Goal: Task Accomplishment & Management: Use online tool/utility

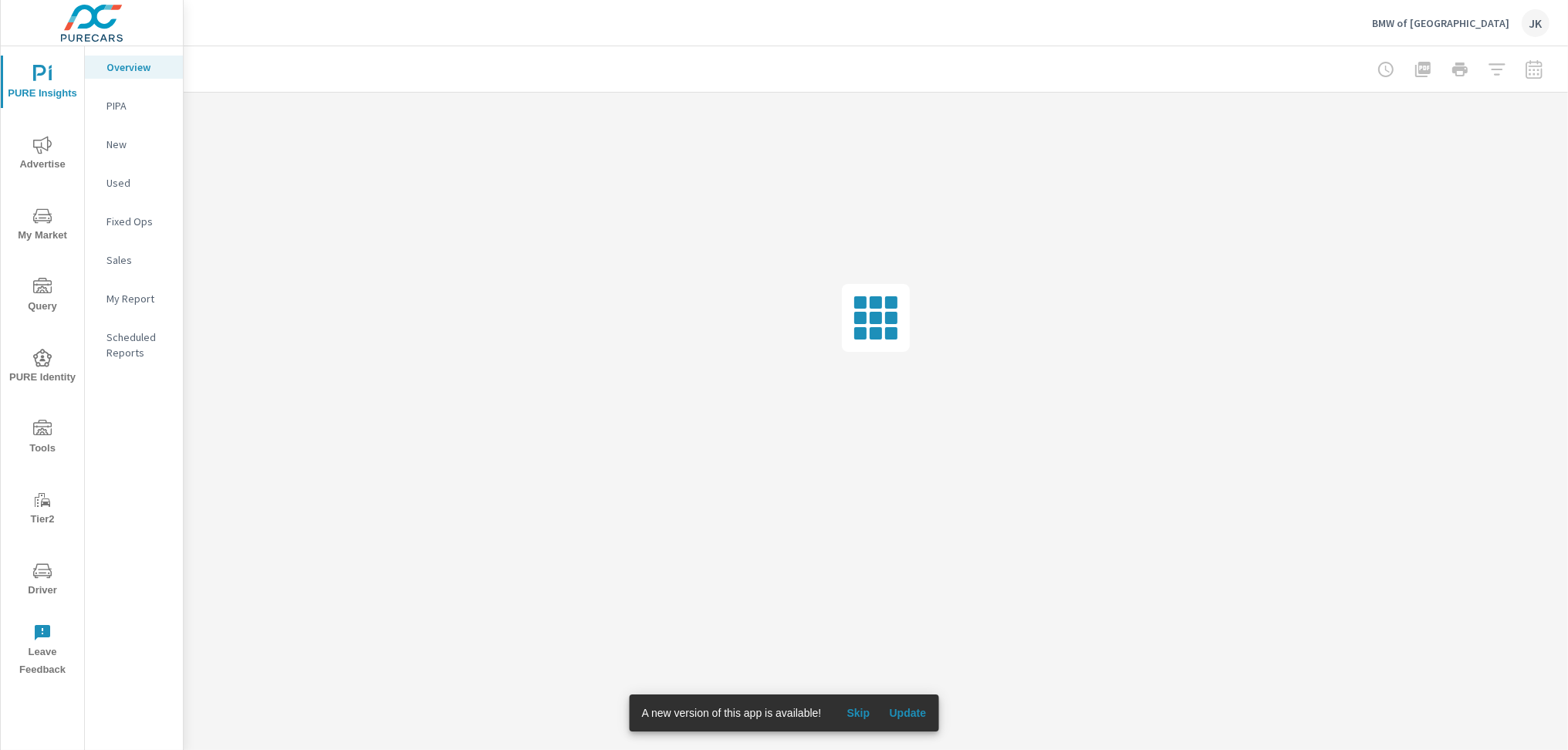
click at [857, 711] on span "Skip" at bounding box center [858, 712] width 37 height 13
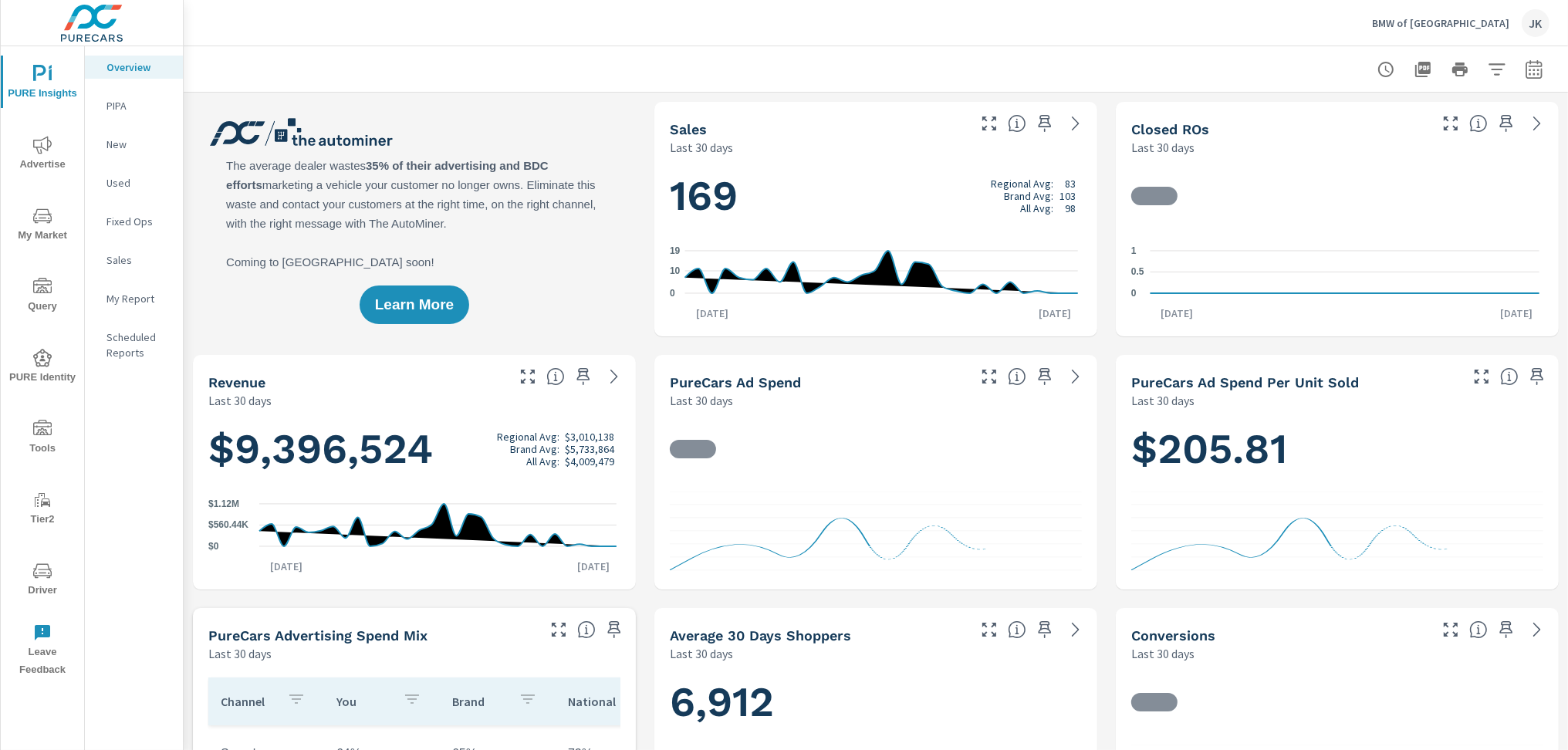
click at [1528, 72] on icon "button" at bounding box center [1533, 72] width 10 height 6
select select "Last 30 days"
click at [1445, 127] on select "Custom Yesterday Last week Last 7 days Last 14 days Last 30 days Last 45 days L…" at bounding box center [1397, 133] width 154 height 31
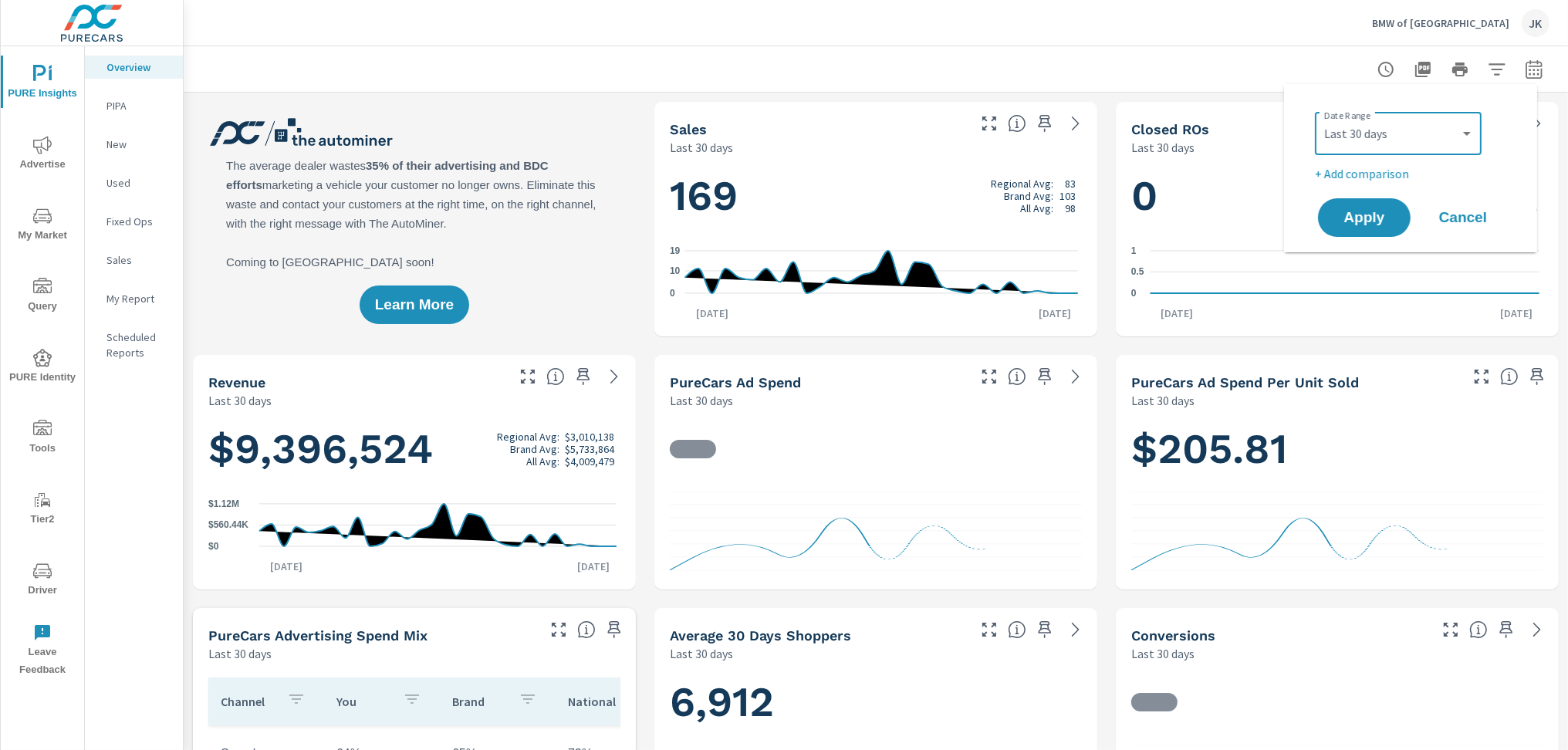
click at [1360, 171] on p "+ Add comparison" at bounding box center [1413, 173] width 198 height 19
select select "Previous period"
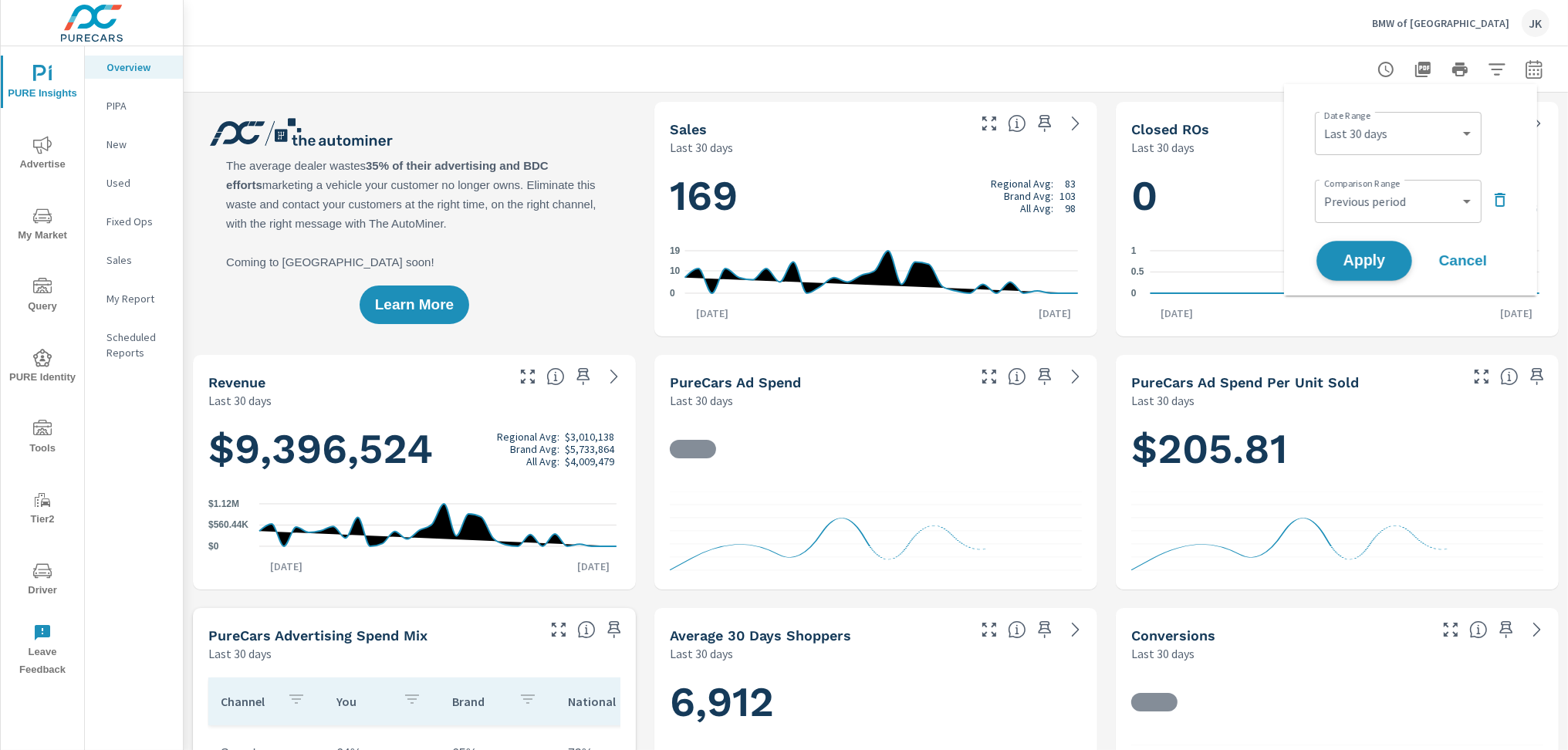
click at [1344, 253] on span "Apply" at bounding box center [1363, 260] width 63 height 14
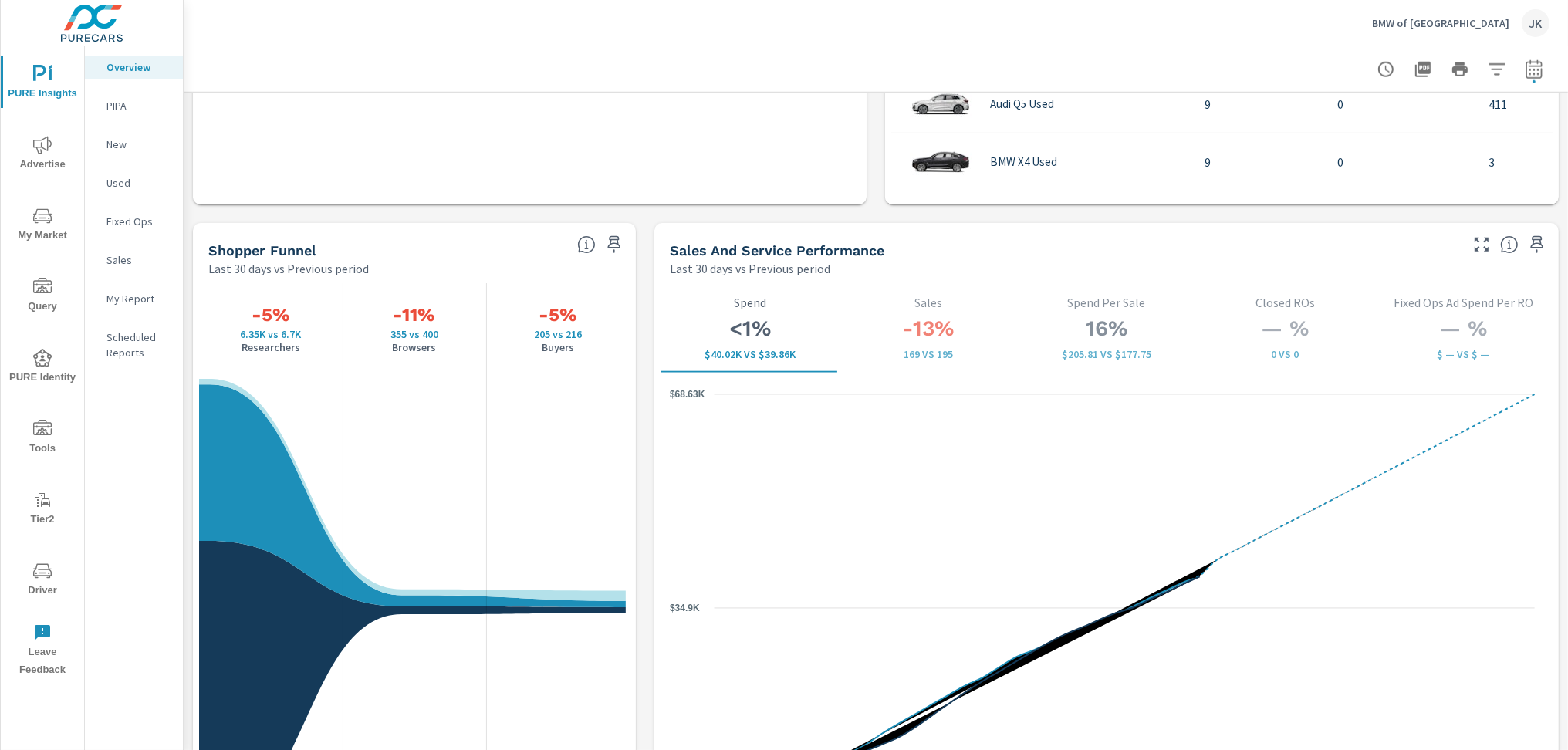
scroll to position [1870, 0]
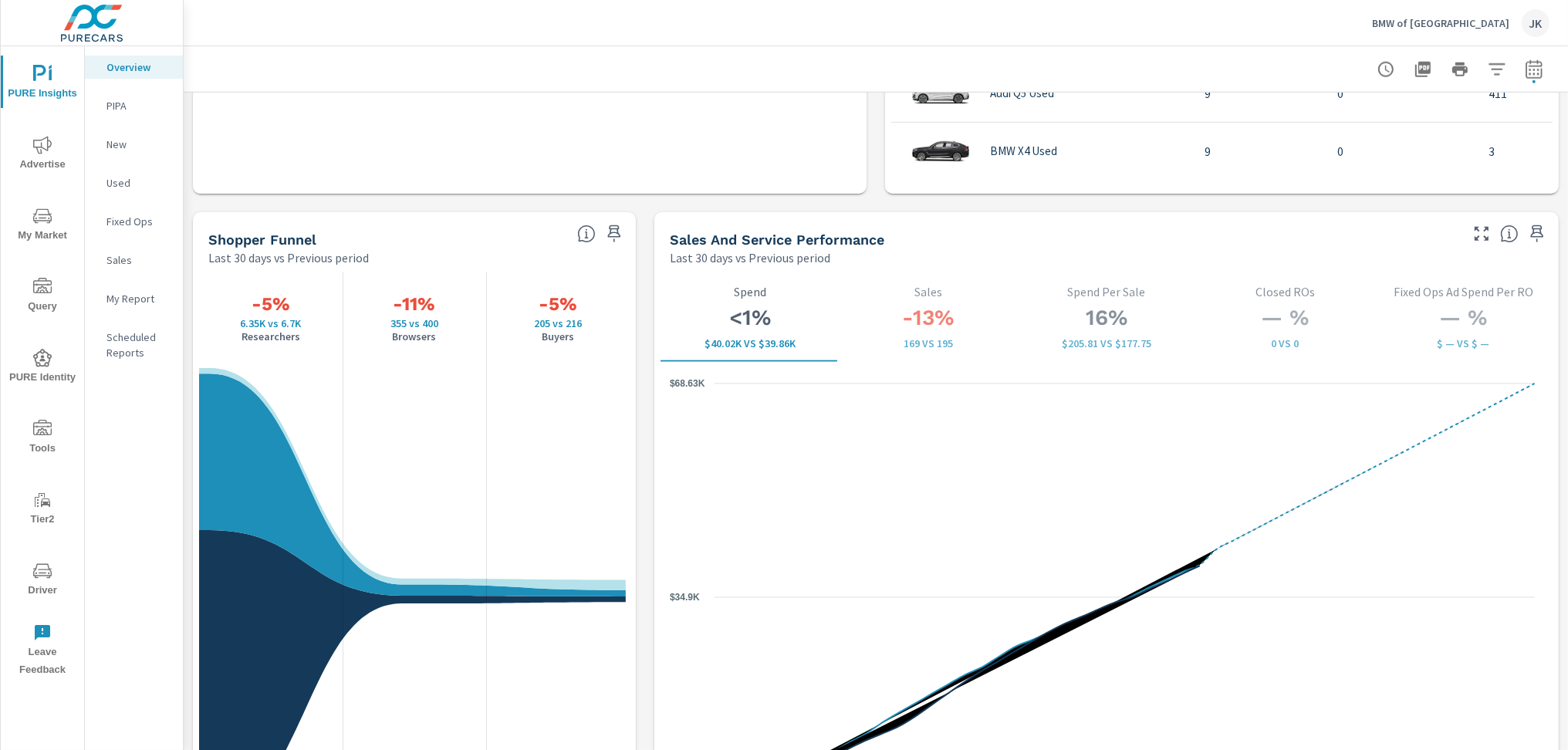
click at [1530, 55] on div at bounding box center [1459, 69] width 179 height 31
click at [1528, 72] on icon "button" at bounding box center [1533, 72] width 10 height 6
select select "Last 30 days"
select select "Previous period"
click at [1452, 135] on select "Custom Yesterday Last week Last 7 days Last 14 days Last 30 days Last 45 days L…" at bounding box center [1397, 133] width 154 height 31
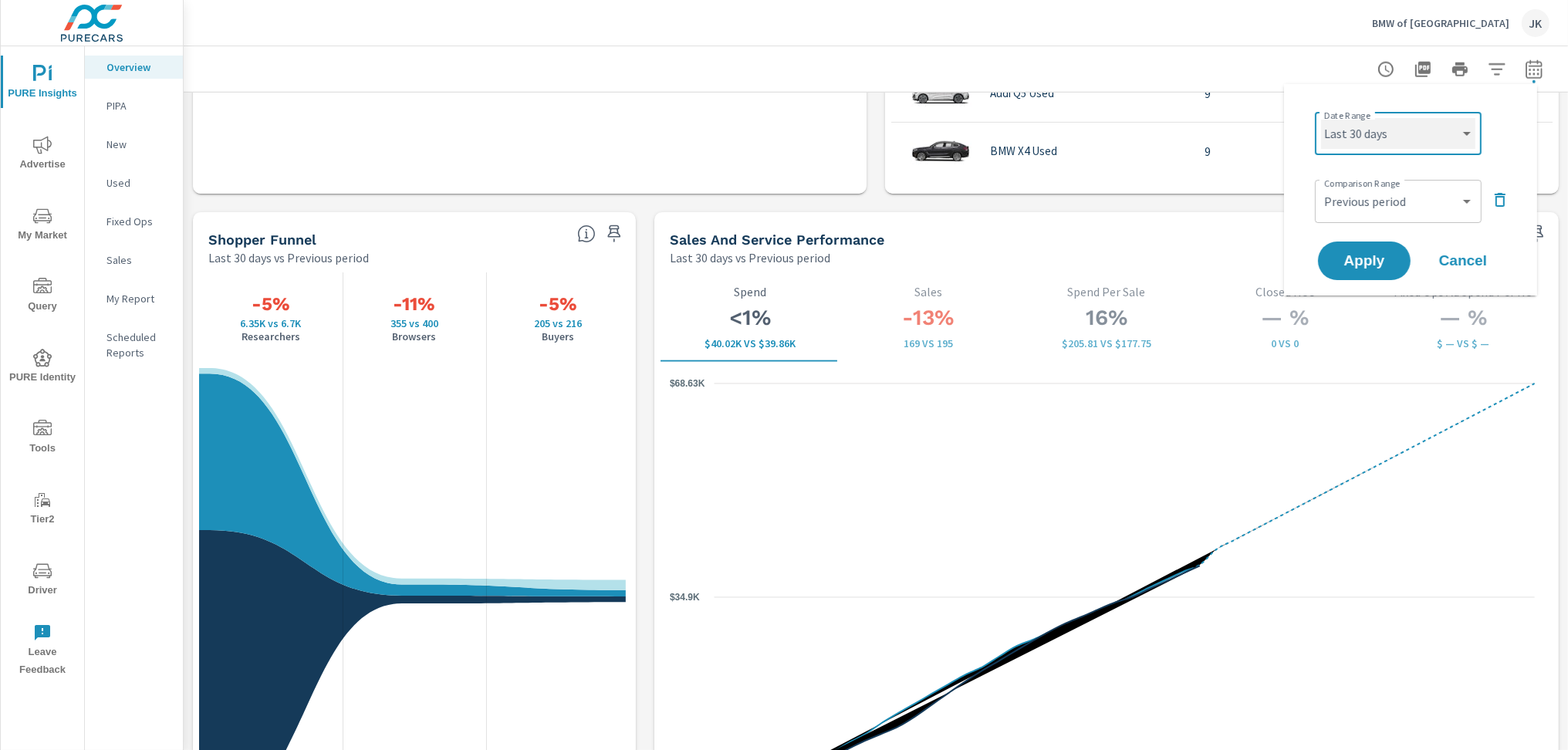
select select "Last 90 days"
click at [1320, 118] on select "Custom Yesterday Last week Last 7 days Last 14 days Last 30 days Last 45 days L…" at bounding box center [1397, 133] width 154 height 31
click at [1378, 249] on button "Apply" at bounding box center [1364, 261] width 96 height 40
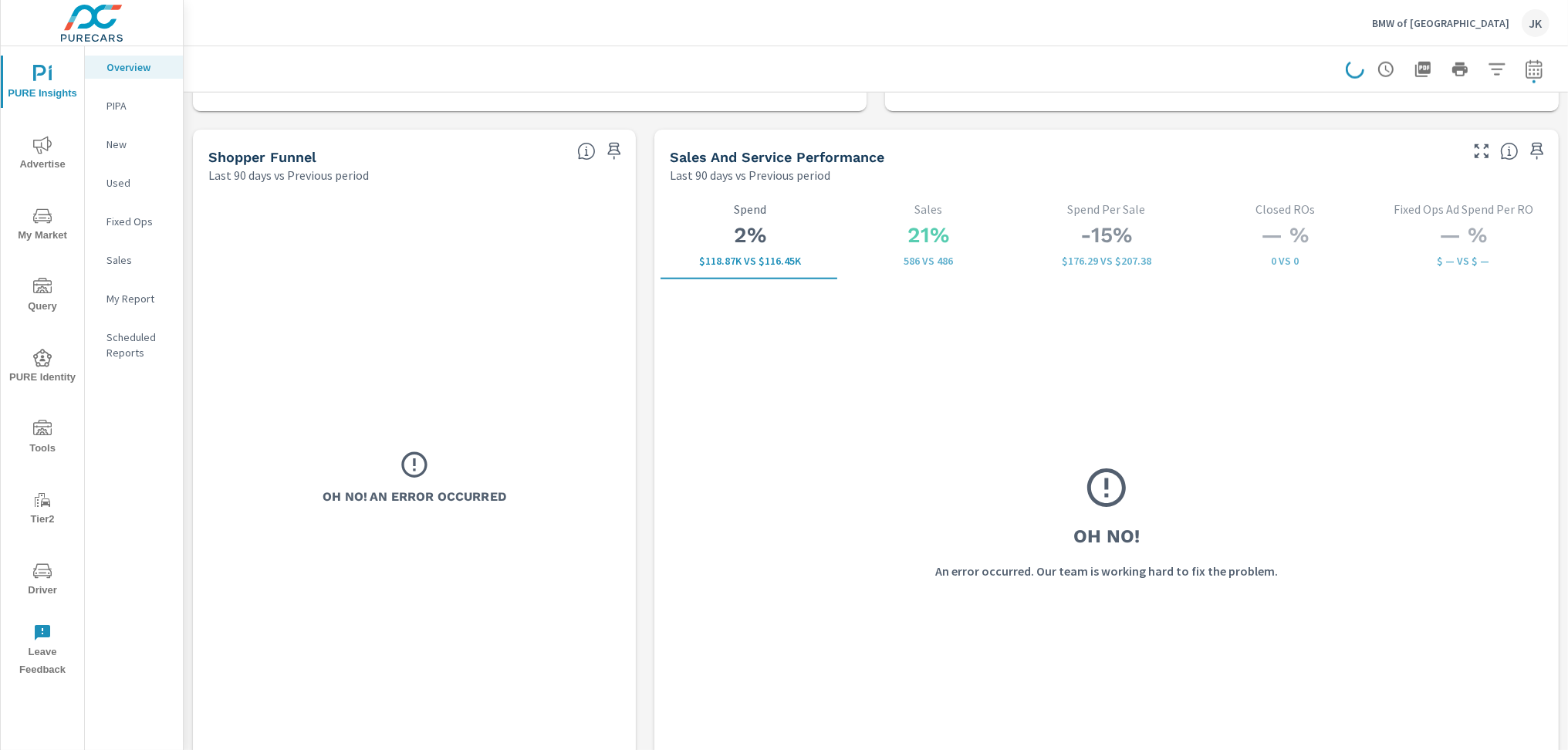
scroll to position [1981, 0]
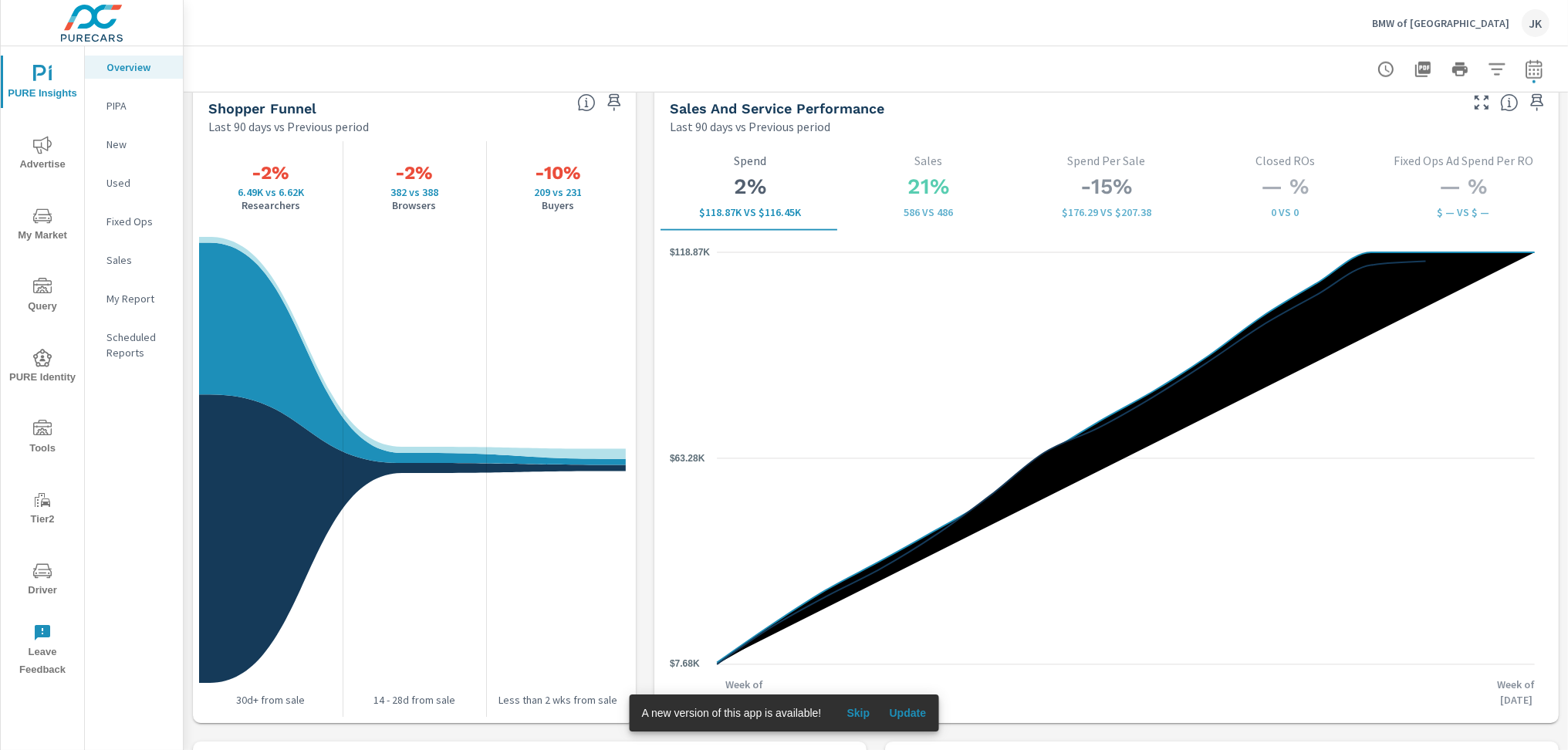
scroll to position [1983, 0]
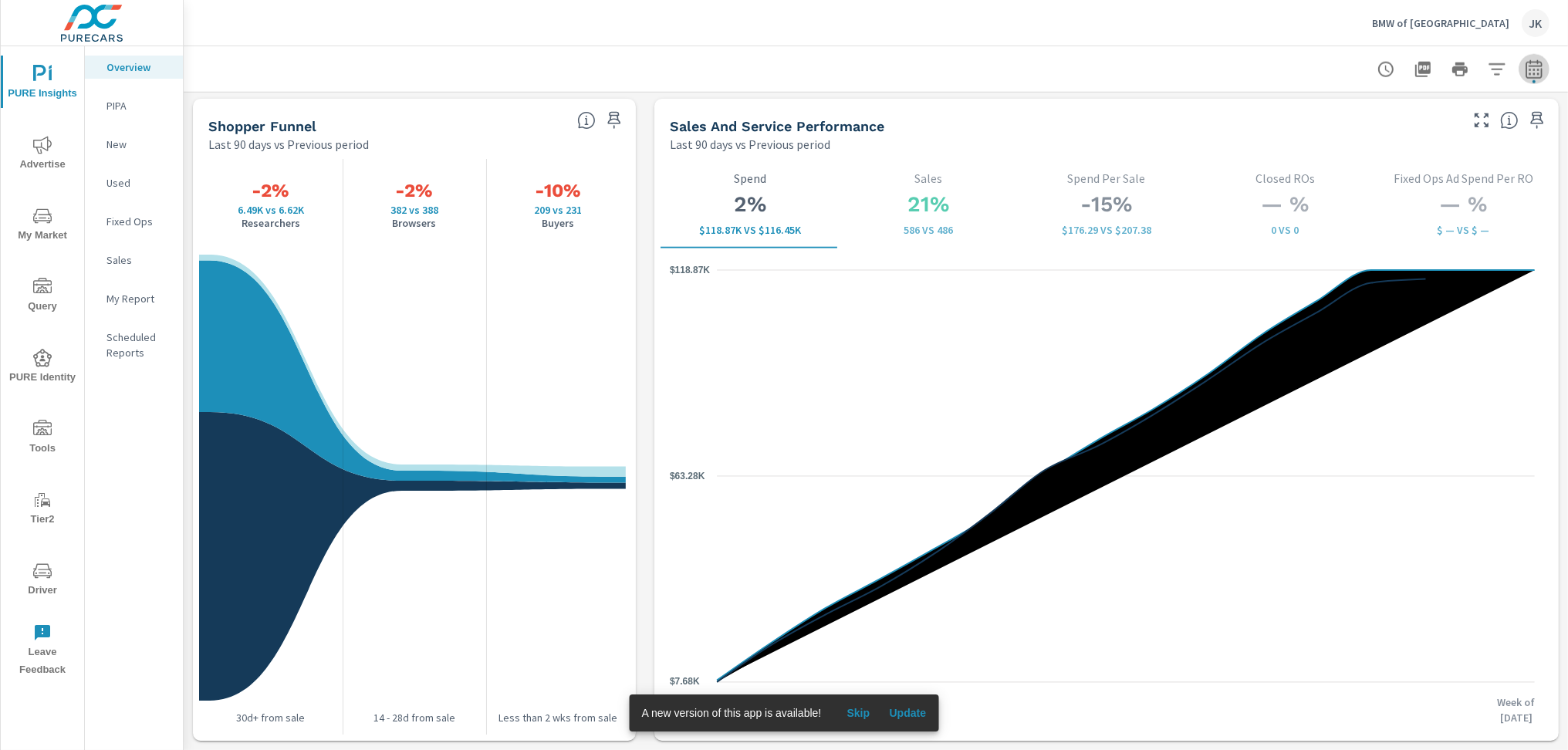
click at [1524, 61] on icon "button" at bounding box center [1533, 69] width 19 height 19
select select "Last 90 days"
select select "Previous period"
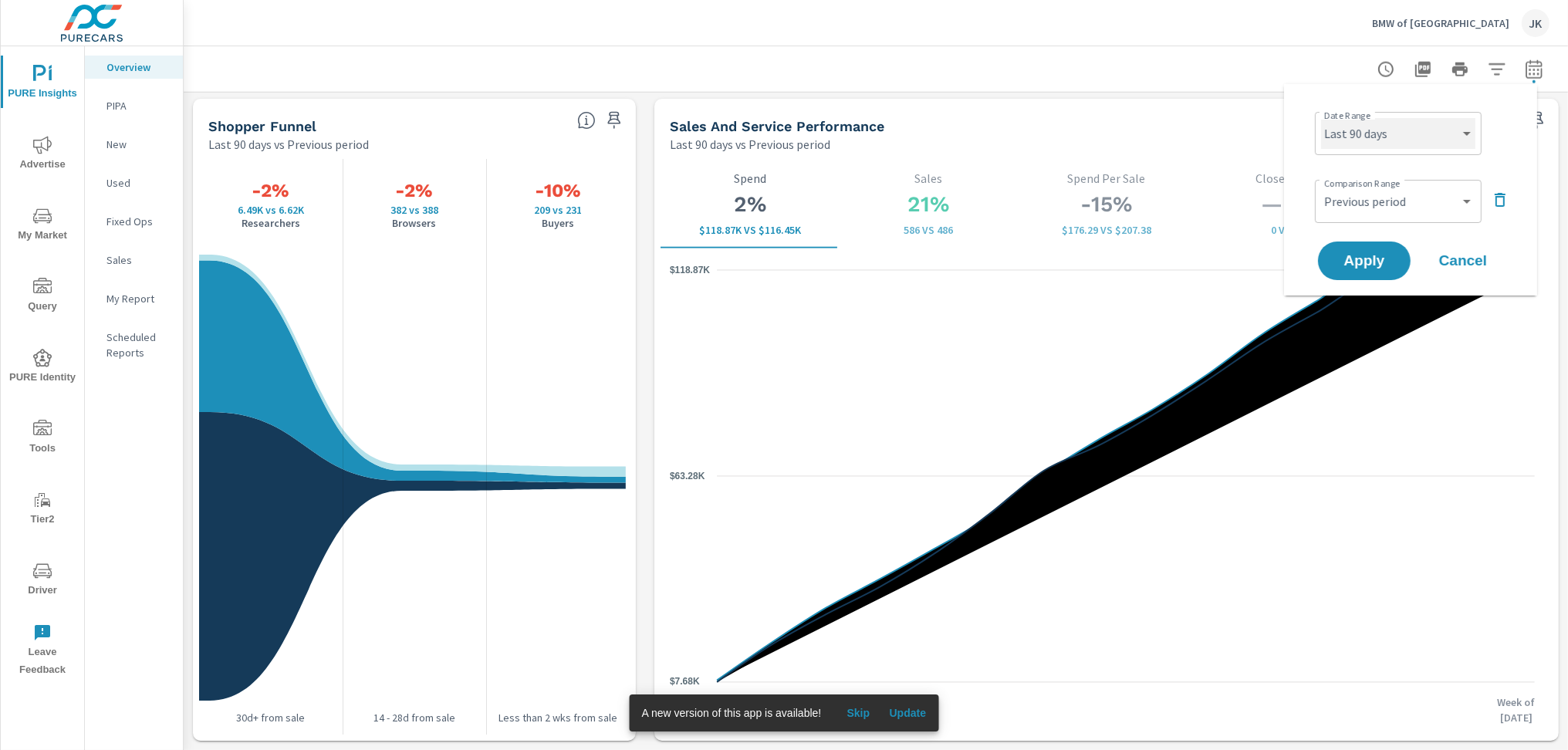
click at [1431, 136] on select "Custom Yesterday Last week Last 7 days Last 14 days Last 30 days Last 45 days L…" at bounding box center [1397, 133] width 154 height 31
select select "Month to date"
click at [1320, 118] on select "Custom Yesterday Last week Last 7 days Last 14 days Last 30 days Last 45 days L…" at bounding box center [1397, 133] width 154 height 31
click at [1385, 254] on span "Apply" at bounding box center [1363, 260] width 63 height 14
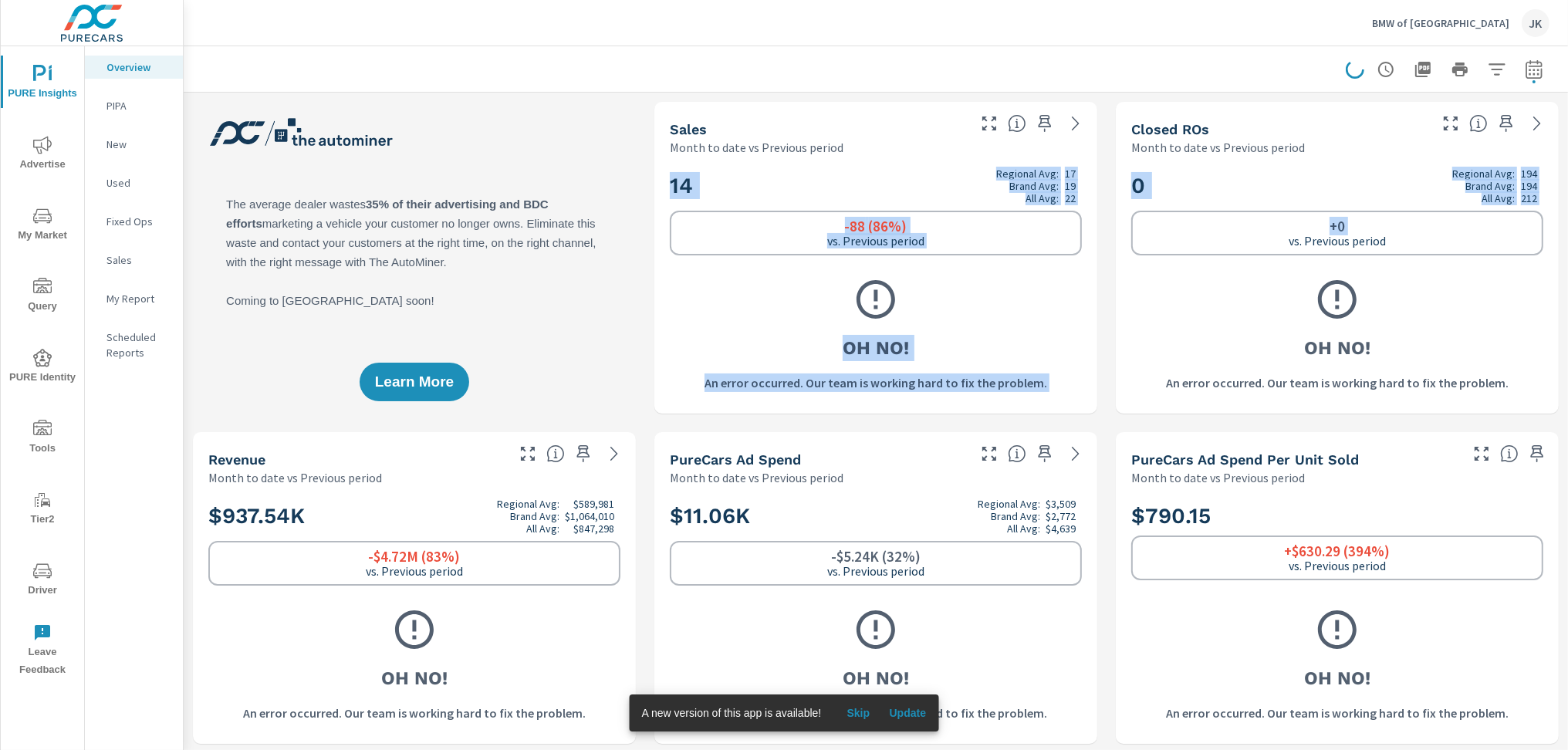
drag, startPoint x: 1551, startPoint y: 78, endPoint x: 1560, endPoint y: 228, distance: 150.3
click at [1560, 228] on div "Overview BMW of Norwood Report date range: Oct 01, 2025 - Oct 12, 2025 vs Sep 1…" at bounding box center [876, 398] width 1384 height 704
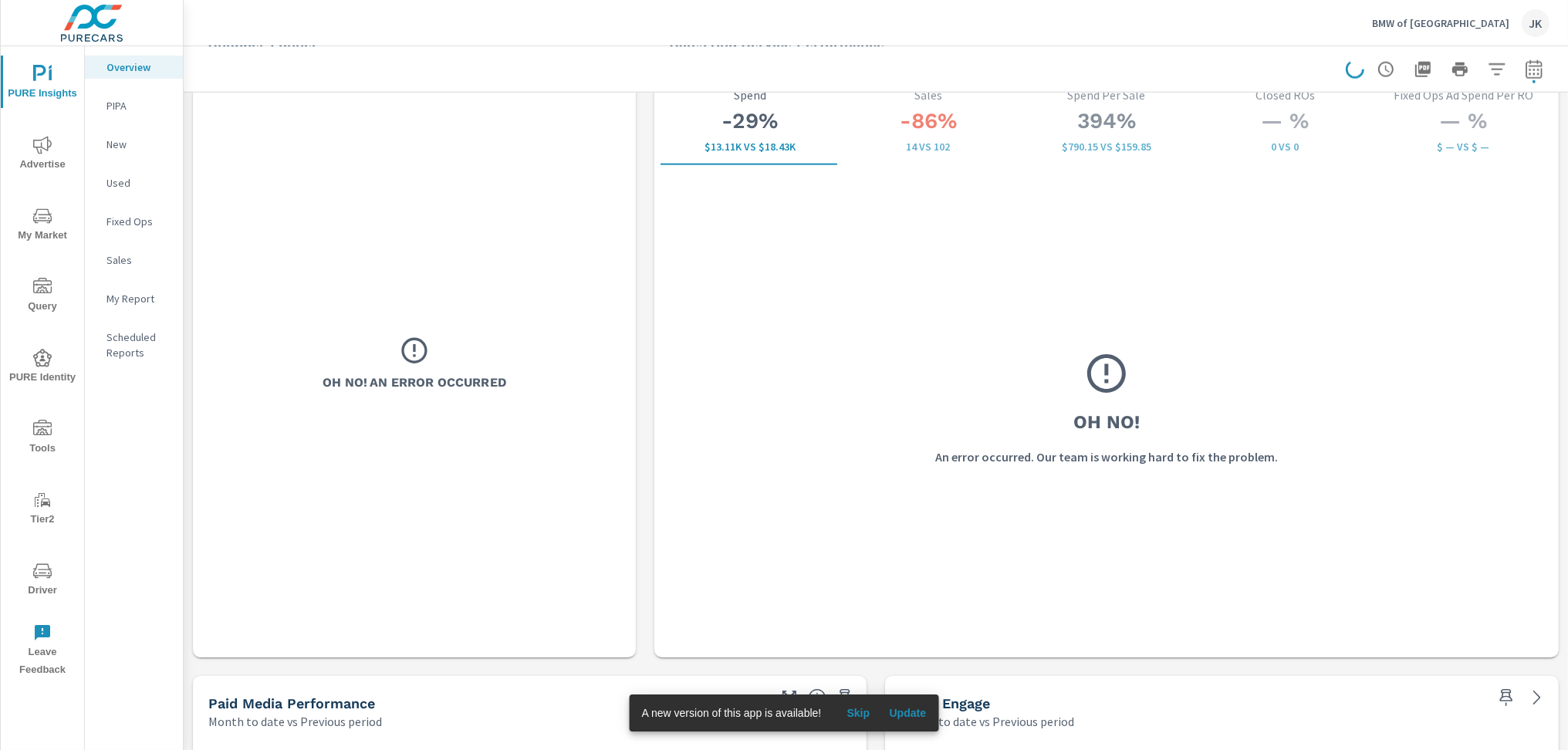
scroll to position [1703, 0]
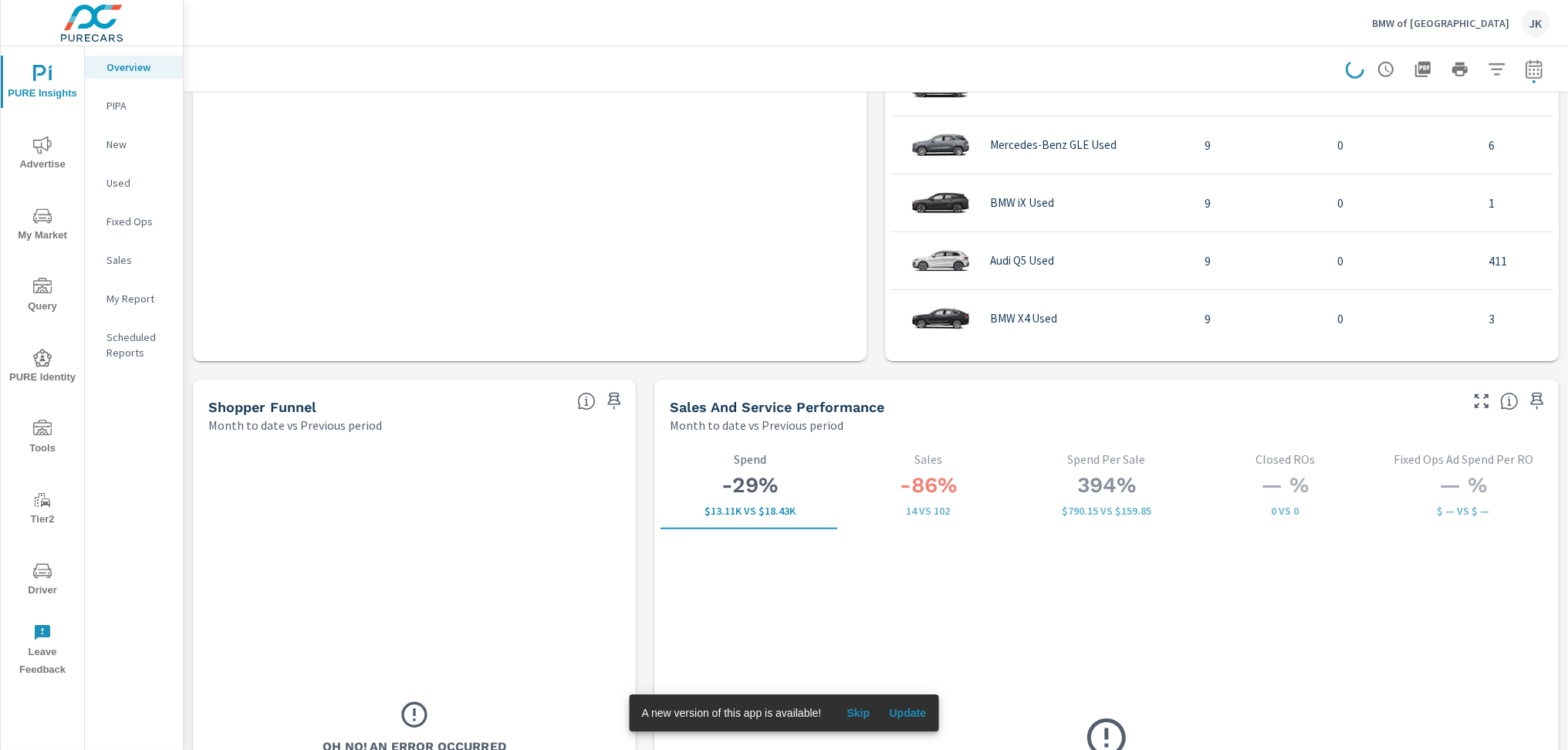
click at [1532, 68] on button "button" at bounding box center [1533, 69] width 31 height 31
select select "Month to date"
select select "Previous period"
click at [1367, 273] on button "Apply" at bounding box center [1364, 261] width 96 height 40
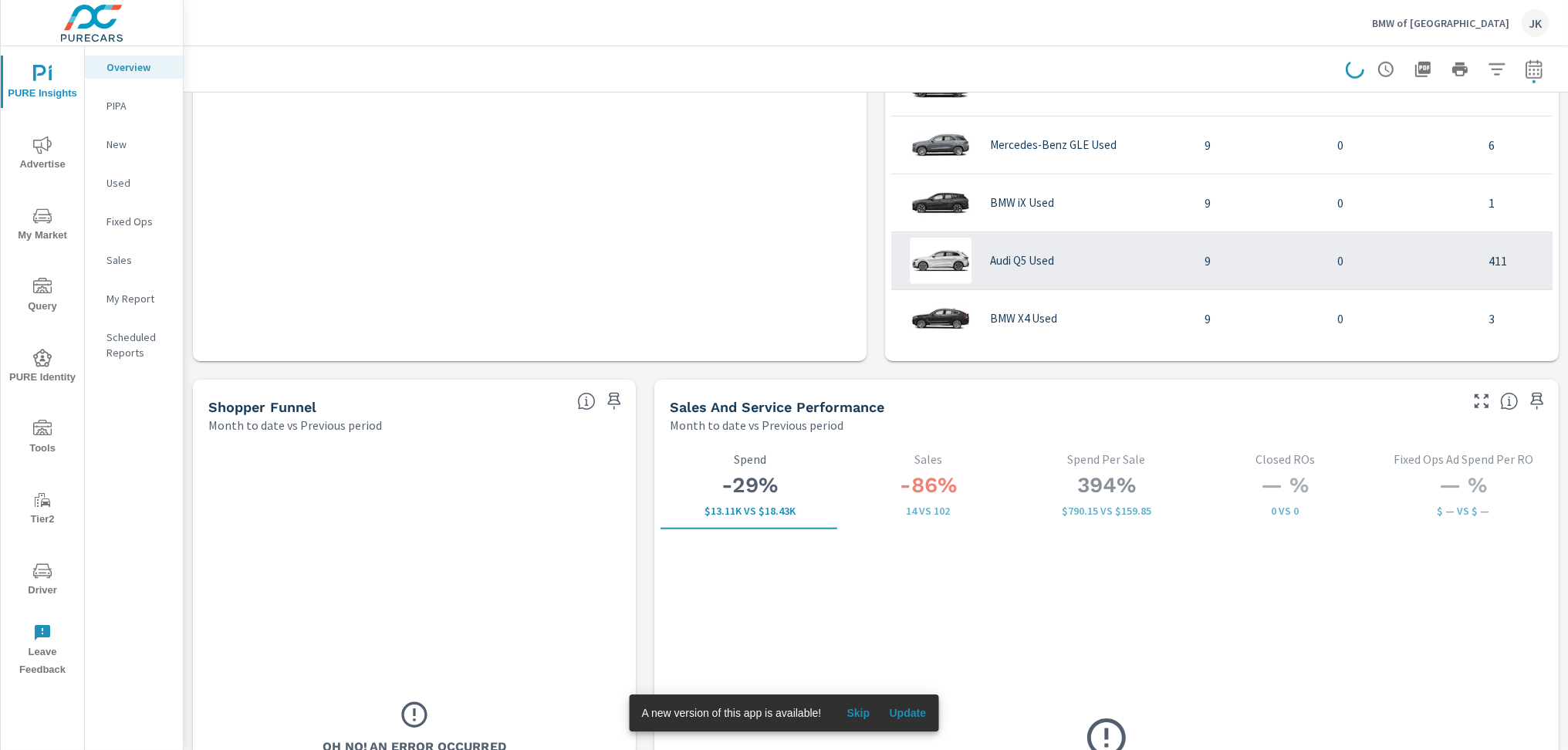
click at [1506, 239] on td "411" at bounding box center [1571, 260] width 189 height 43
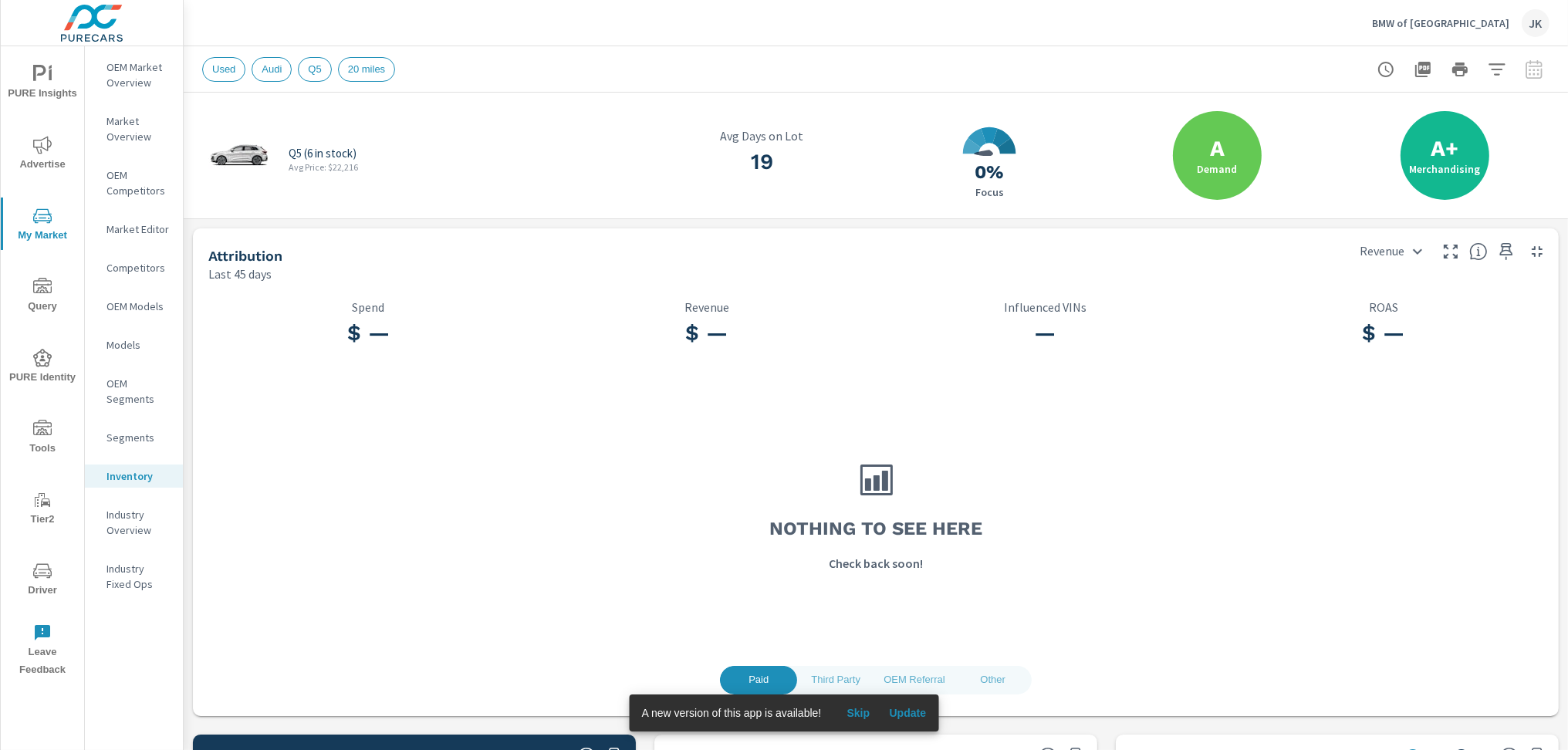
click at [160, 73] on p "OEM Market Overview" at bounding box center [138, 75] width 64 height 31
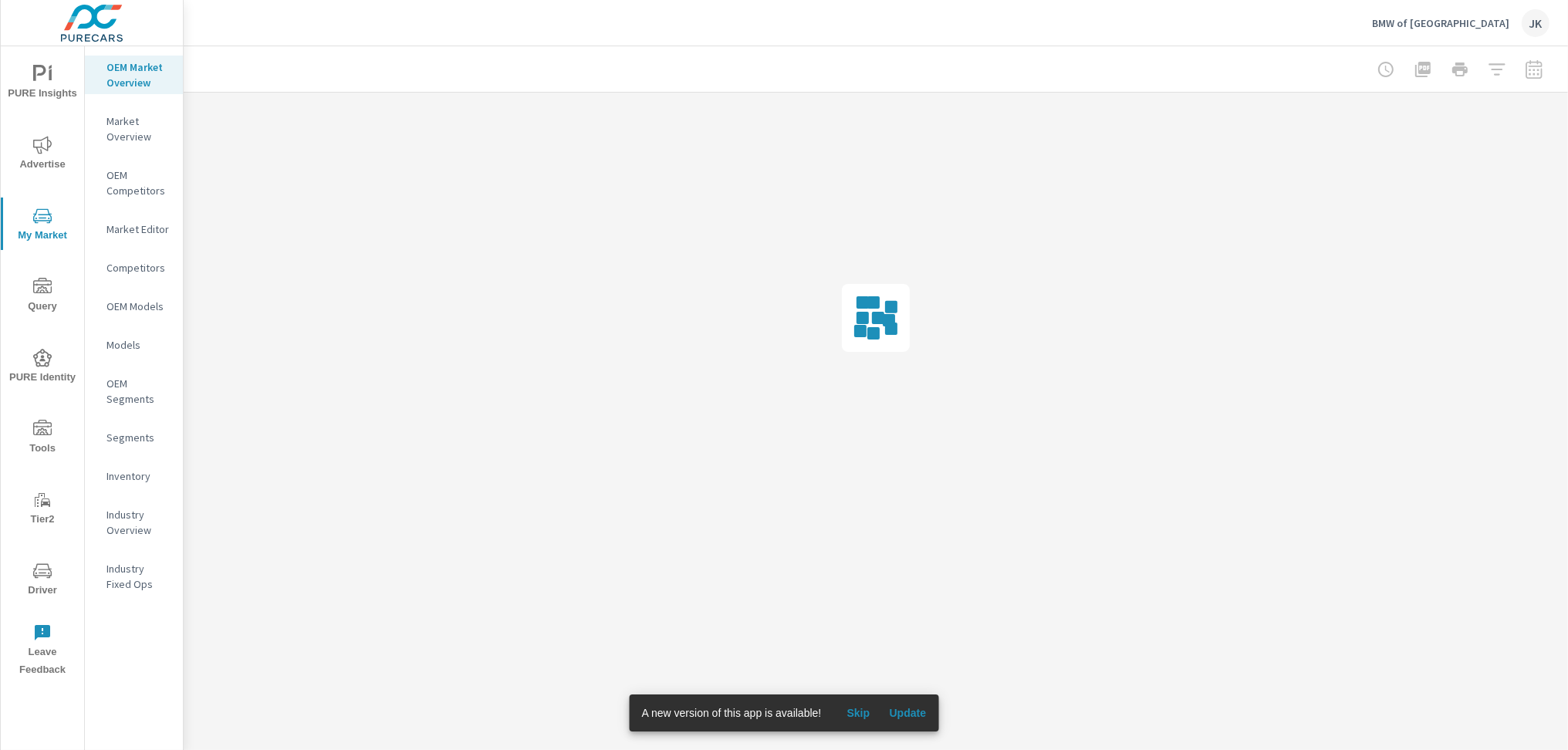
click at [32, 78] on span "PURE Insights" at bounding box center [42, 83] width 74 height 38
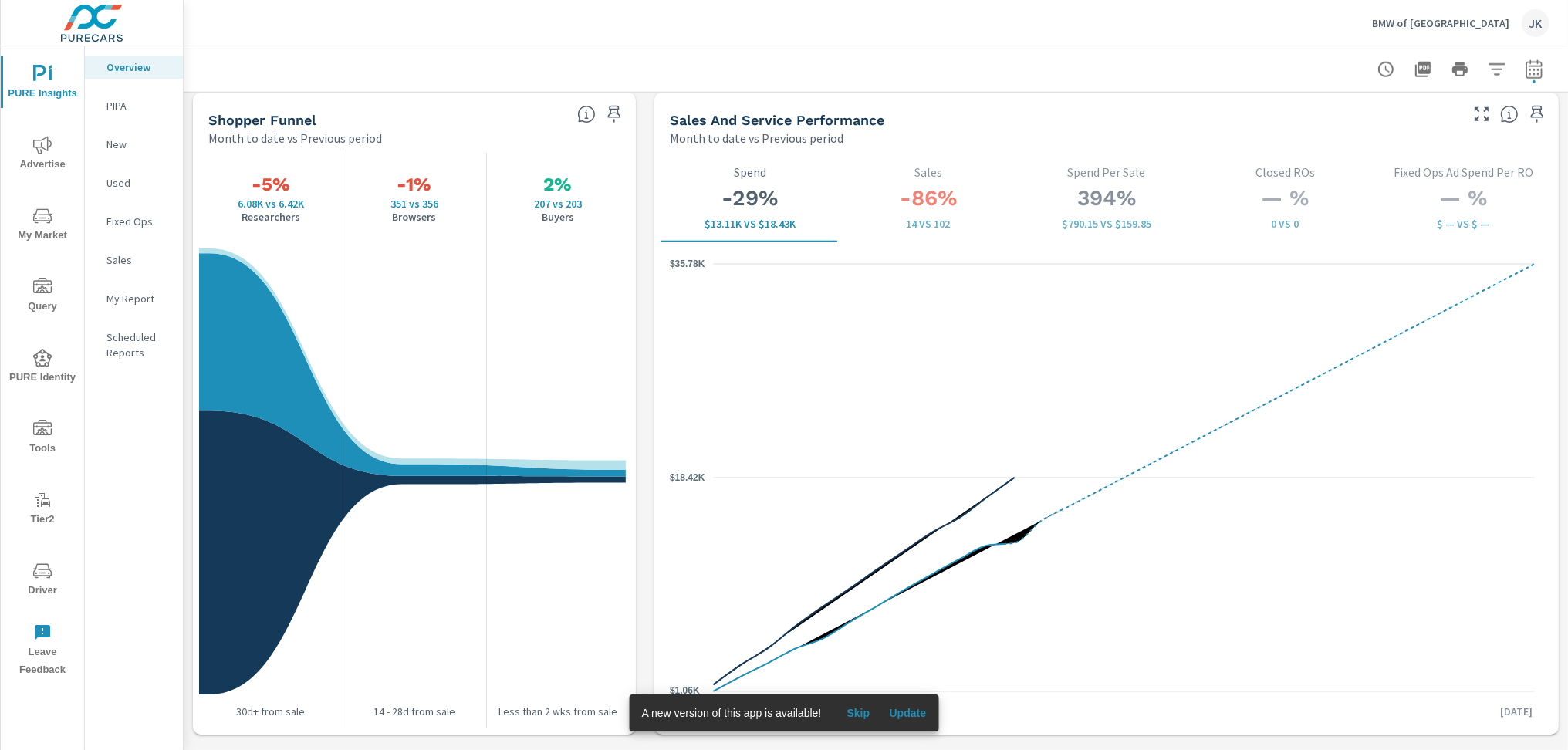
scroll to position [1985, 0]
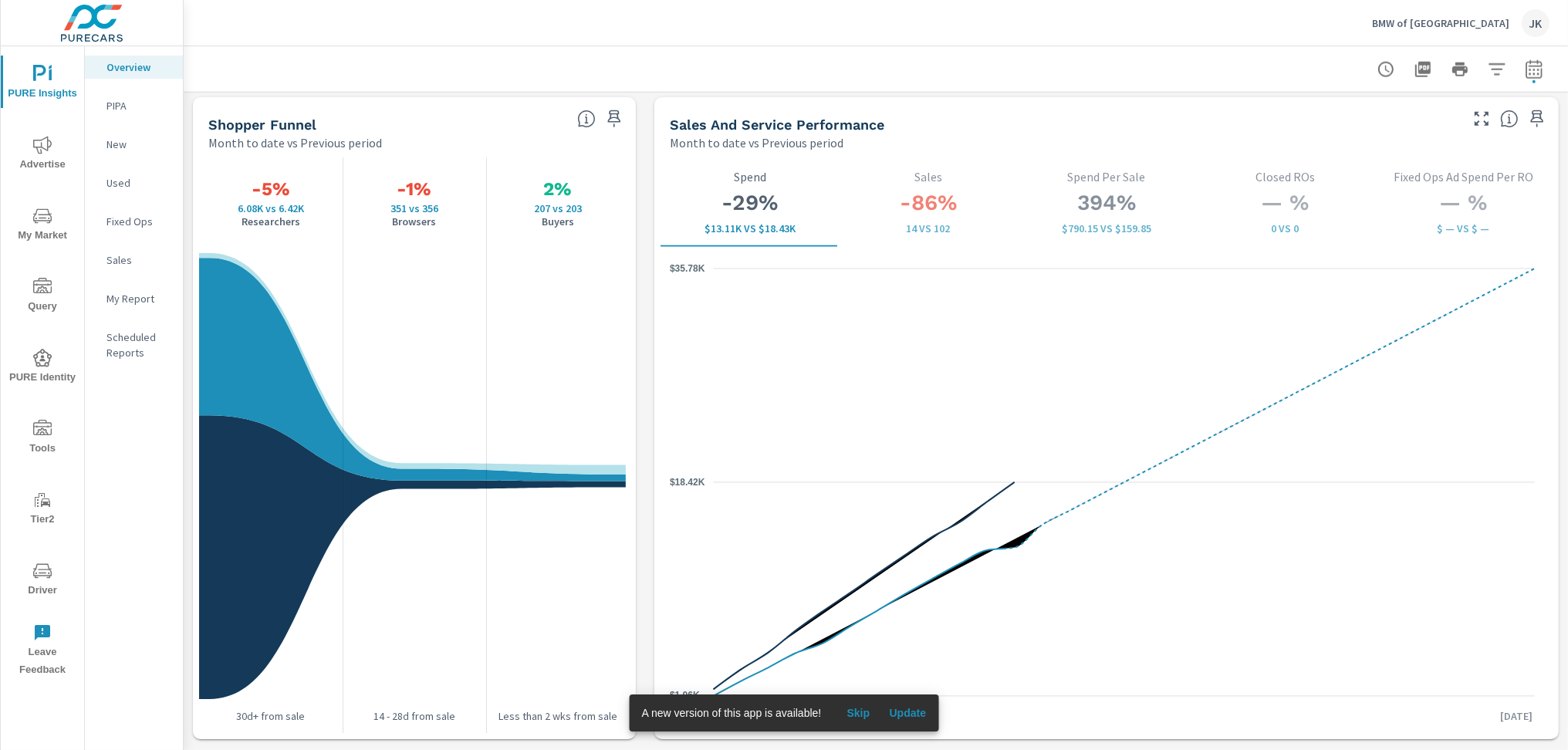
click at [857, 711] on span "Skip" at bounding box center [858, 712] width 37 height 13
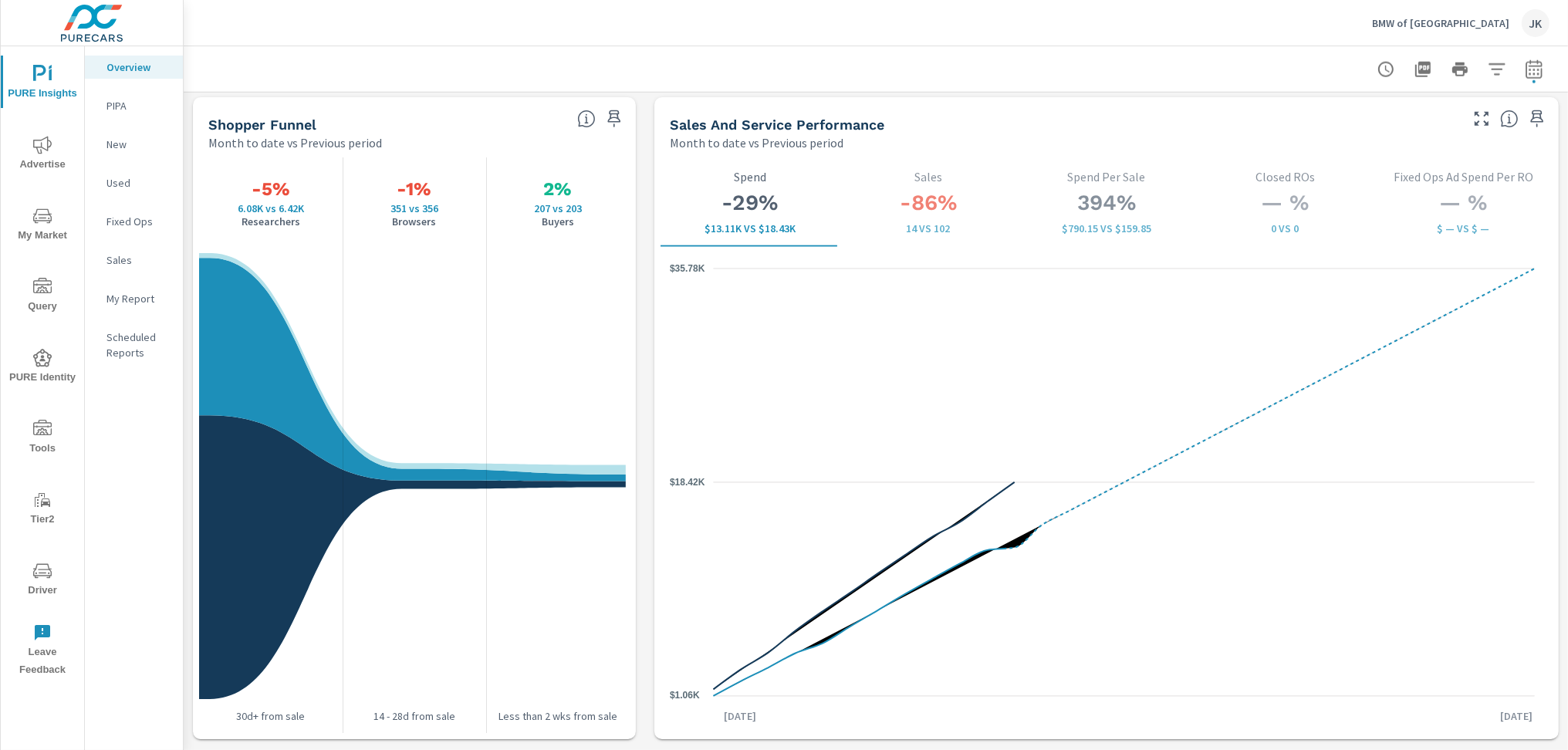
scroll to position [1995, 0]
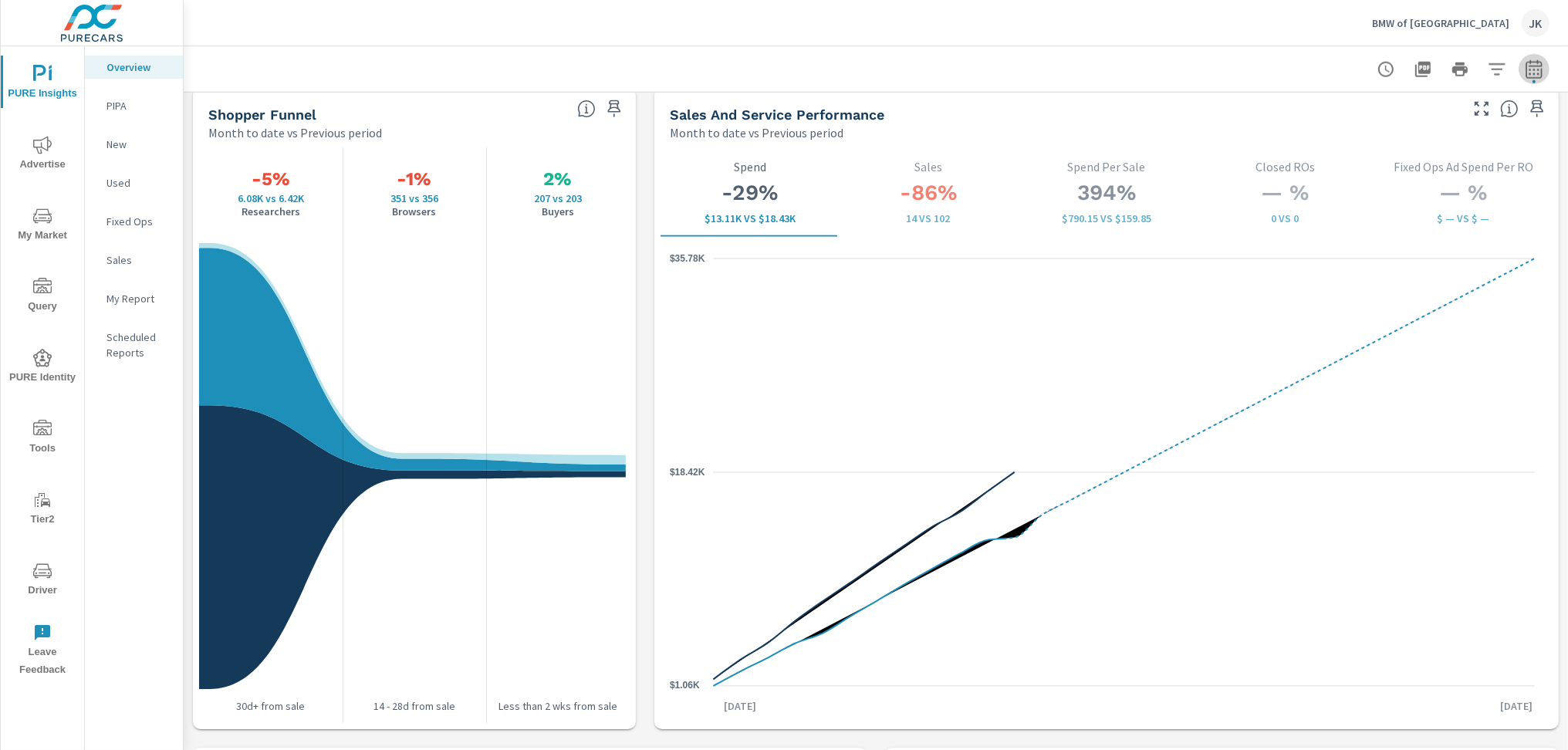
click at [1527, 69] on icon "button" at bounding box center [1533, 69] width 19 height 19
select select "Month to date"
select select "Previous period"
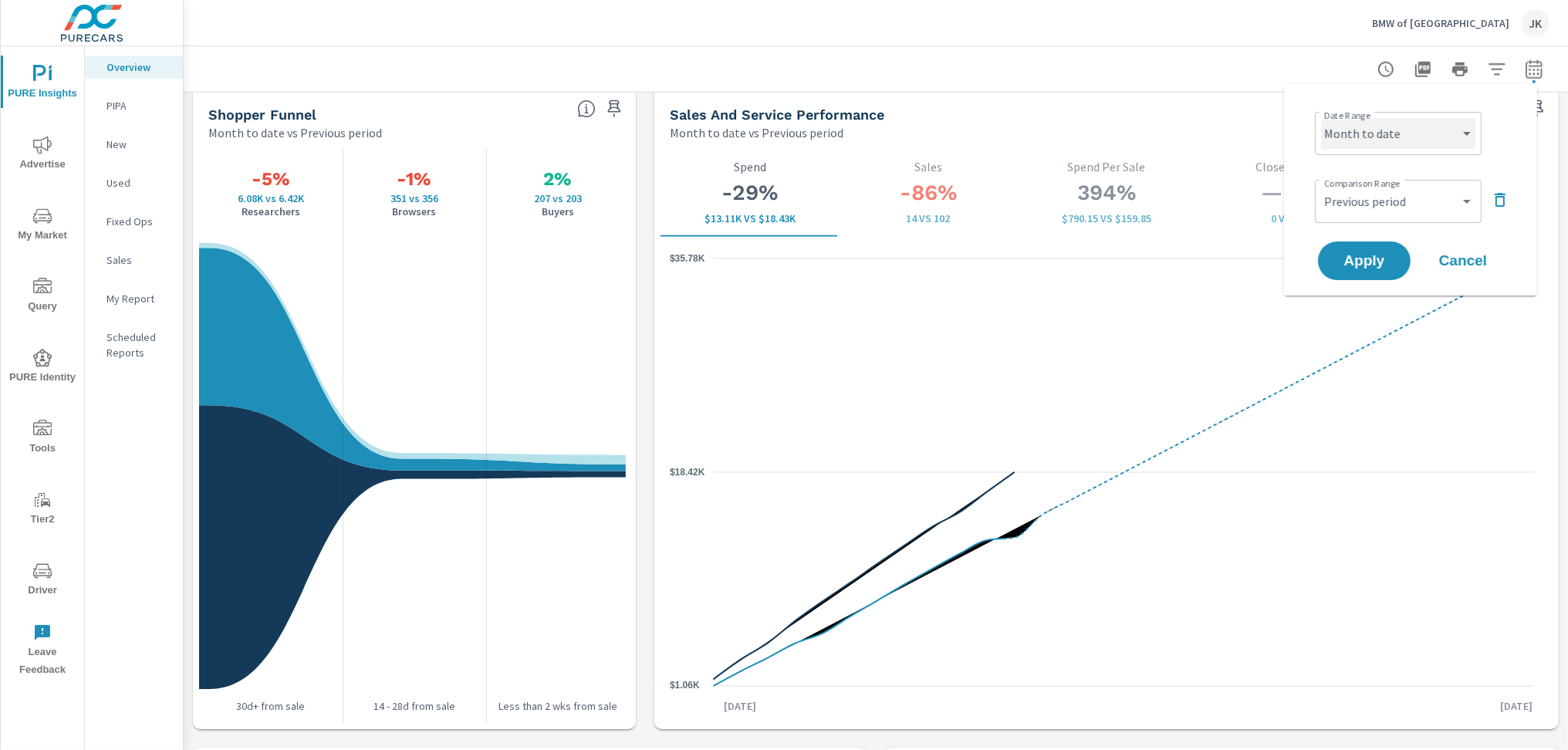
click at [1446, 131] on select "Custom Yesterday Last week Last 7 days Last 14 days Last 30 days Last 45 days L…" at bounding box center [1397, 133] width 154 height 31
select select "Last 30 days"
click at [1320, 118] on select "Custom Yesterday Last week Last 7 days Last 14 days Last 30 days Last 45 days L…" at bounding box center [1397, 133] width 154 height 31
click at [1368, 253] on span "Apply" at bounding box center [1363, 260] width 63 height 14
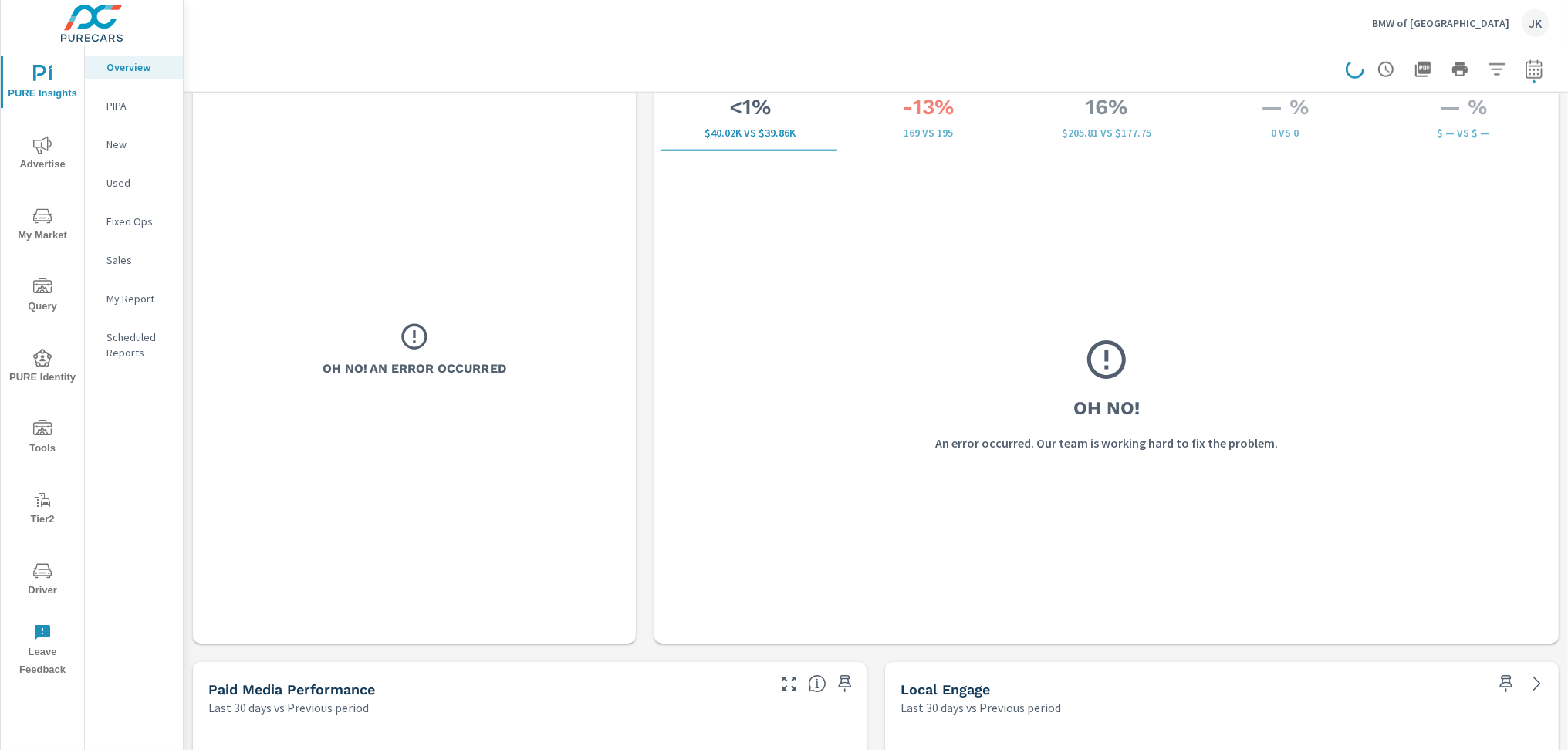
scroll to position [2643, 0]
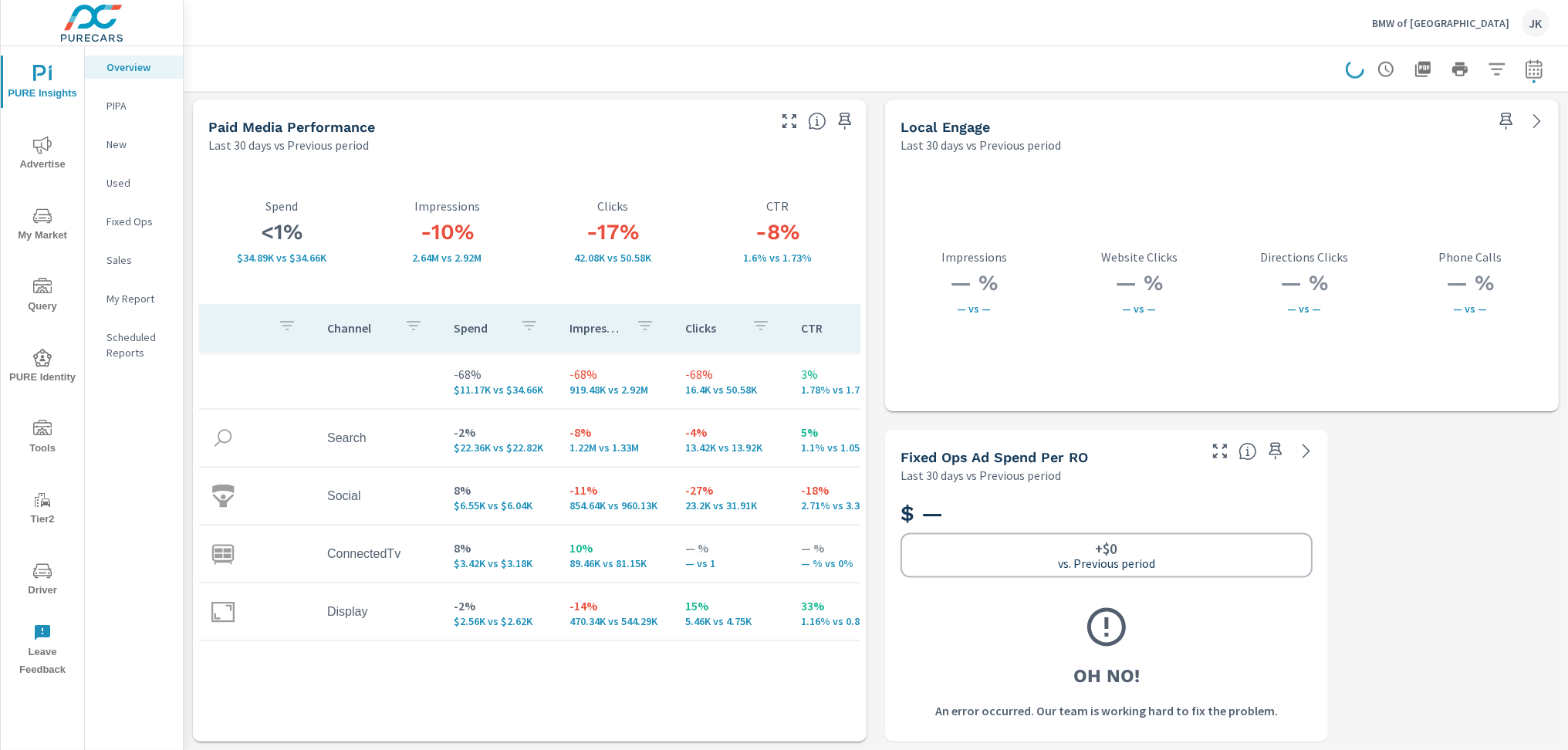
click at [781, 120] on icon "button" at bounding box center [789, 121] width 19 height 19
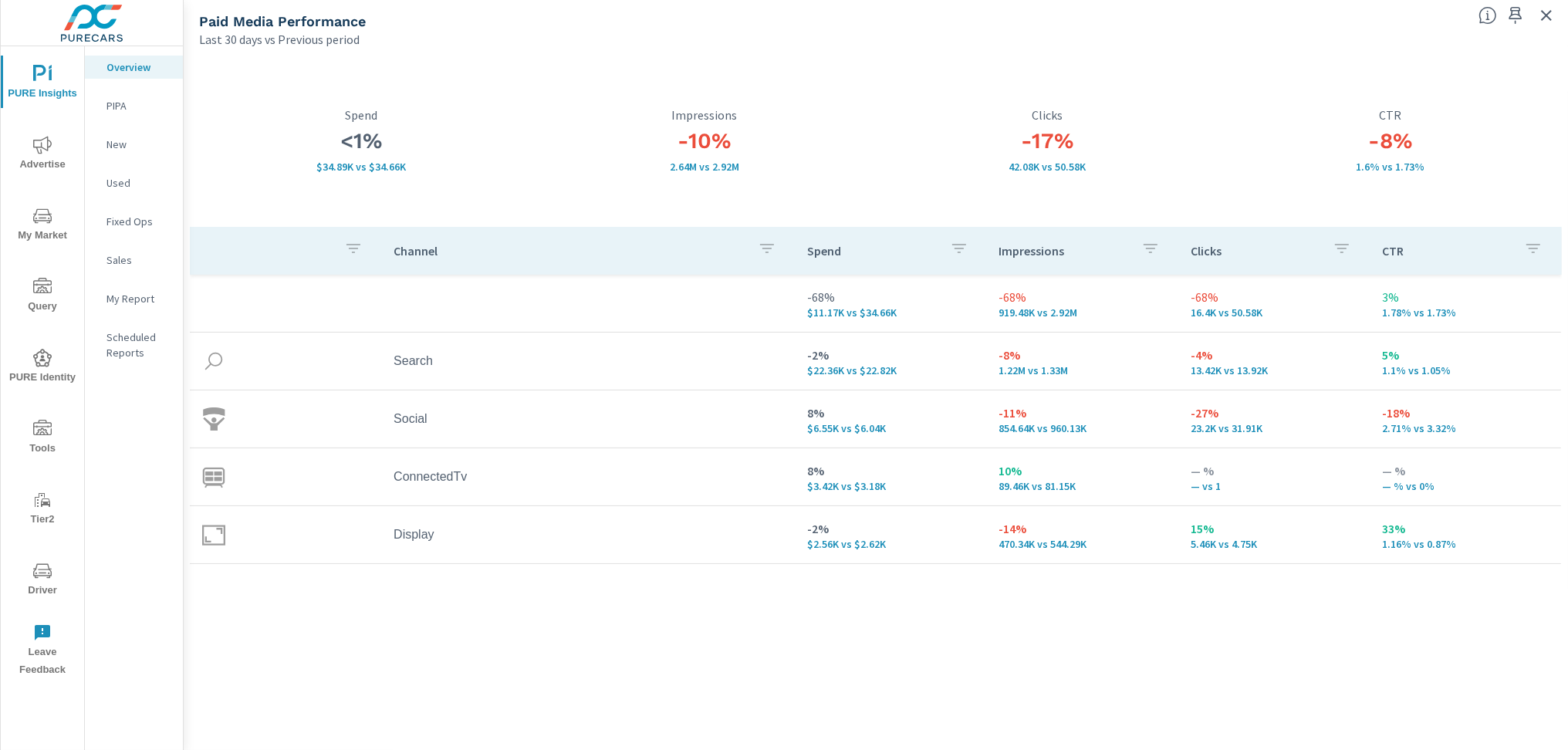
click at [40, 152] on icon "nav menu" at bounding box center [42, 144] width 19 height 18
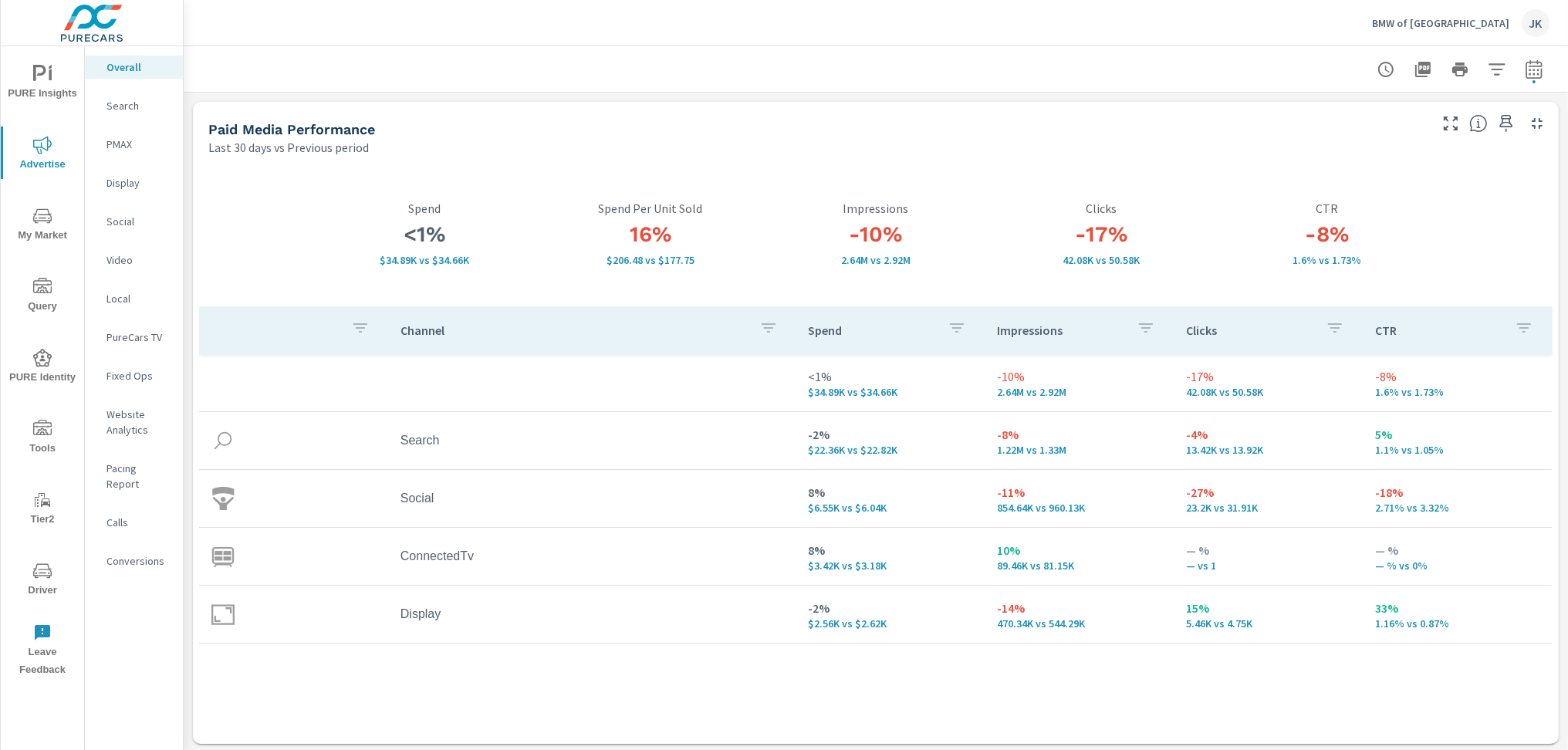
click at [111, 223] on p "Social" at bounding box center [138, 221] width 64 height 15
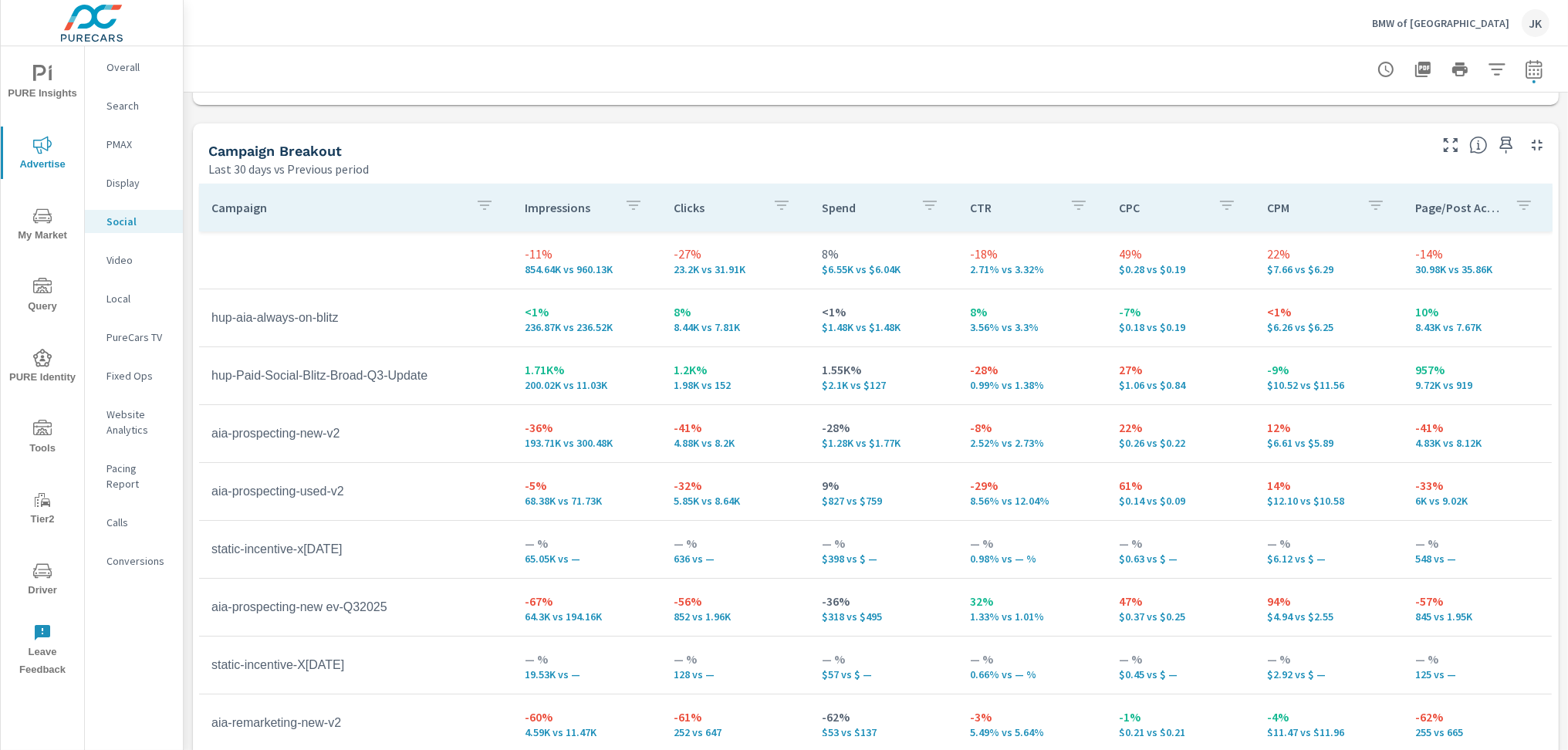
scroll to position [663, 0]
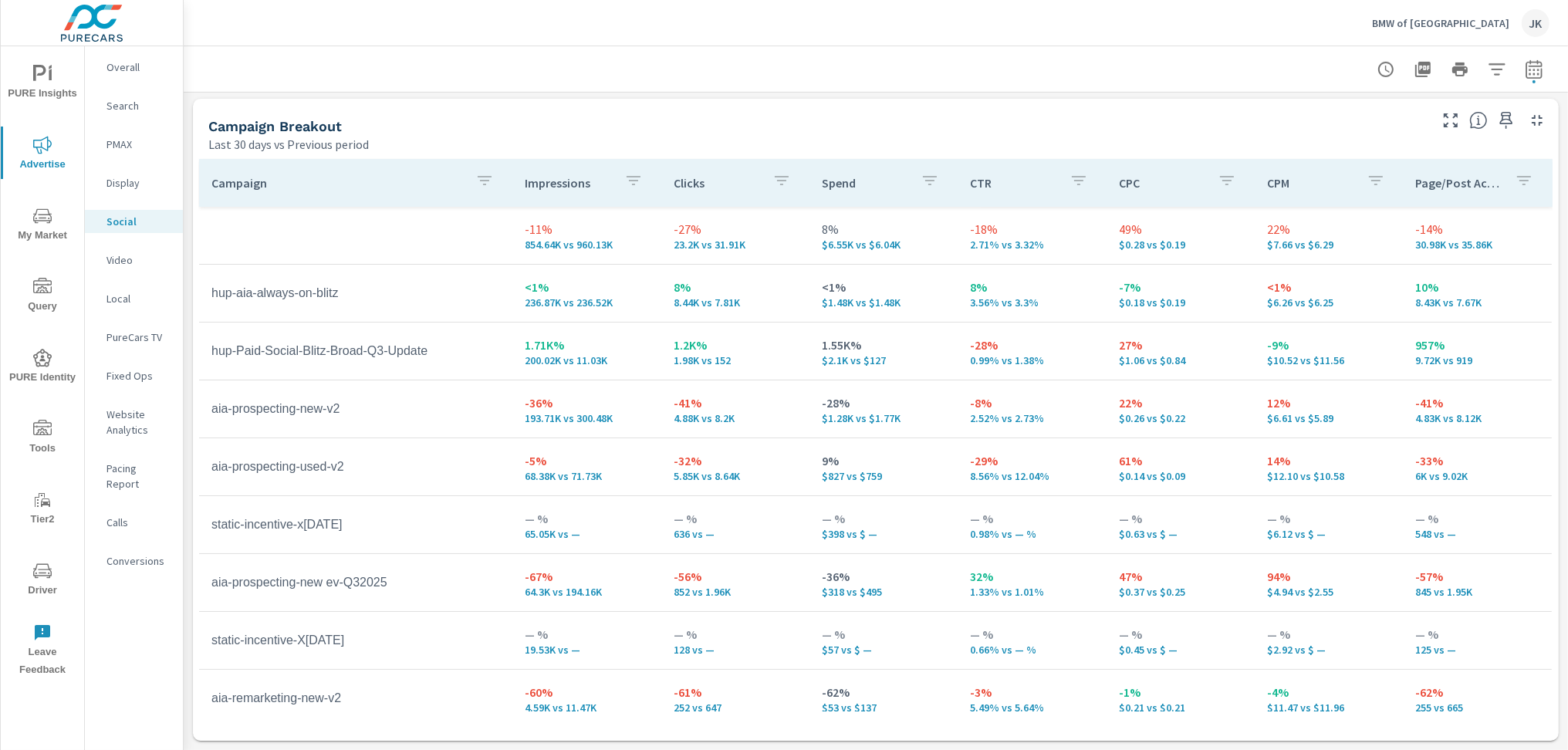
click at [115, 178] on p "Display" at bounding box center [138, 183] width 64 height 15
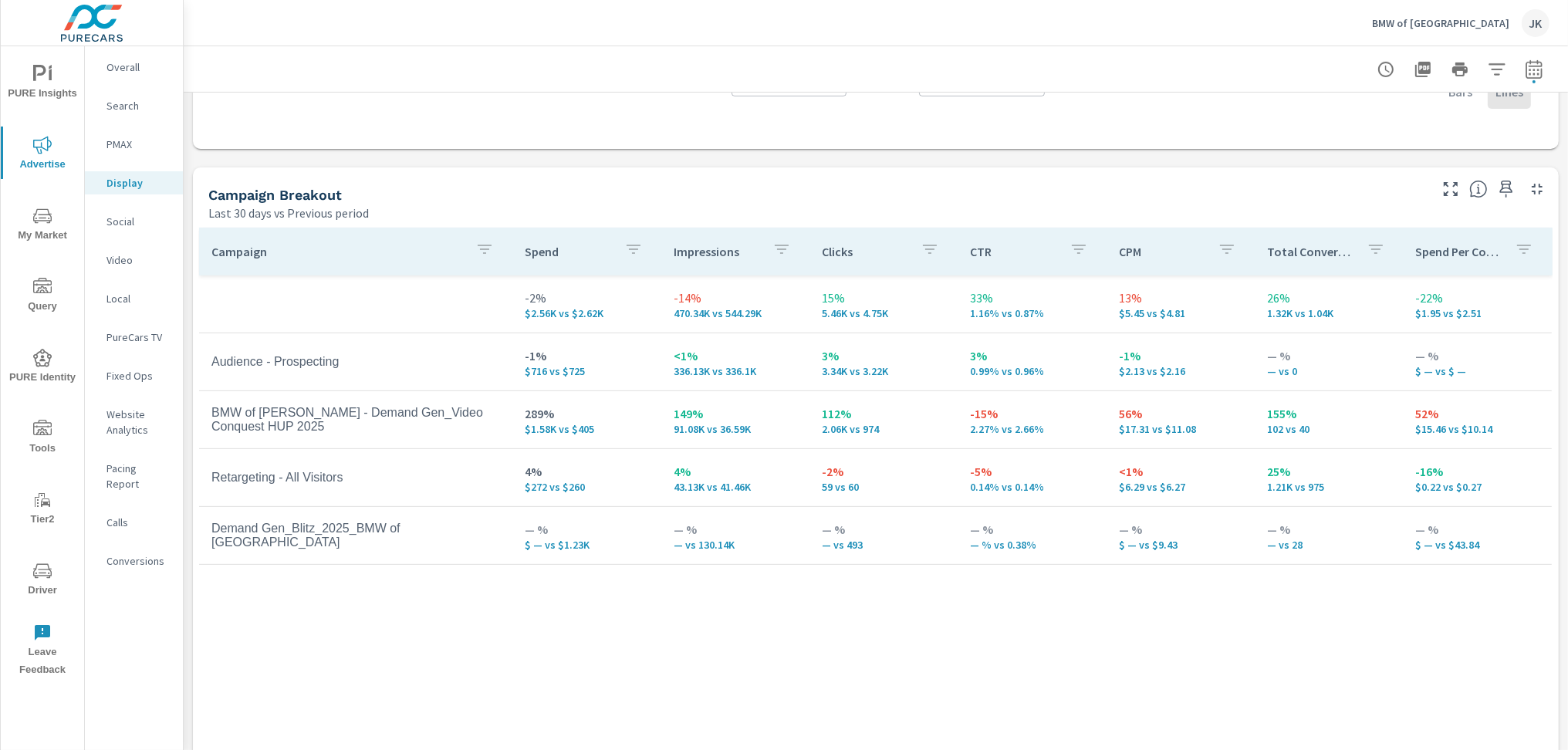
scroll to position [663, 0]
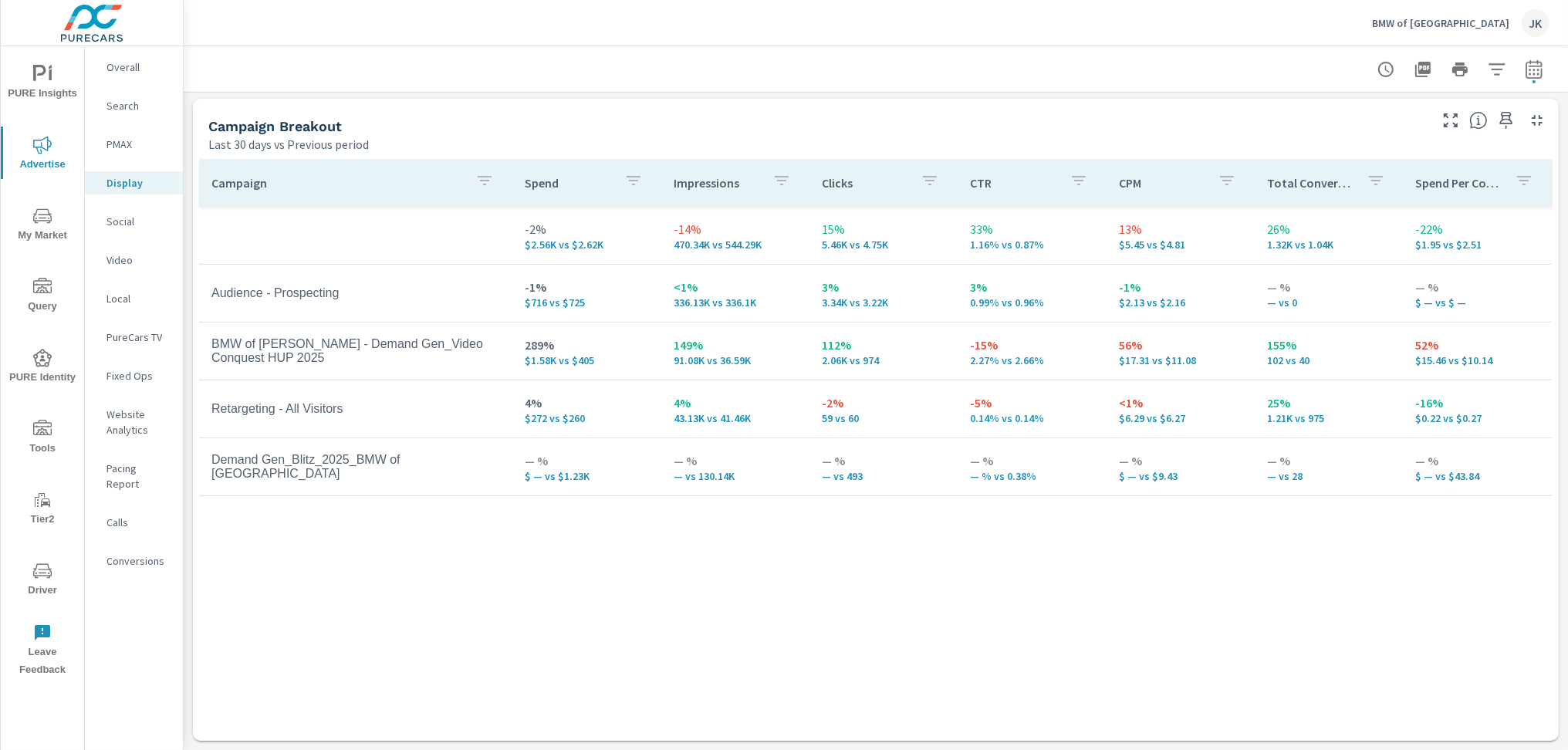
click at [123, 330] on p "PureCars TV" at bounding box center [138, 337] width 64 height 15
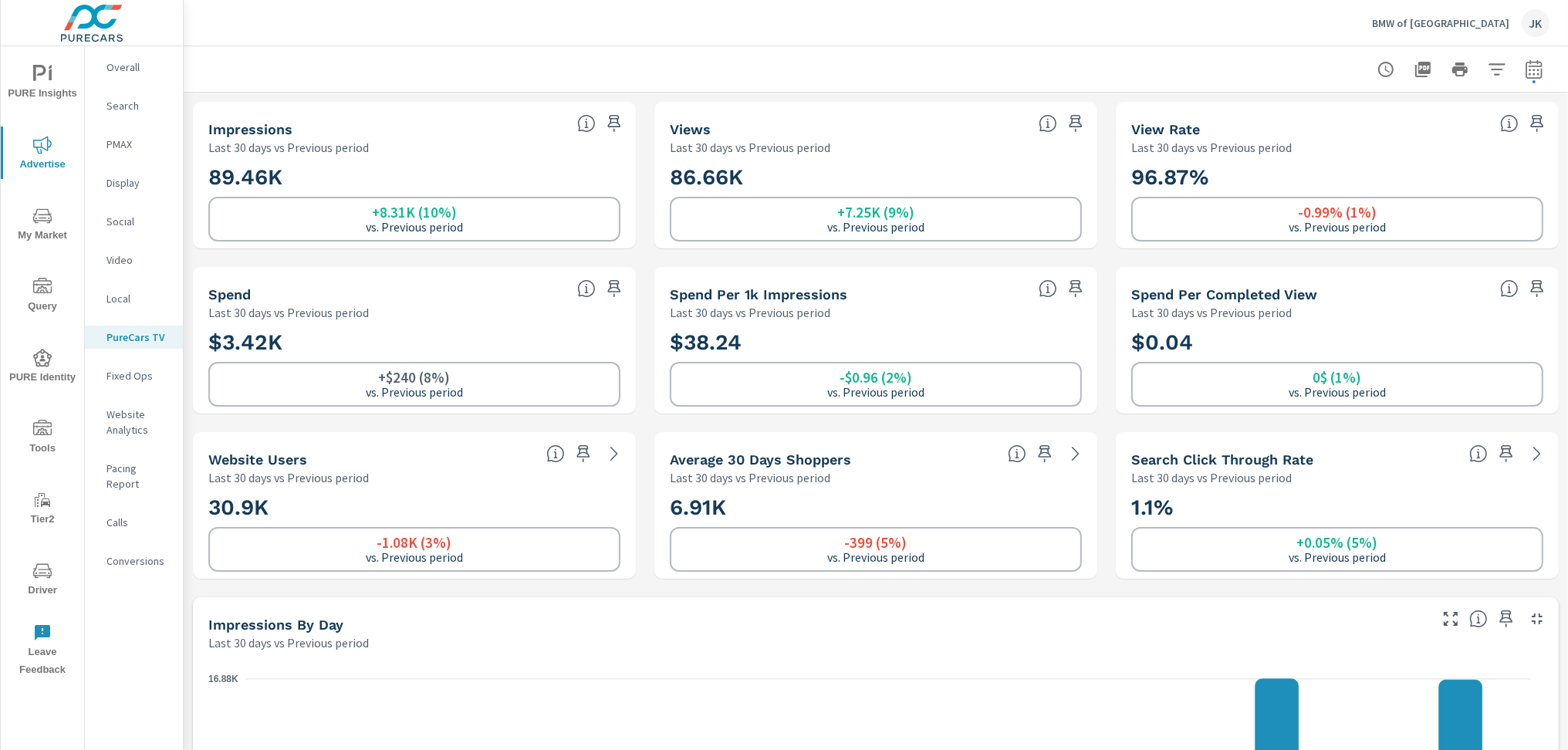
click at [44, 229] on span "My Market" at bounding box center [42, 226] width 74 height 38
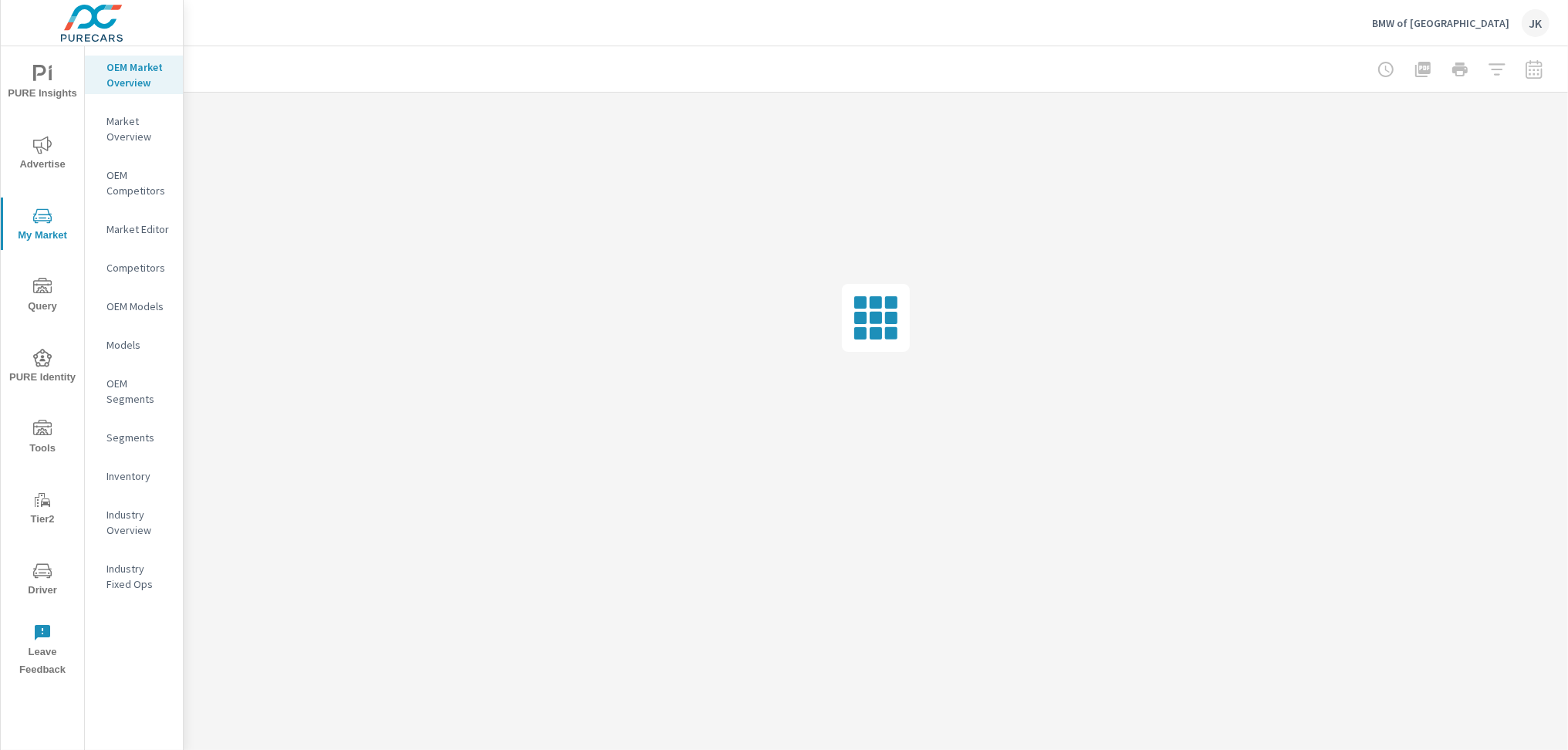
click at [125, 476] on p "Inventory" at bounding box center [138, 476] width 64 height 15
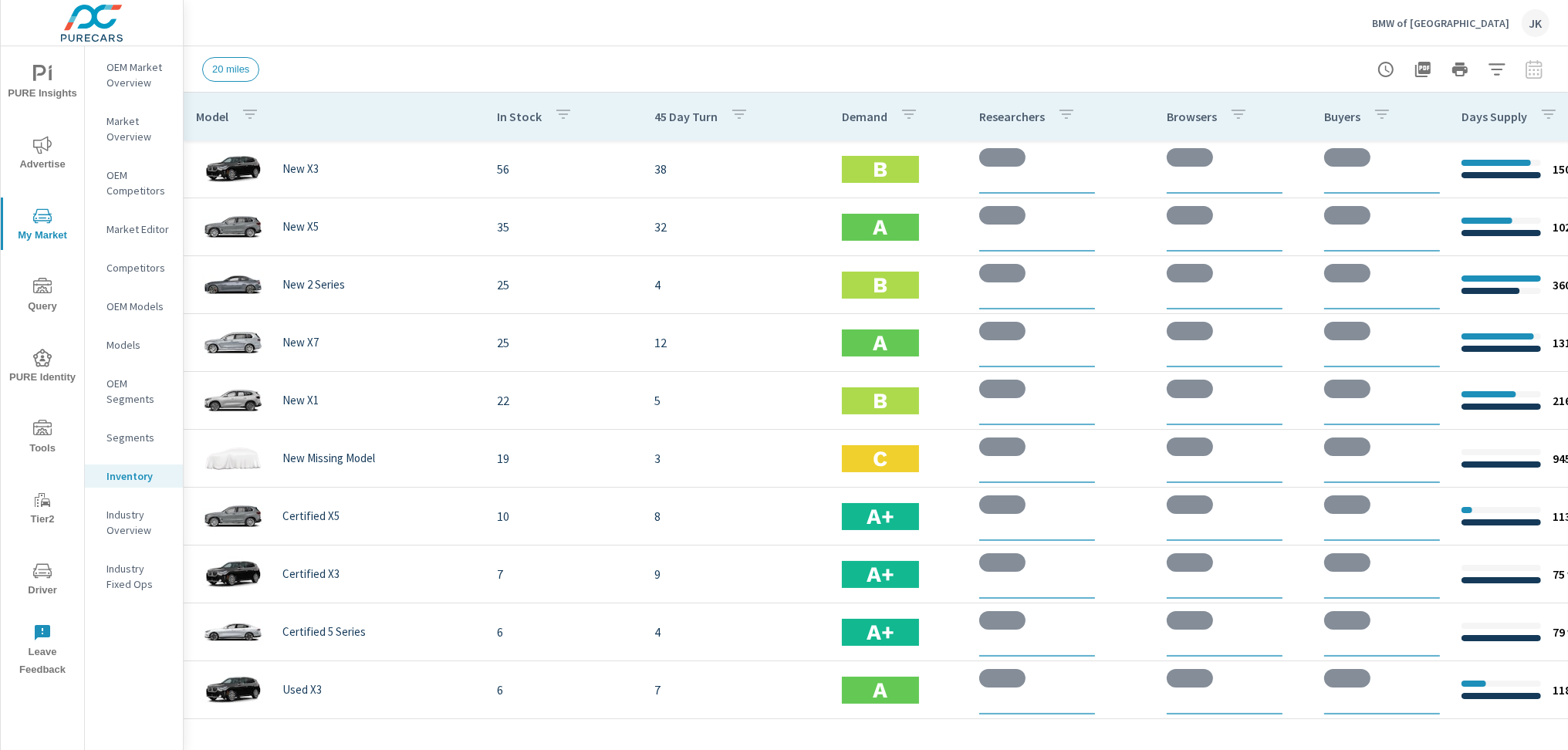
scroll to position [0, 88]
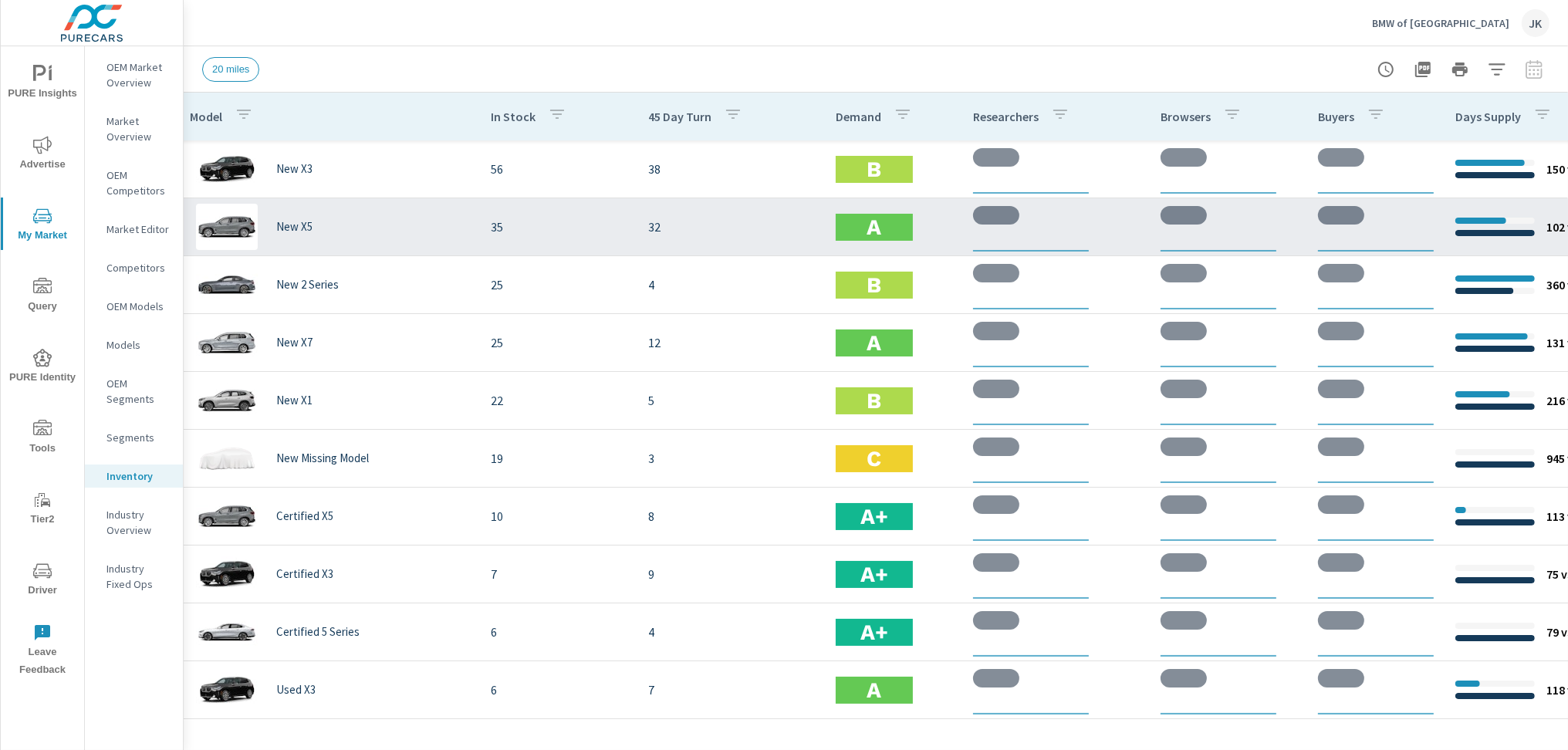
scroll to position [0, 5]
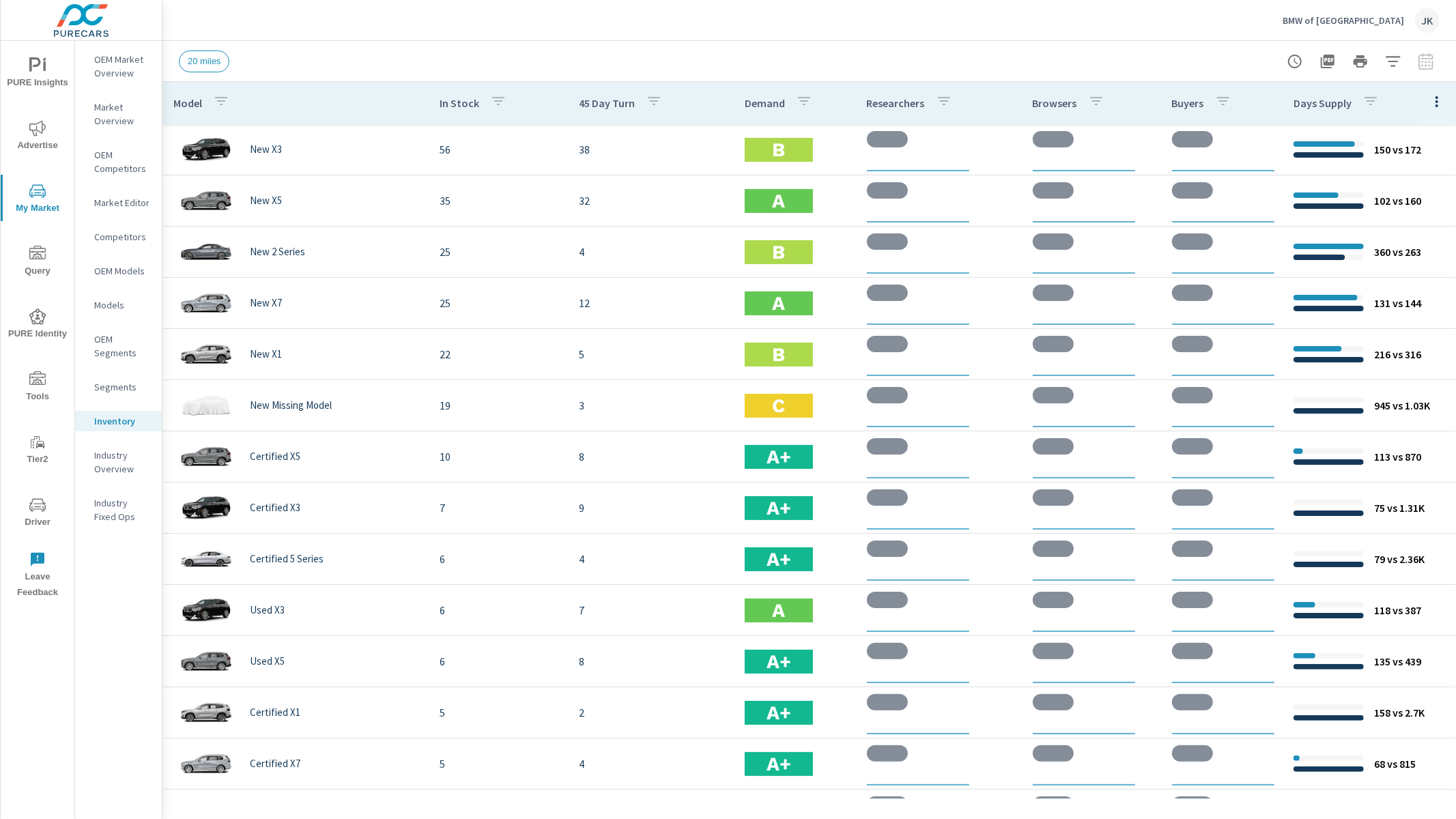
click at [105, 663] on div "OEM Market Overview Market Overview OEM Competitors Market Editor Competitors O…" at bounding box center [118, 430] width 86 height 778
click at [1387, 61] on div at bounding box center [1361, 61] width 159 height 28
click at [1387, 105] on button "button" at bounding box center [1437, 101] width 28 height 28
click at [1387, 71] on div at bounding box center [728, 409] width 1456 height 819
click at [1387, 55] on div "Default Engagement Audience Market Performance Inventory Market Comparison Attr…" at bounding box center [728, 409] width 1456 height 819
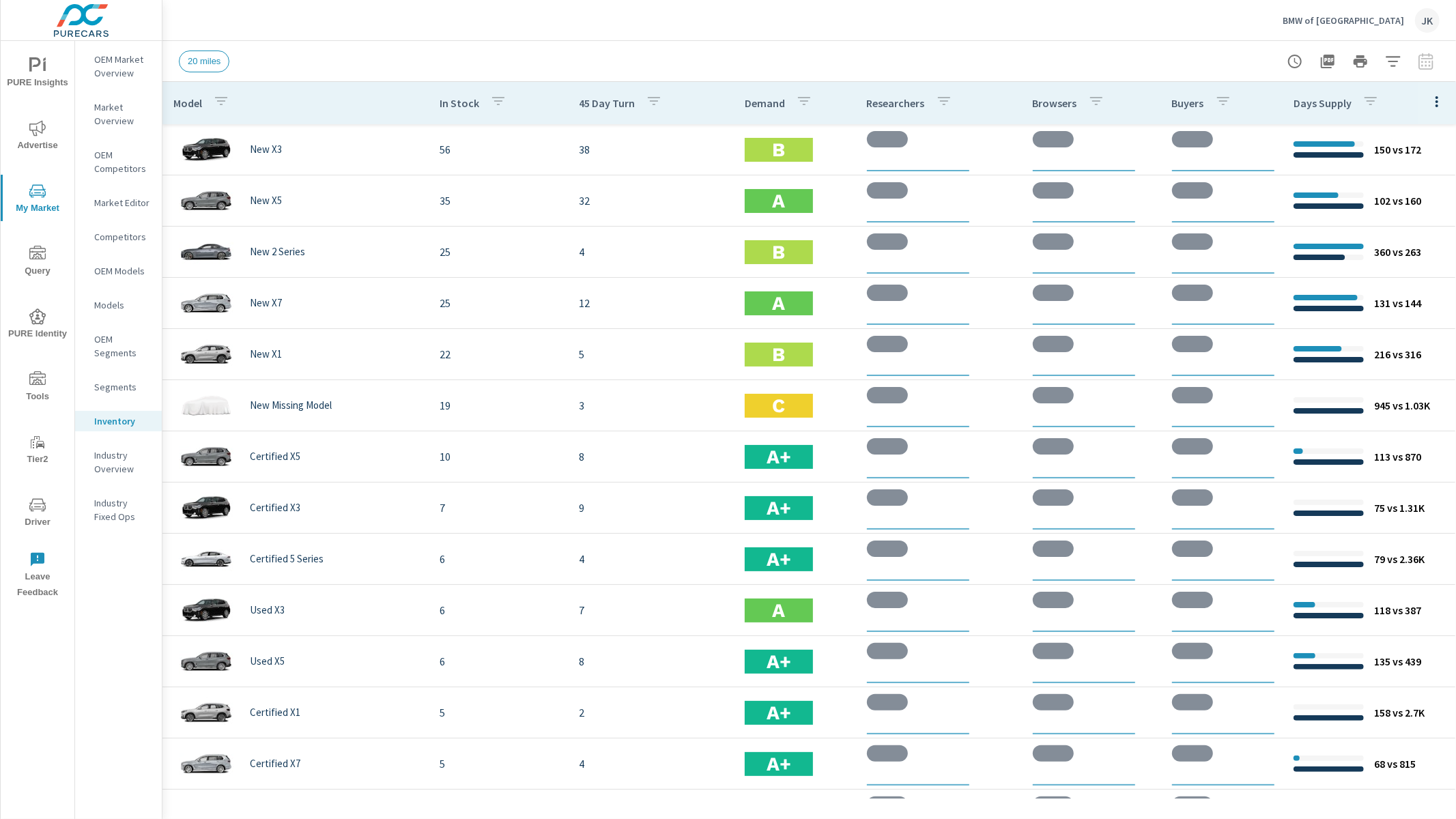
click at [1030, 42] on div "BMW of Norwood JK Inventory Discovery BMW of Norwood Report date range: Aug 28,…" at bounding box center [809, 409] width 1294 height 819
click at [1387, 72] on div at bounding box center [1361, 61] width 159 height 28
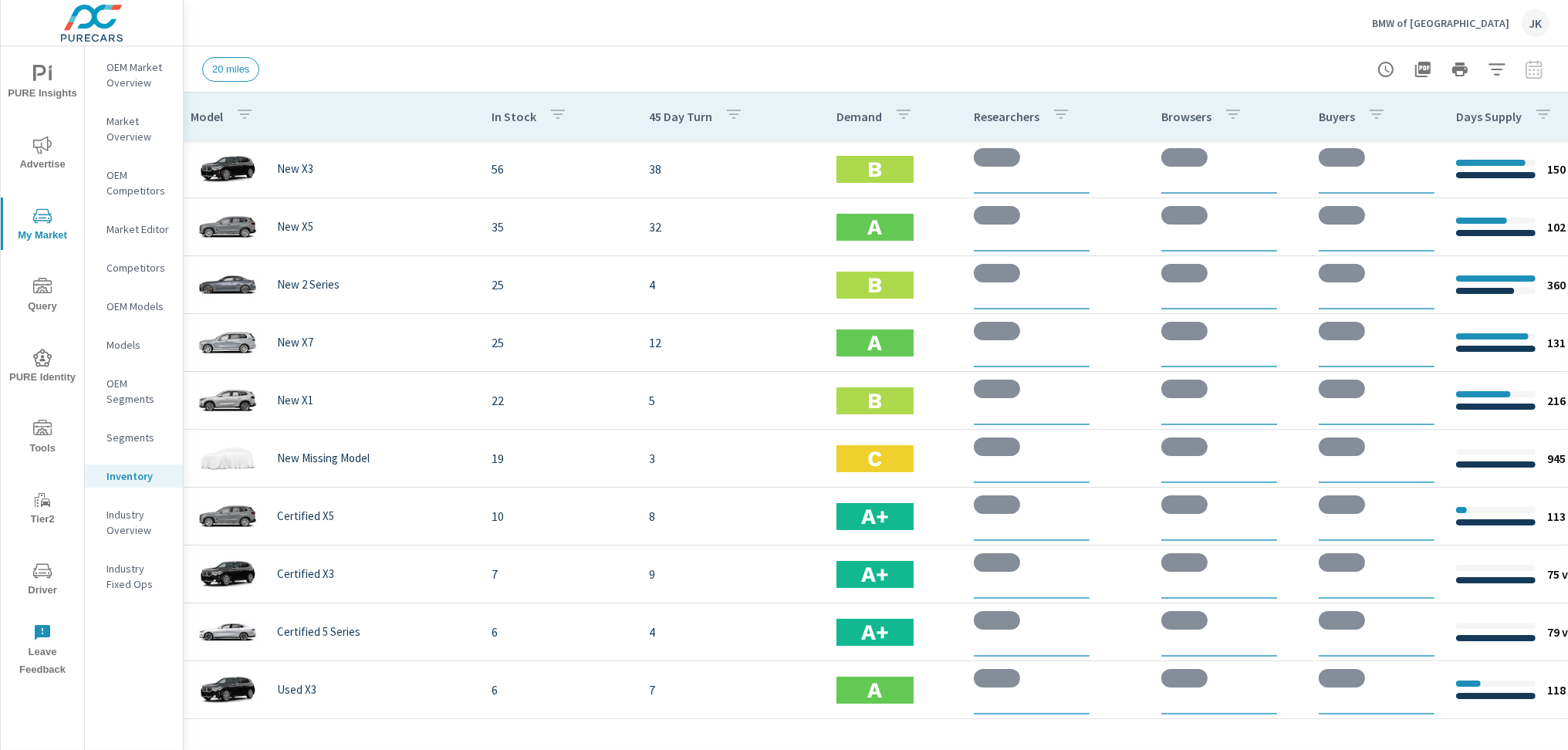
drag, startPoint x: 371, startPoint y: 29, endPoint x: 377, endPoint y: 35, distance: 8.5
click at [372, 29] on div "BMW of Norwood JK" at bounding box center [876, 23] width 1347 height 45
click at [1491, 67] on icon "button" at bounding box center [1496, 69] width 19 height 19
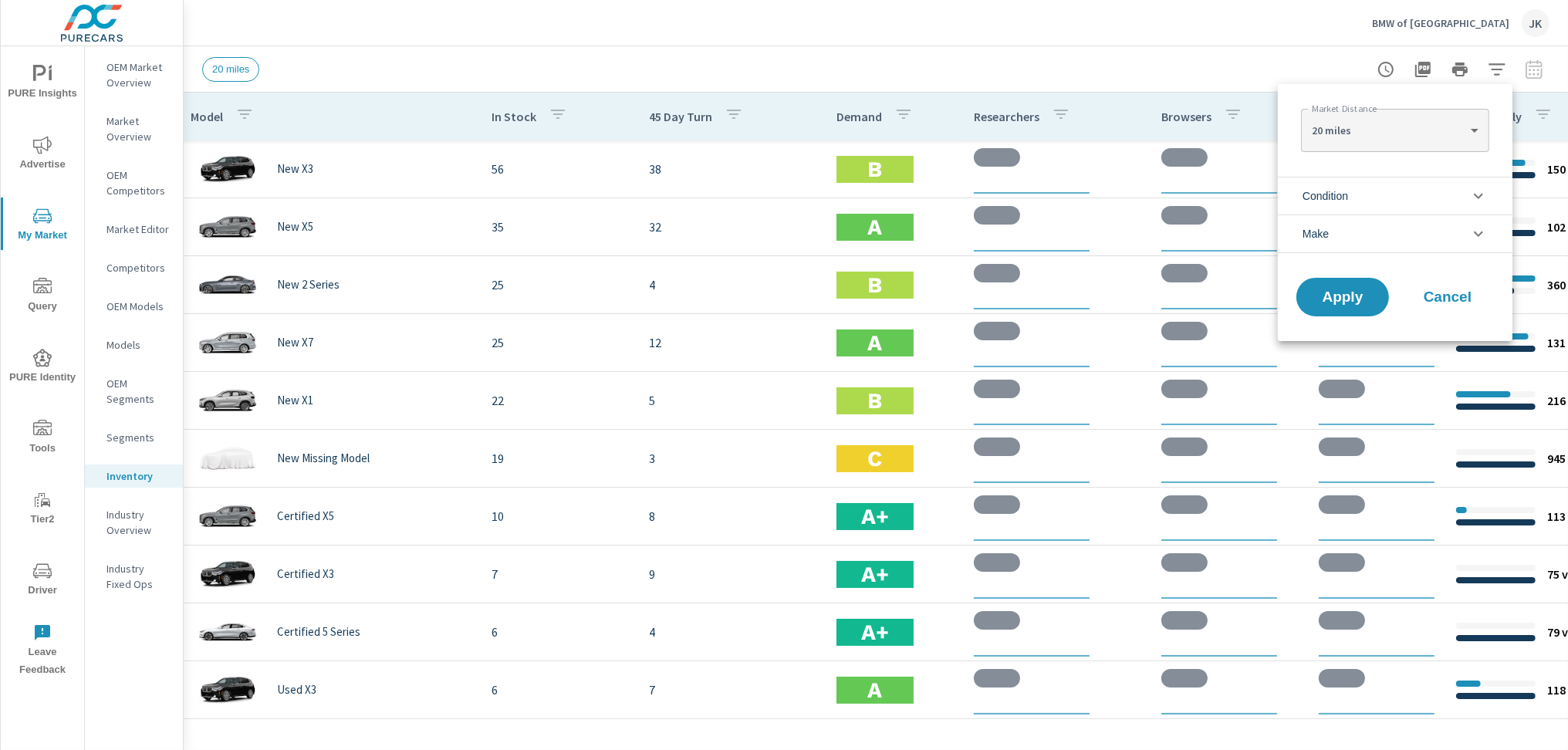
click at [1467, 198] on li "Condition" at bounding box center [1395, 195] width 235 height 38
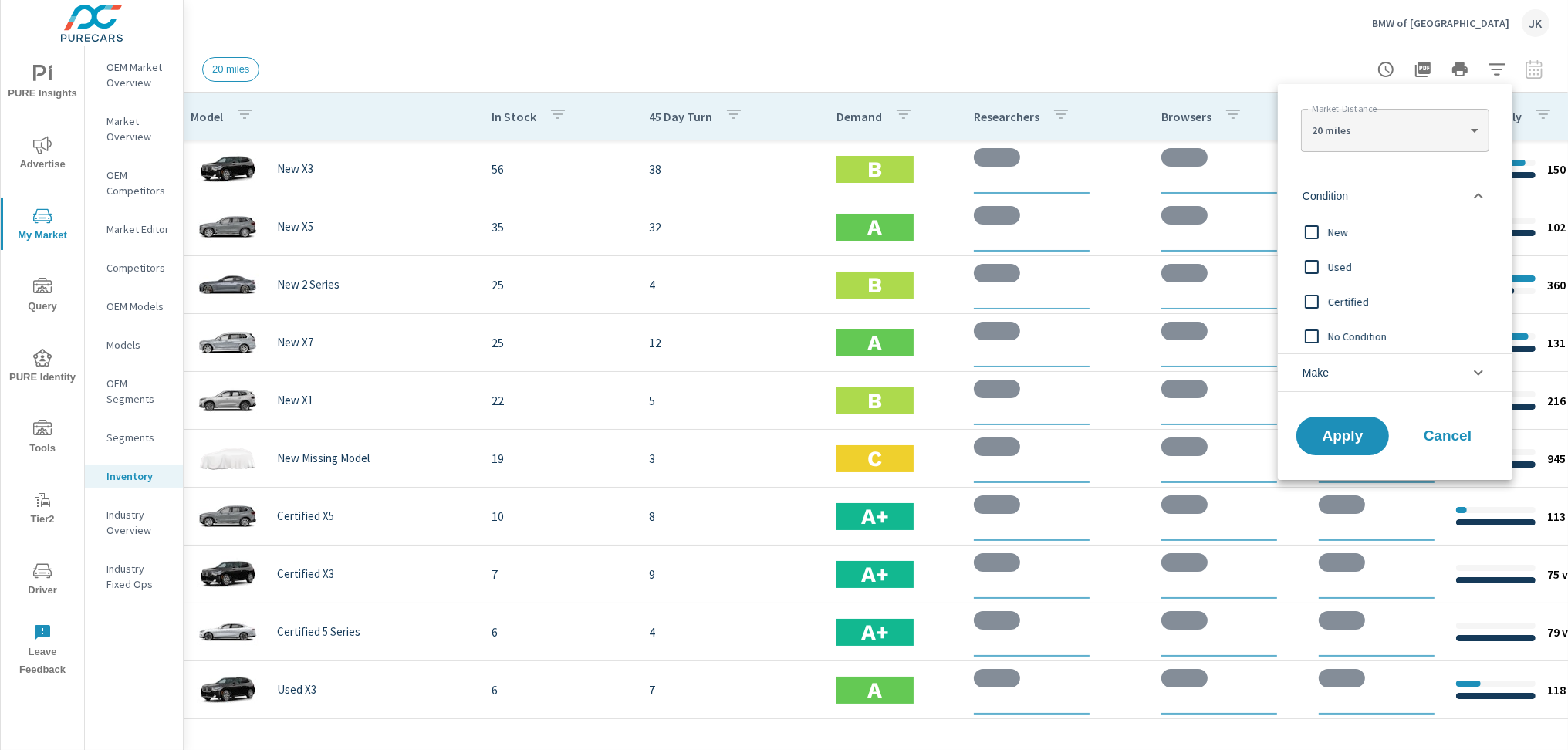
click at [1317, 231] on input "filter options" at bounding box center [1311, 232] width 32 height 32
click at [1360, 446] on button "Apply" at bounding box center [1342, 436] width 96 height 40
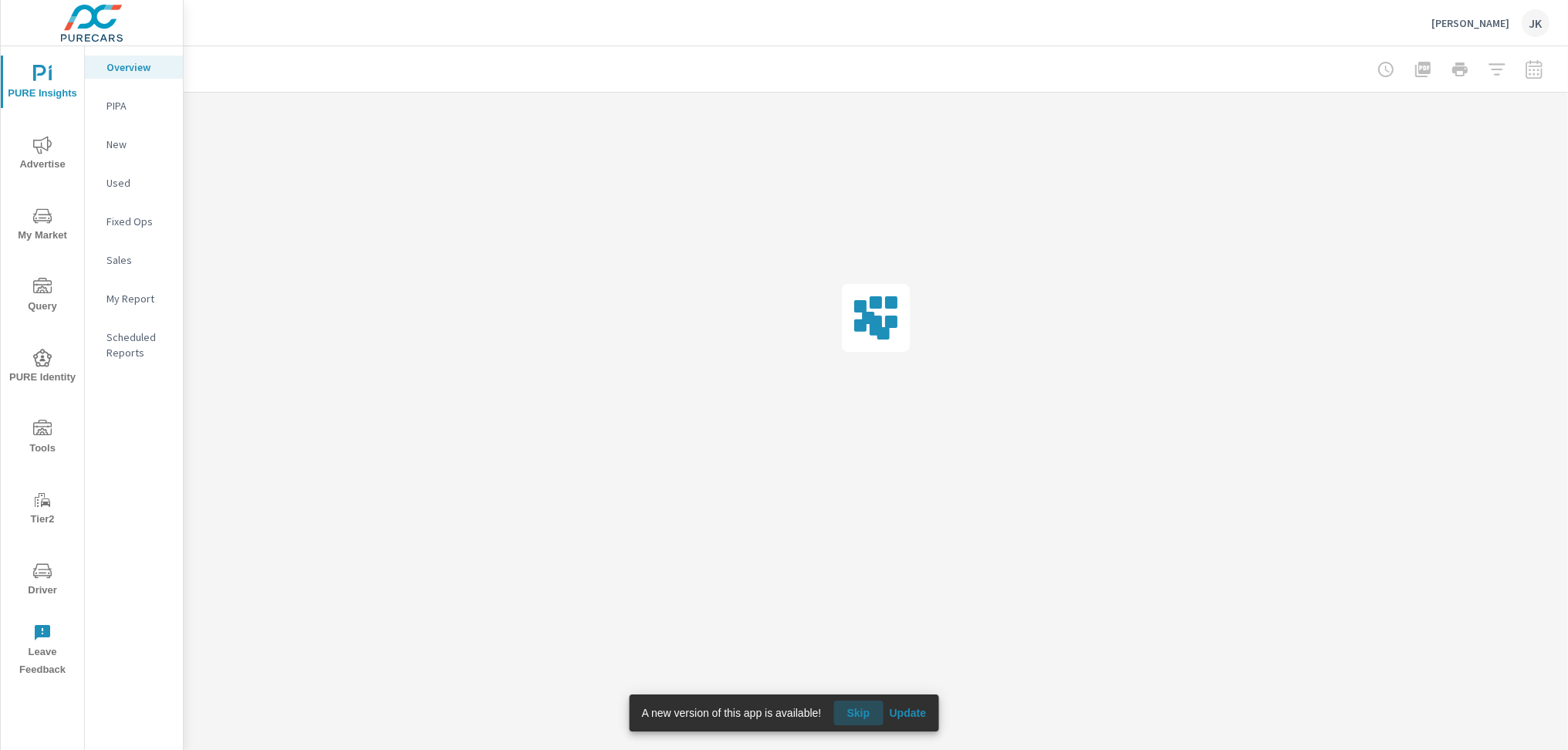
click at [862, 715] on span "Skip" at bounding box center [858, 712] width 37 height 13
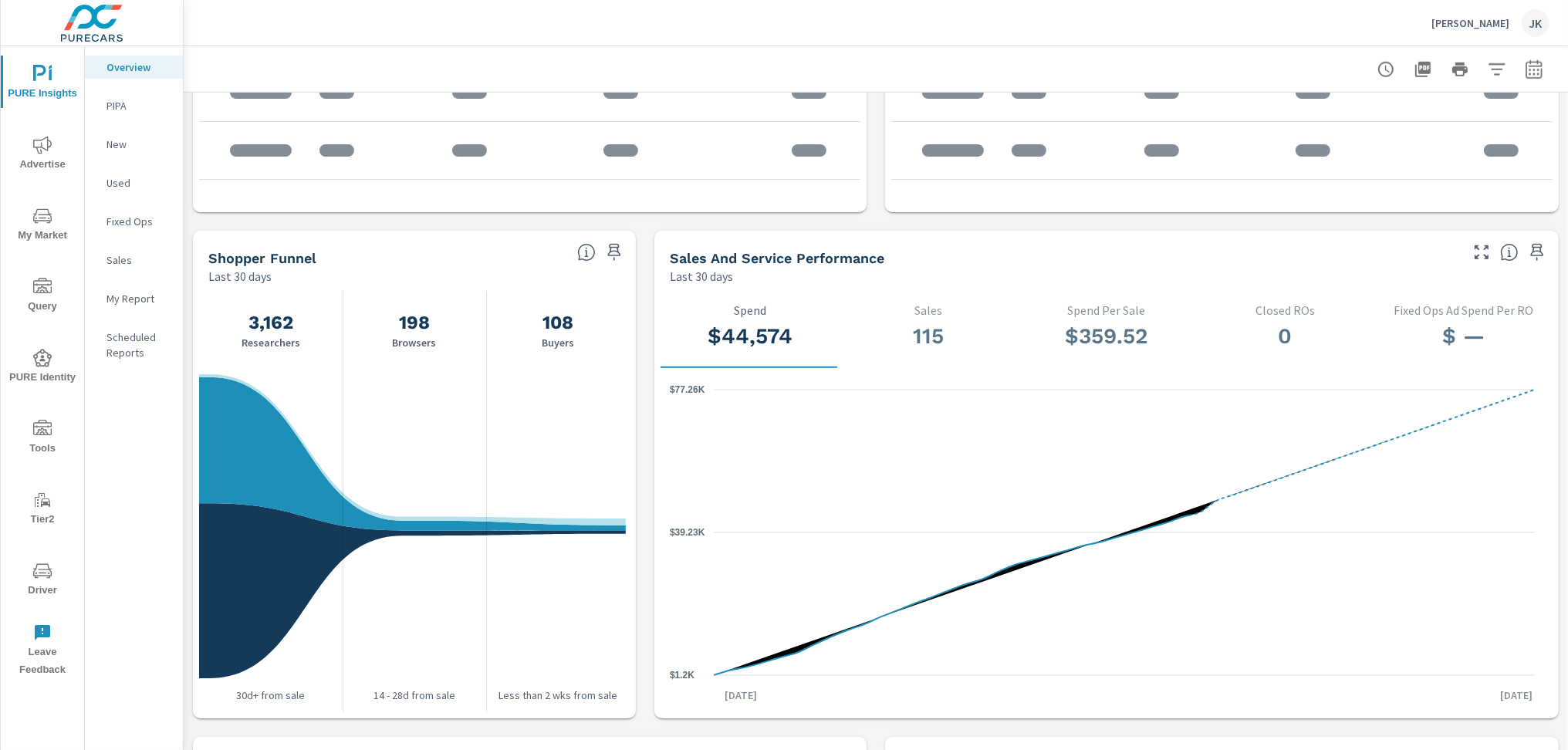
scroll to position [1398, 0]
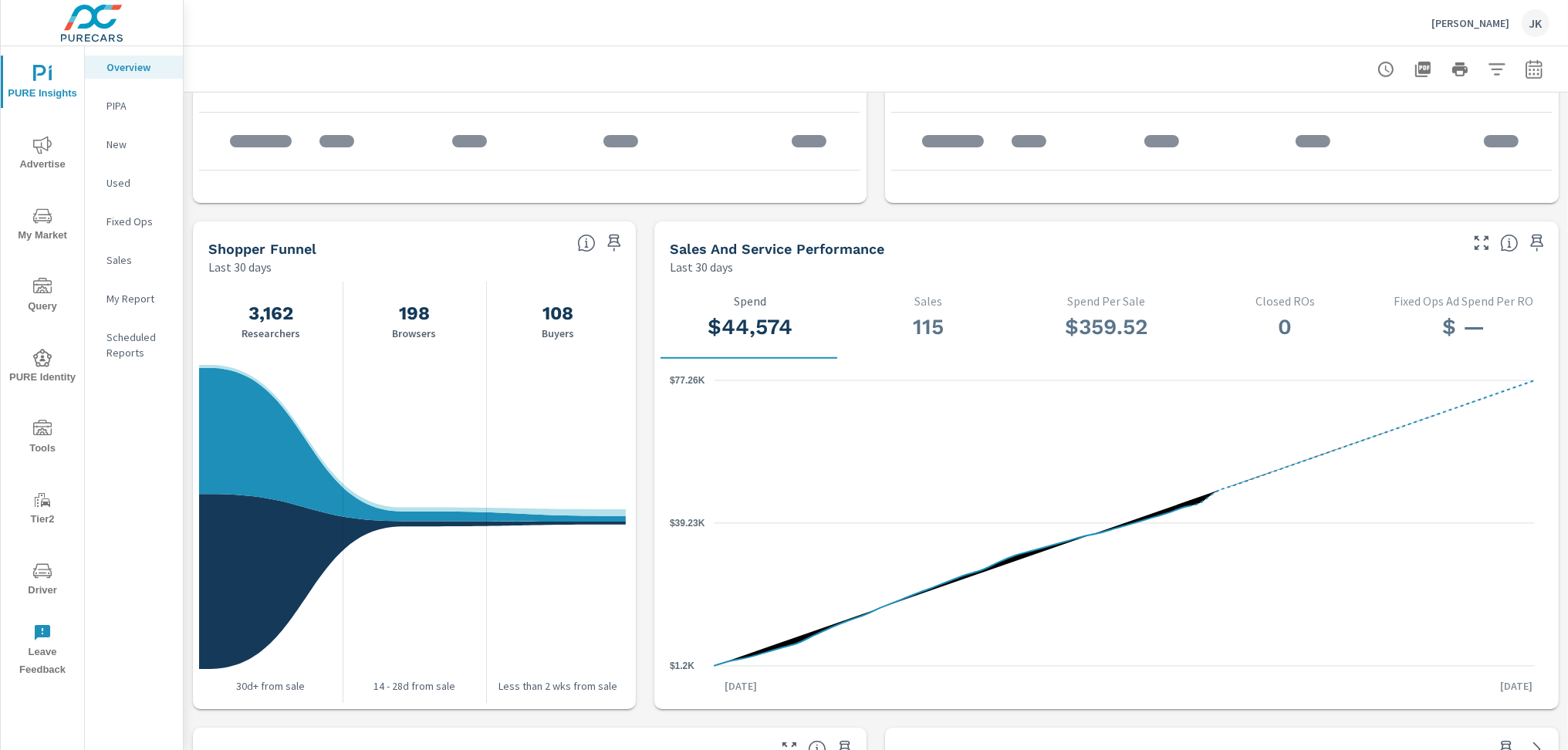
drag, startPoint x: 1568, startPoint y: 66, endPoint x: 1594, endPoint y: 504, distance: 438.8
click at [1567, 504] on html "PURE Insights Advertise My Market Query PURE Identity Tools Tier2 Driver Leave …" at bounding box center [784, 375] width 1568 height 750
click at [1530, 78] on button "button" at bounding box center [1533, 69] width 31 height 31
select select "Last 30 days"
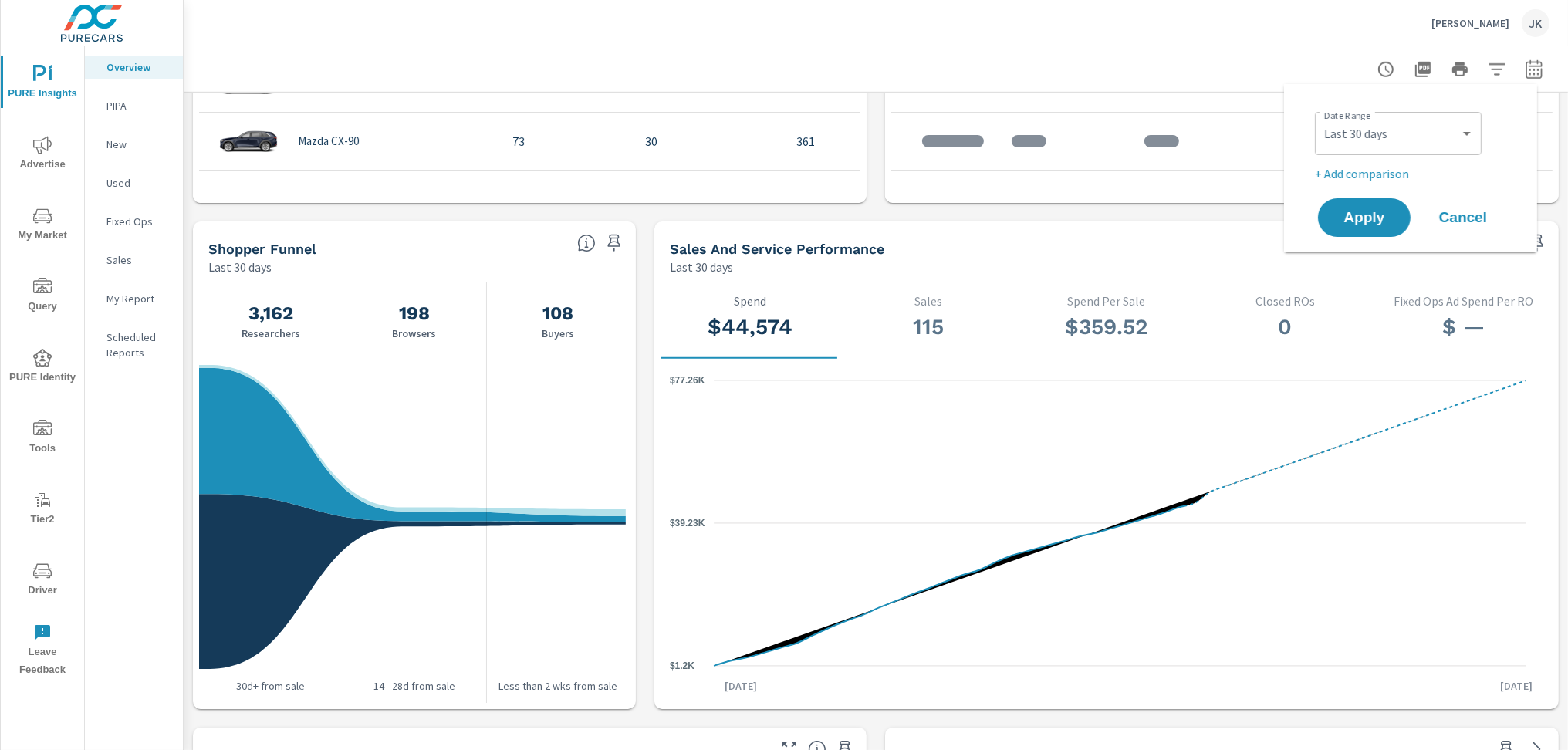
click at [1384, 177] on p "+ Add comparison" at bounding box center [1413, 173] width 198 height 19
select select "Previous period"
click at [1366, 271] on button "Apply" at bounding box center [1364, 261] width 96 height 40
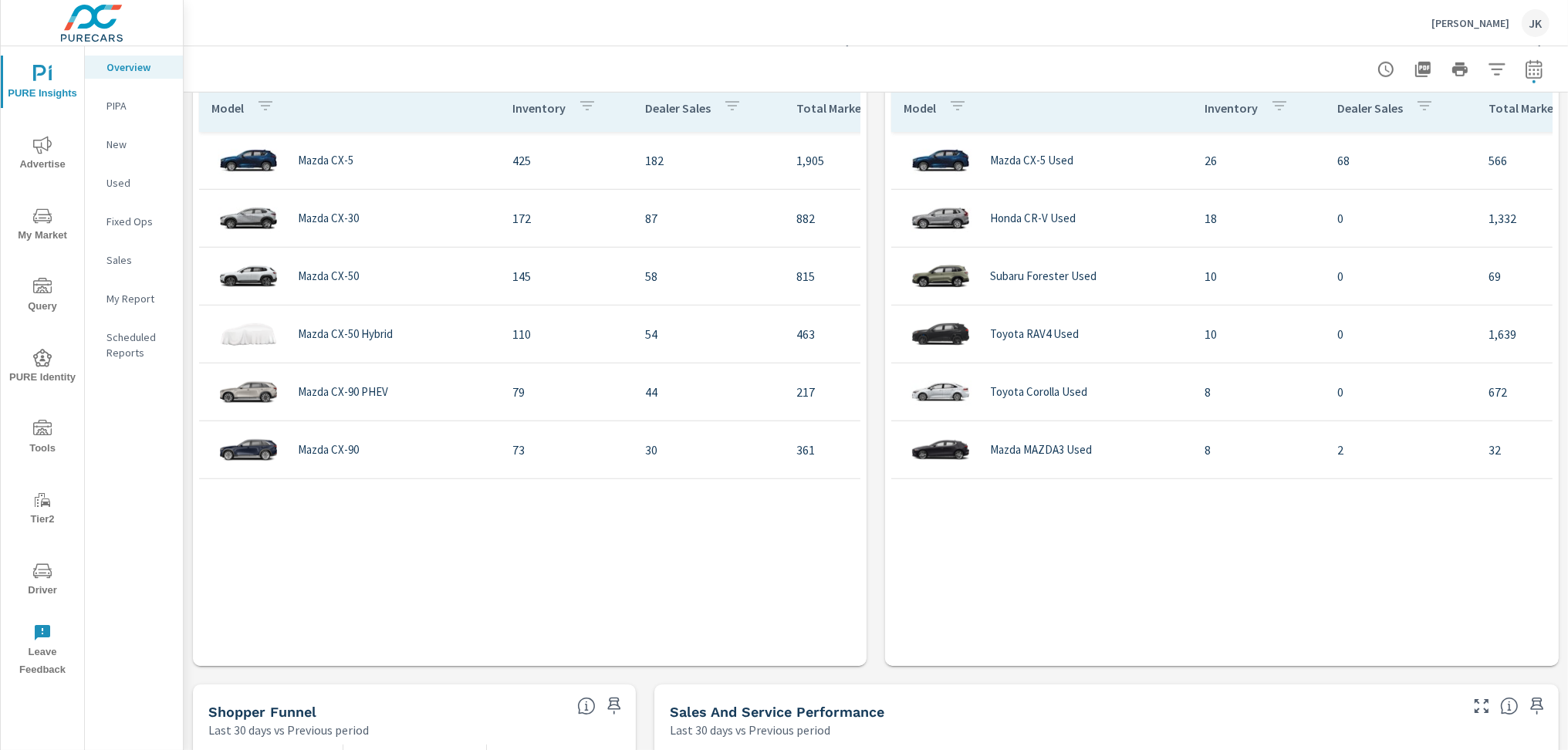
scroll to position [1706, 0]
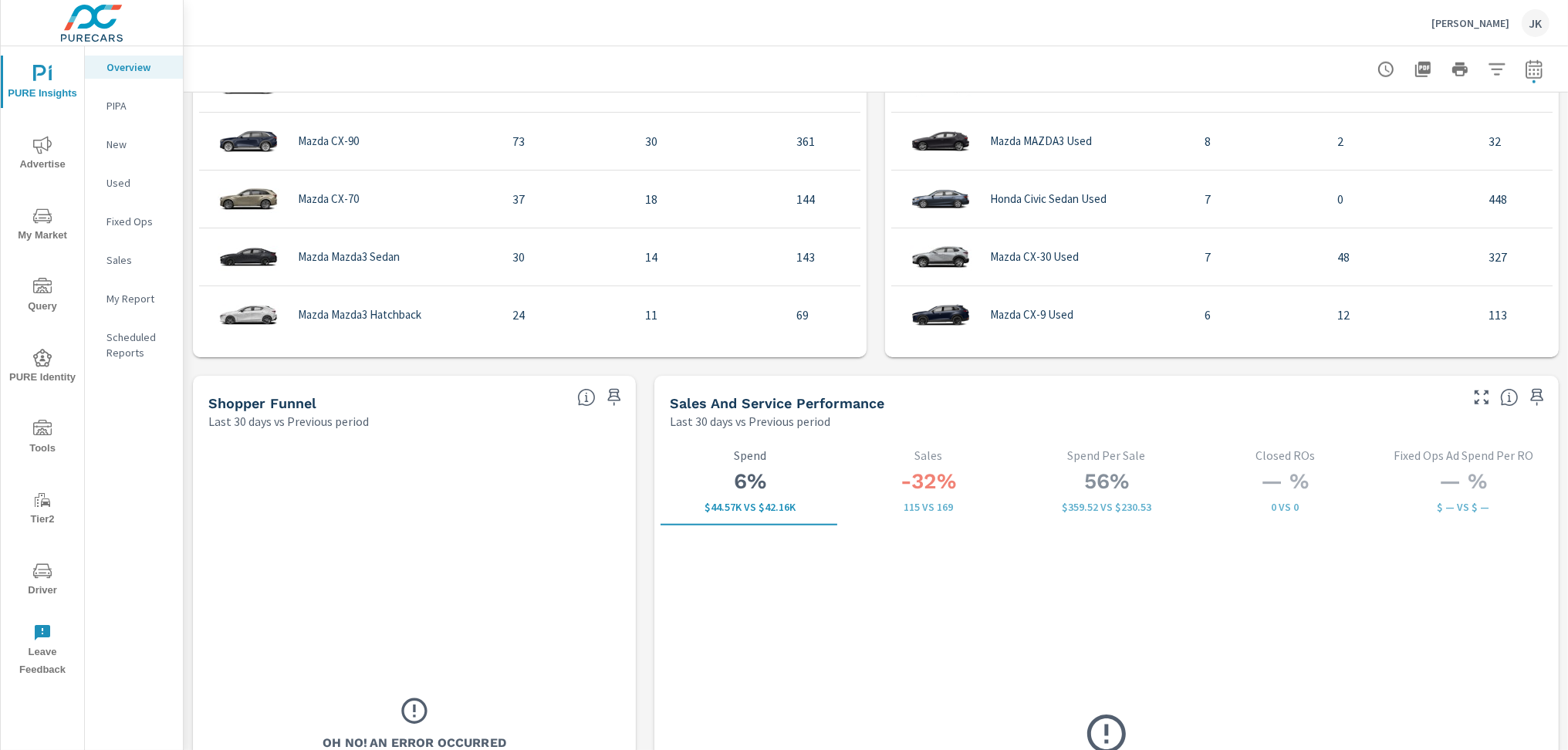
scroll to position [504, 0]
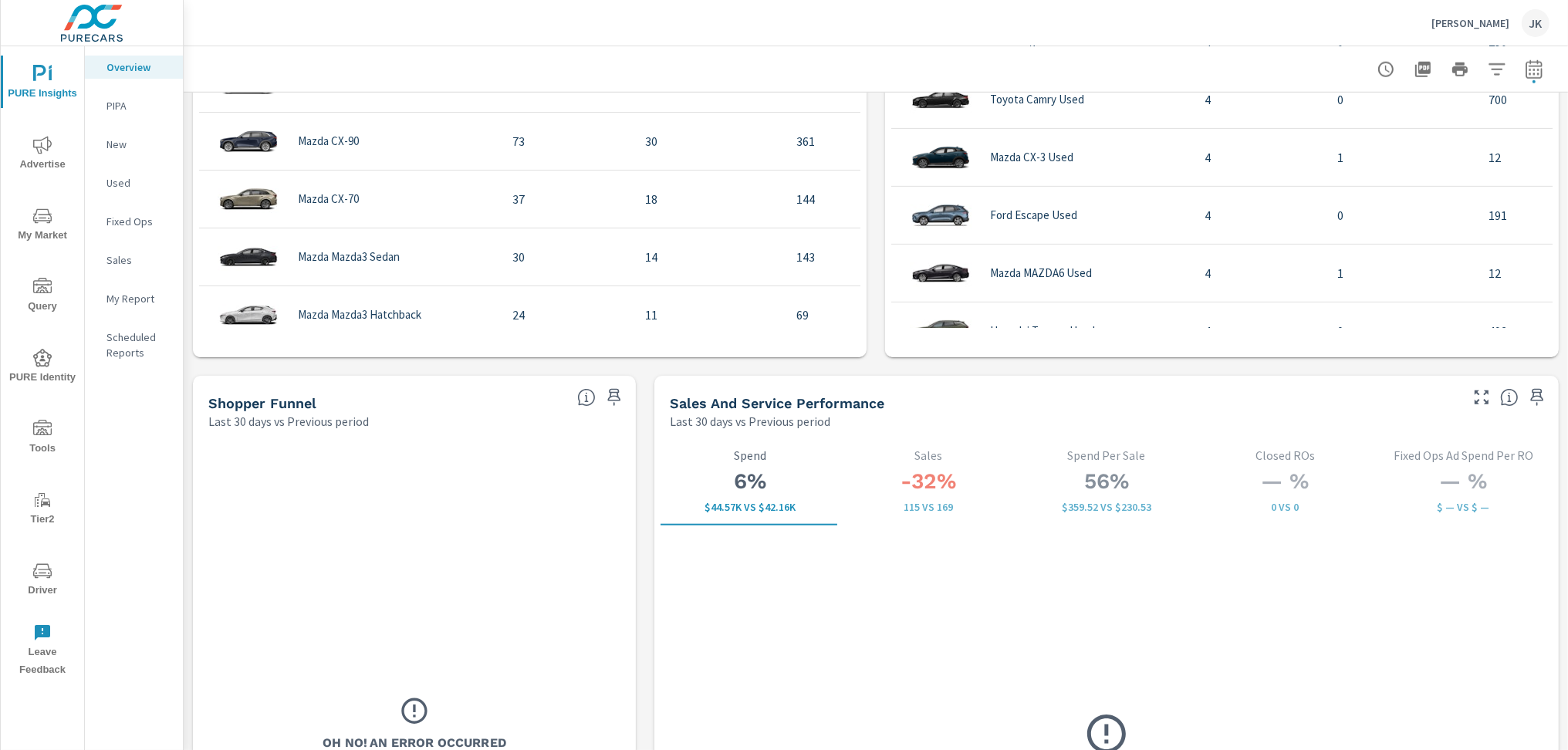
drag, startPoint x: 1550, startPoint y: 161, endPoint x: 1549, endPoint y: 184, distance: 23.0
click at [1549, 182] on div "Learn More The average dealer wastes 35% of their advertising and BDC efforts m…" at bounding box center [876, 35] width 1384 height 3301
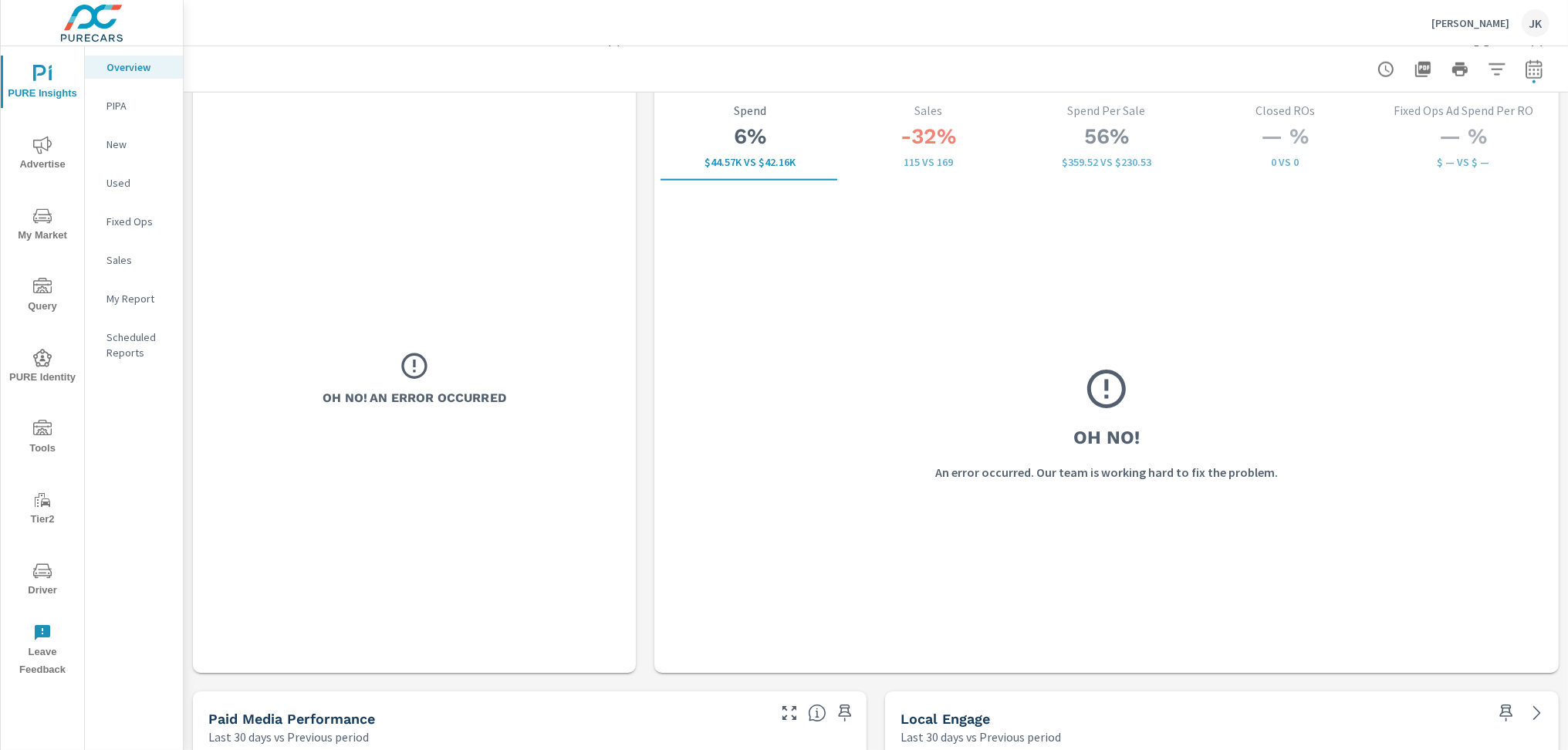
click at [391, 363] on div "Oh No! An Error Occurred" at bounding box center [414, 378] width 287 height 383
click at [414, 370] on icon at bounding box center [414, 365] width 31 height 31
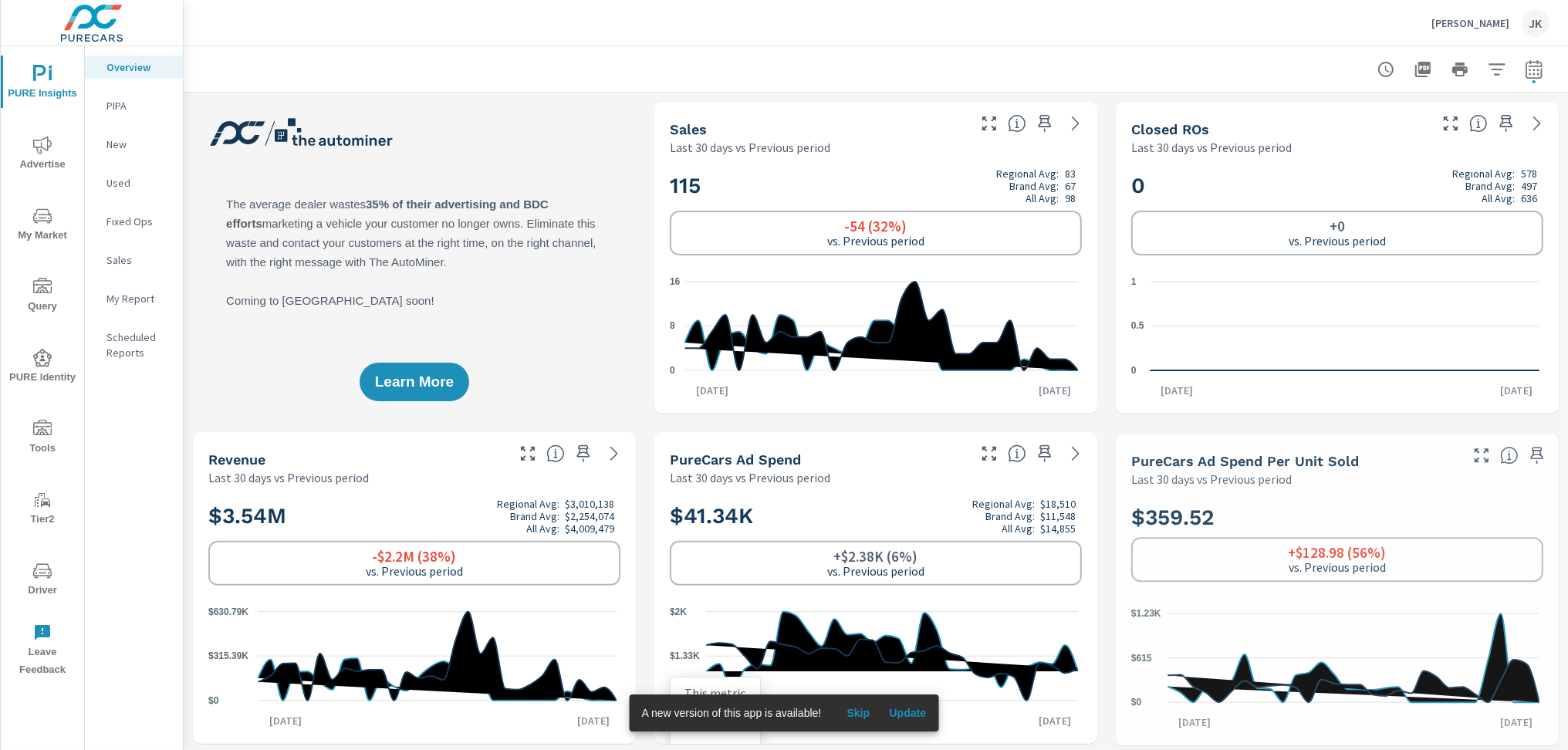
click at [922, 701] on div "PURE Insights Advertise My Market Query PURE Identity Tools Tier2 Driver Leave …" at bounding box center [784, 375] width 1568 height 750
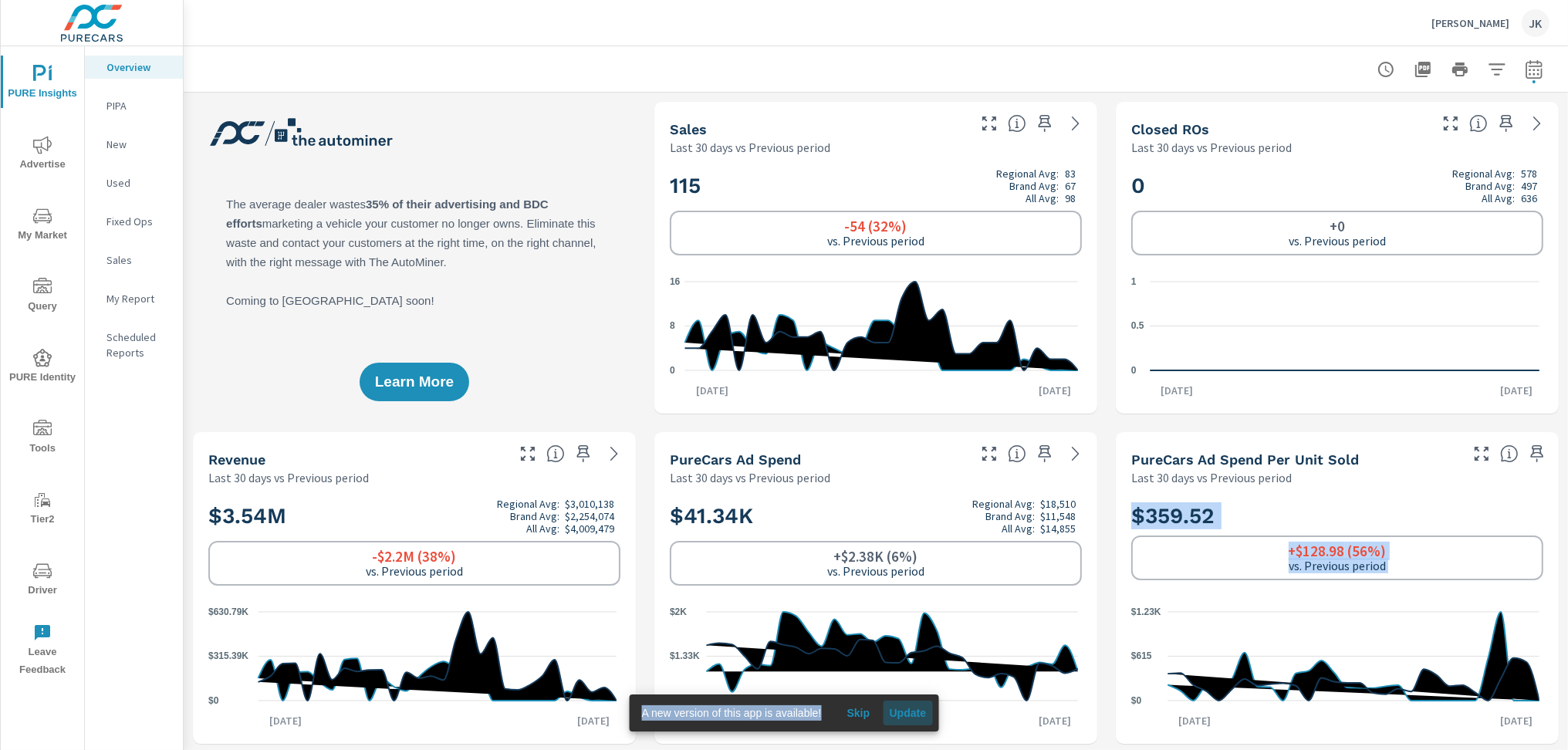
click at [912, 714] on span "Update" at bounding box center [907, 712] width 37 height 13
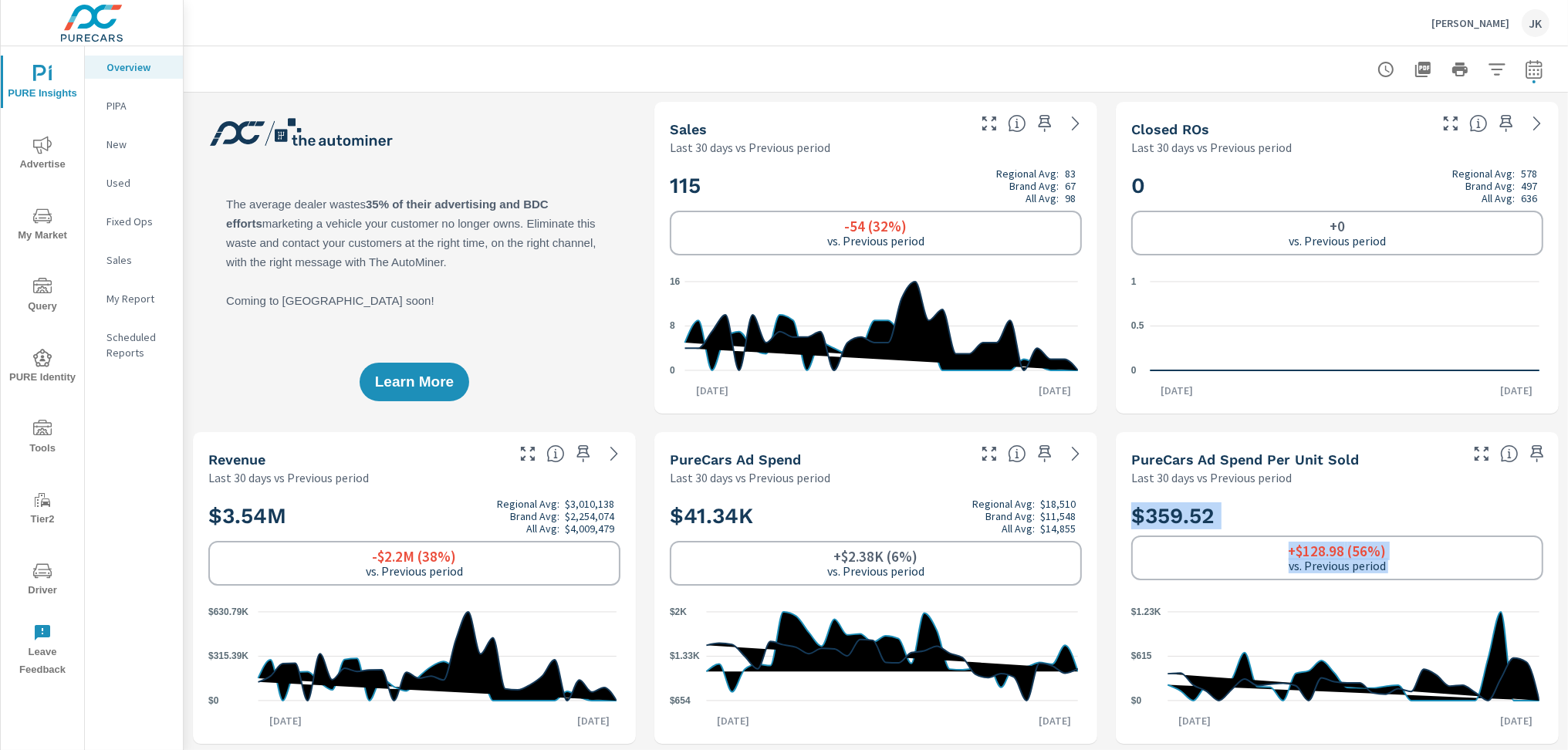
click at [911, 714] on div "A new version of this app is available! Skip Update" at bounding box center [784, 713] width 309 height 37
click at [1529, 70] on icon "button" at bounding box center [1533, 69] width 19 height 19
select select "Last 30 days"
select select "Previous period"
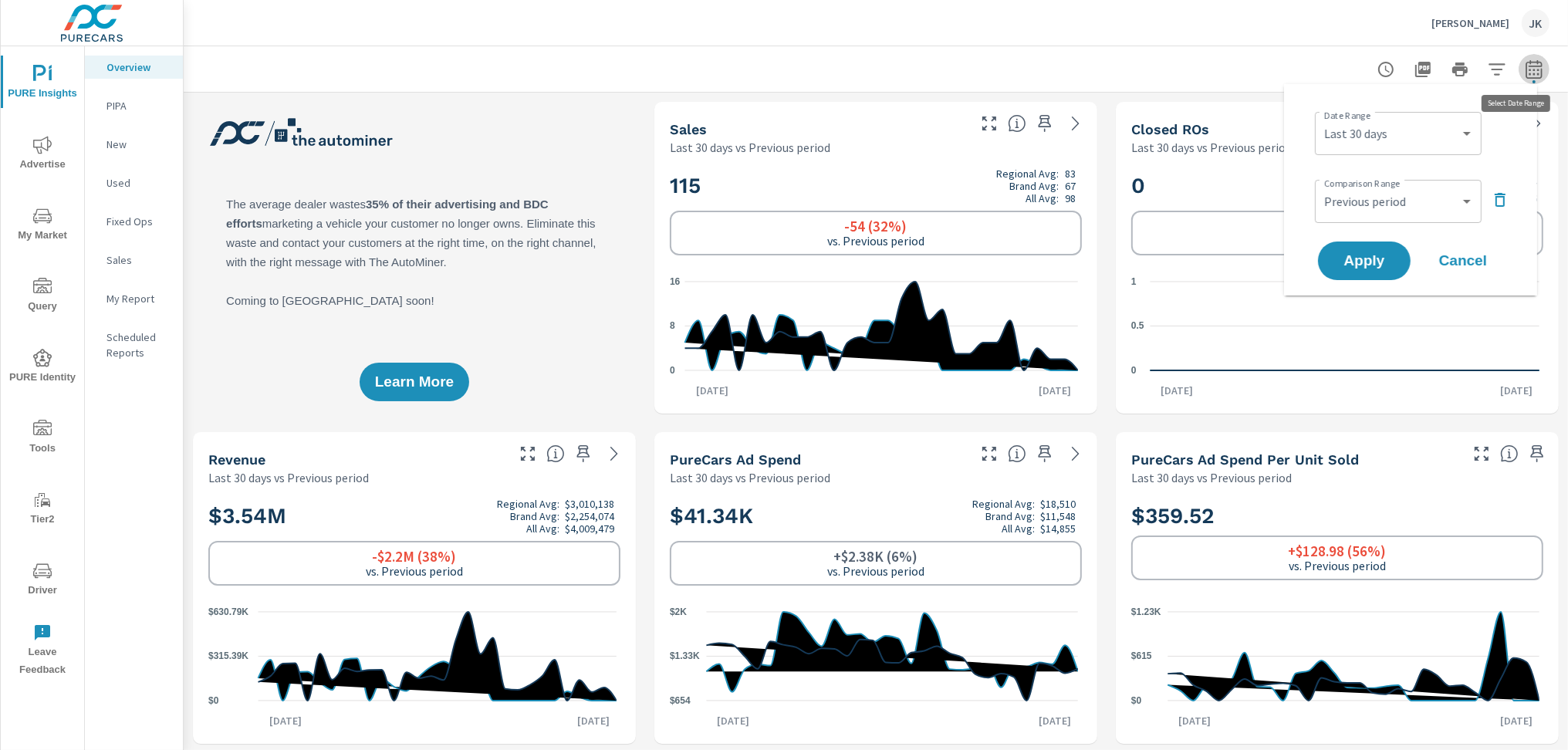
click at [1528, 69] on icon "button" at bounding box center [1533, 69] width 16 height 19
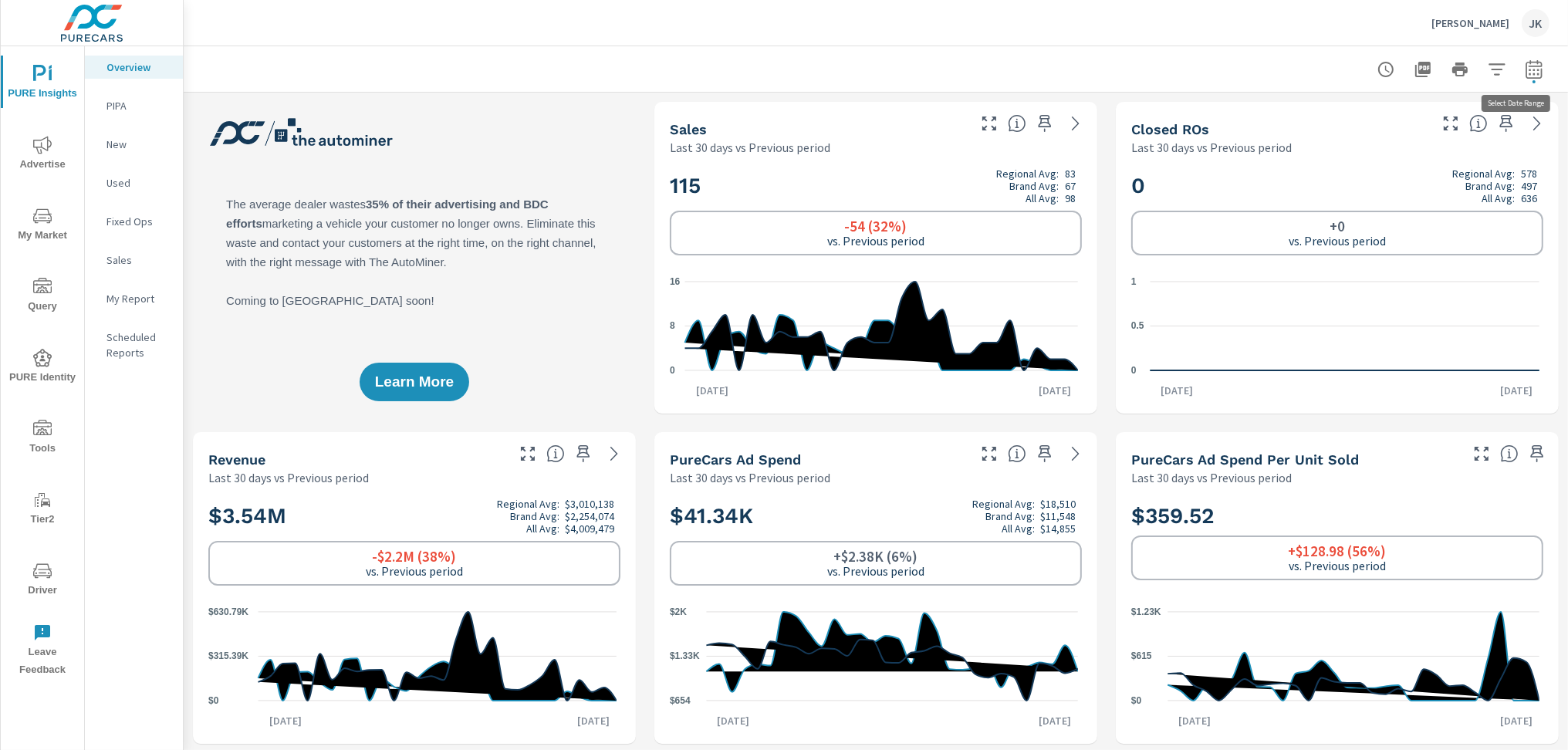
click at [1526, 78] on icon "button" at bounding box center [1533, 69] width 16 height 19
select select "Last 30 days"
select select "Previous period"
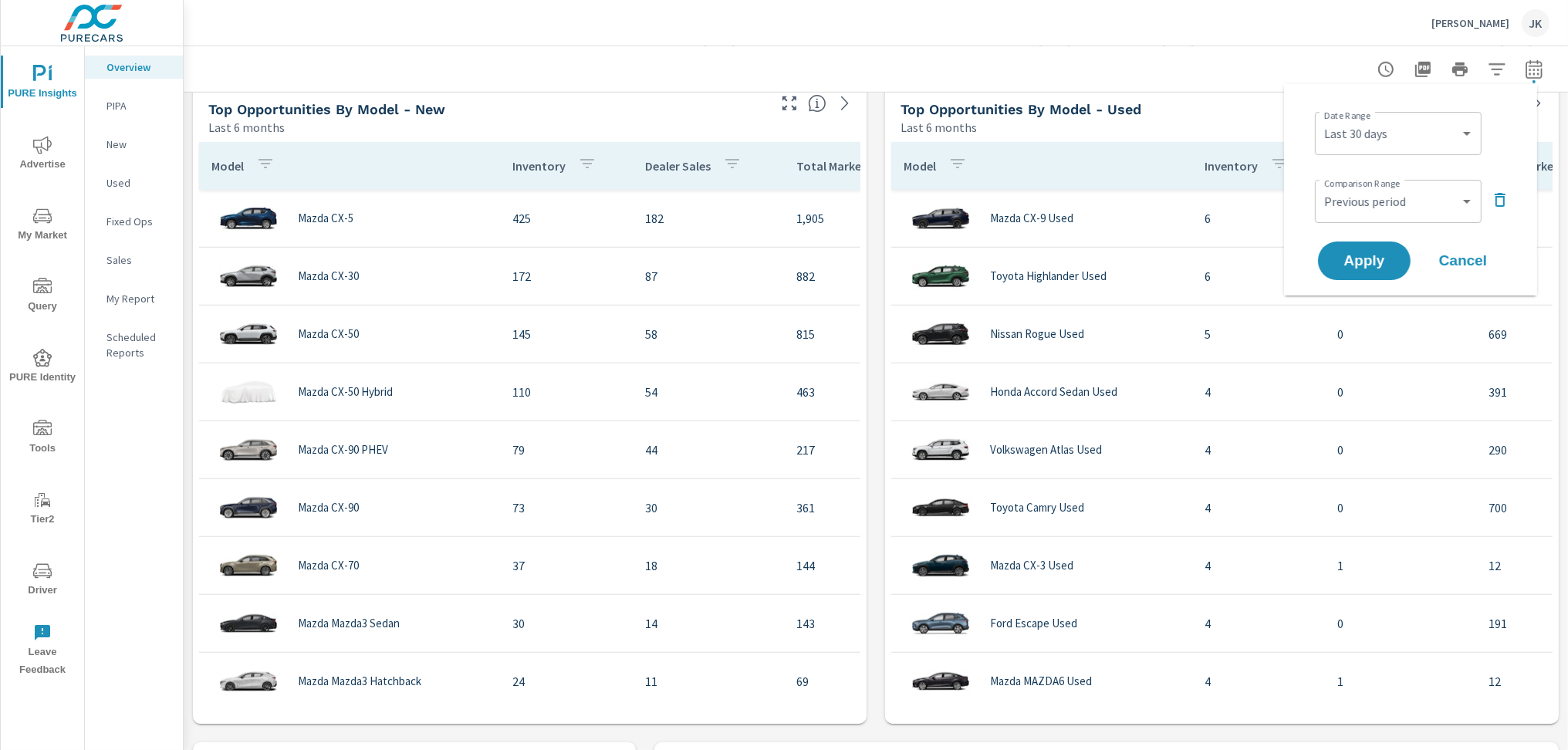
scroll to position [1393, 0]
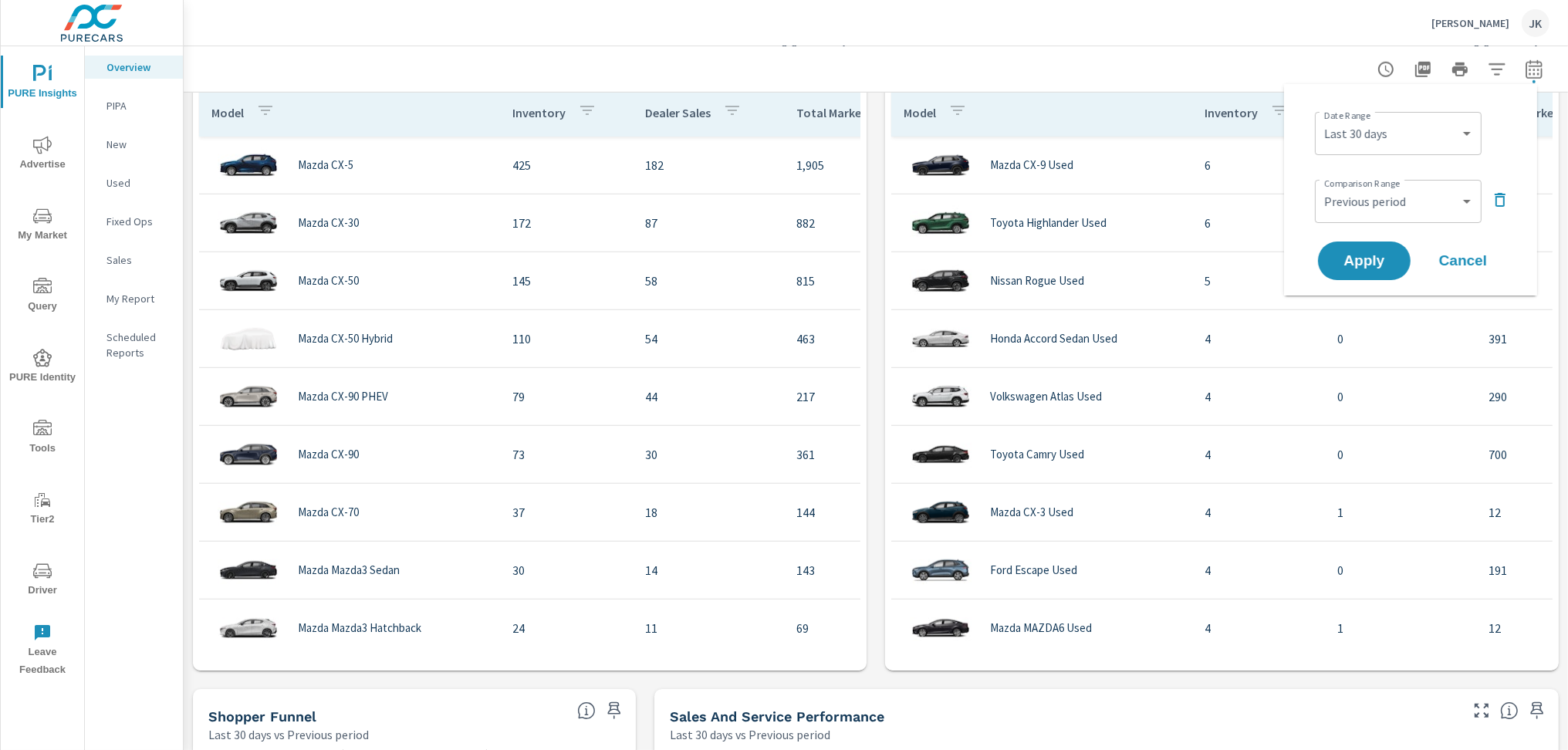
click at [1472, 264] on span "Cancel" at bounding box center [1462, 260] width 61 height 13
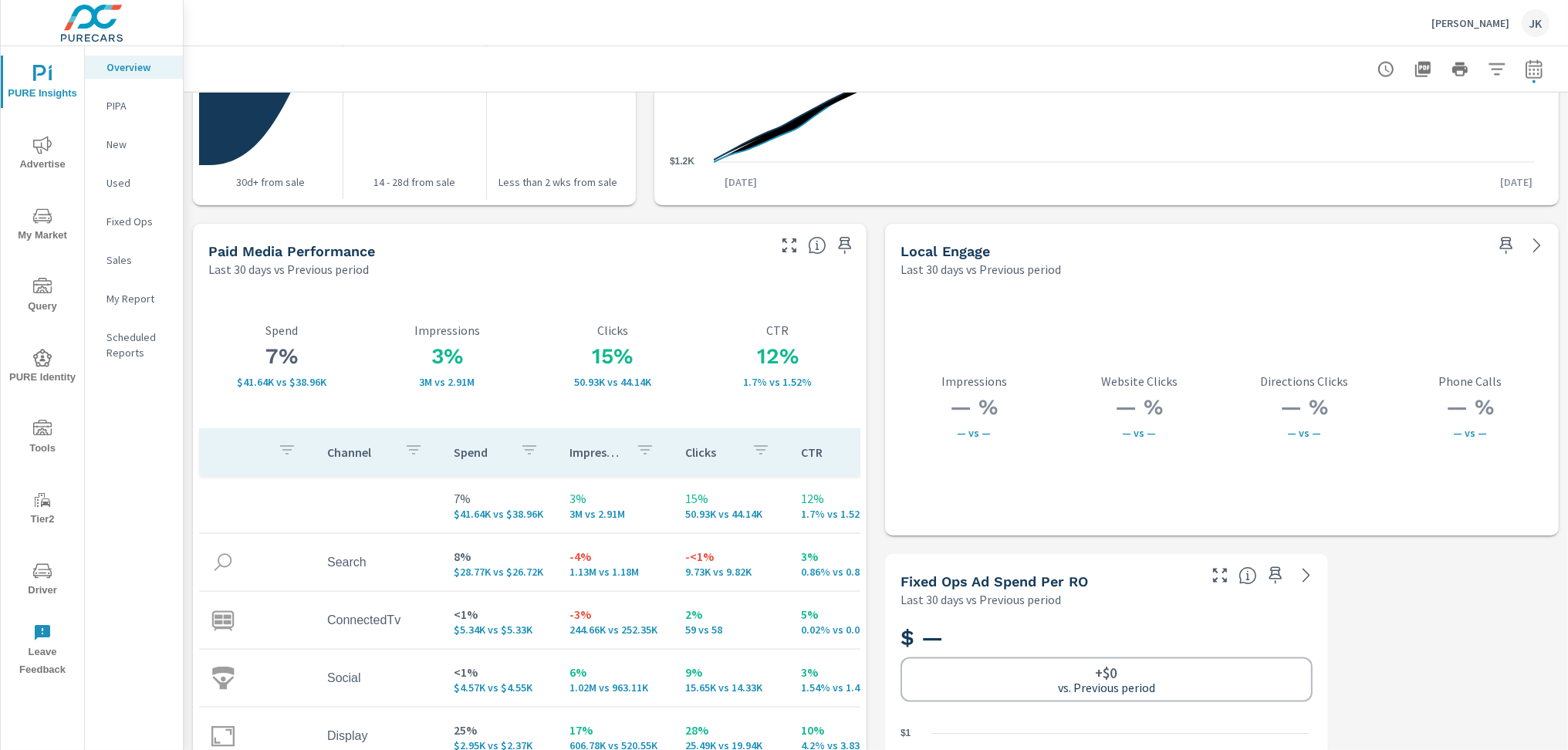
scroll to position [2530, 0]
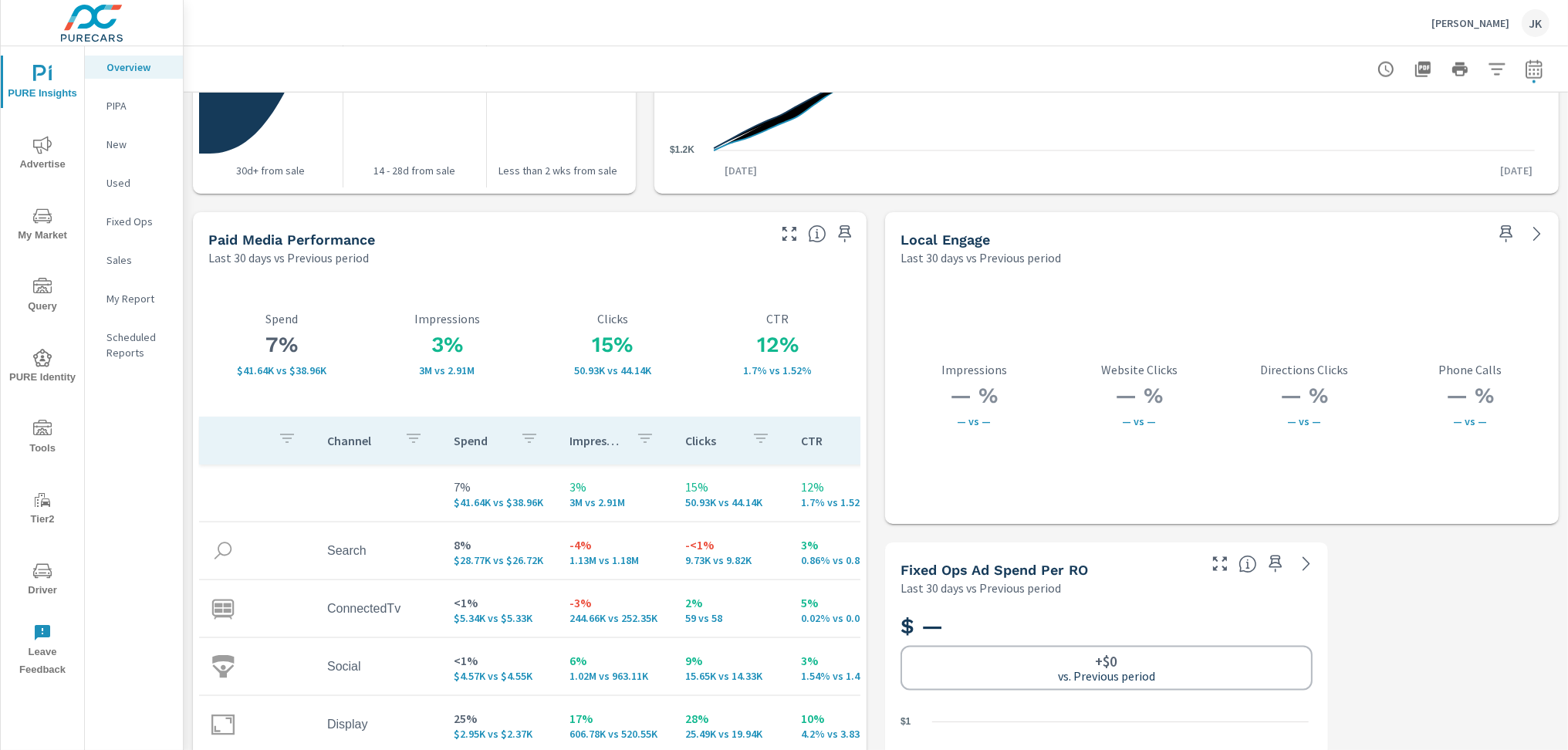
click at [779, 242] on button "button" at bounding box center [789, 233] width 24 height 24
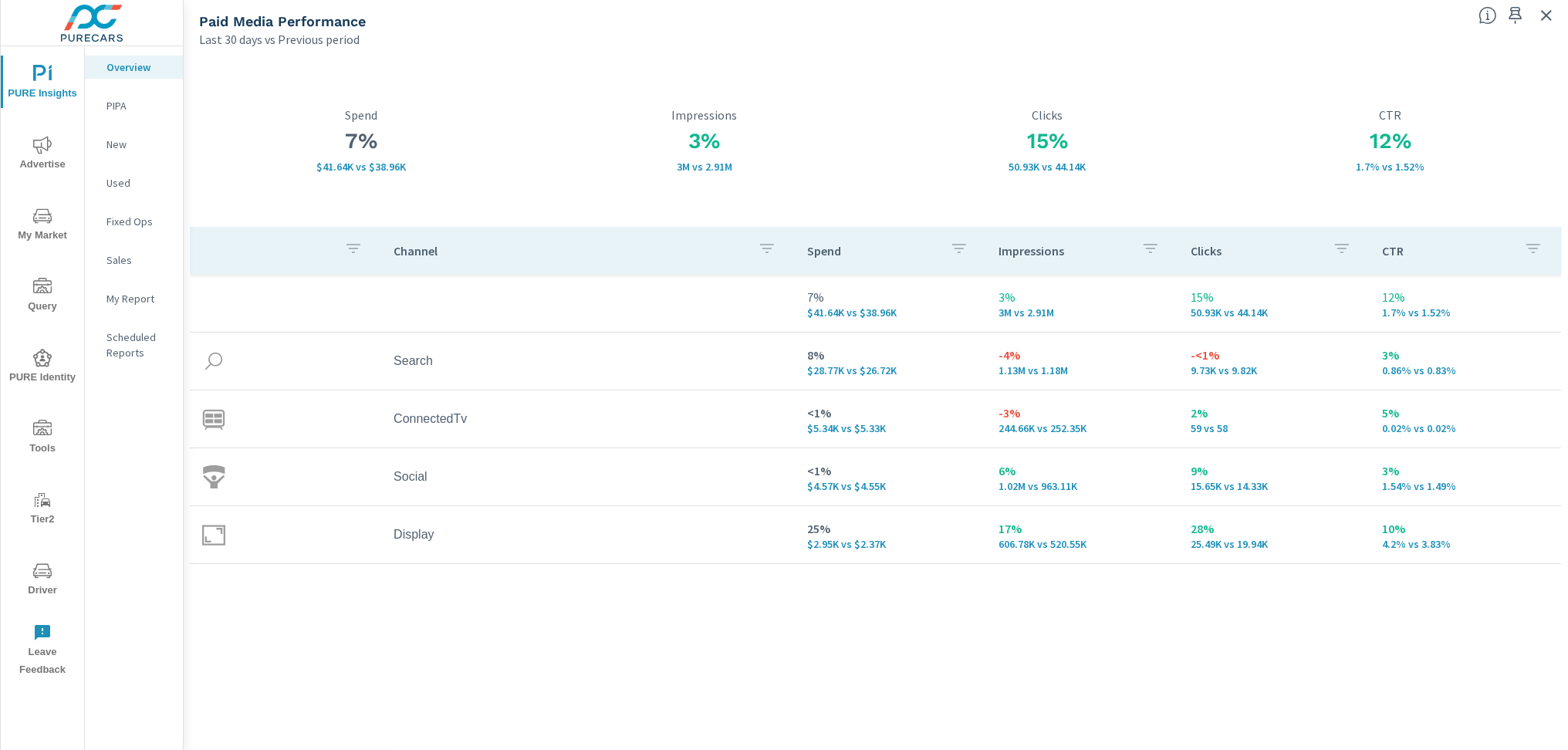
click at [40, 141] on icon "nav menu" at bounding box center [42, 145] width 19 height 19
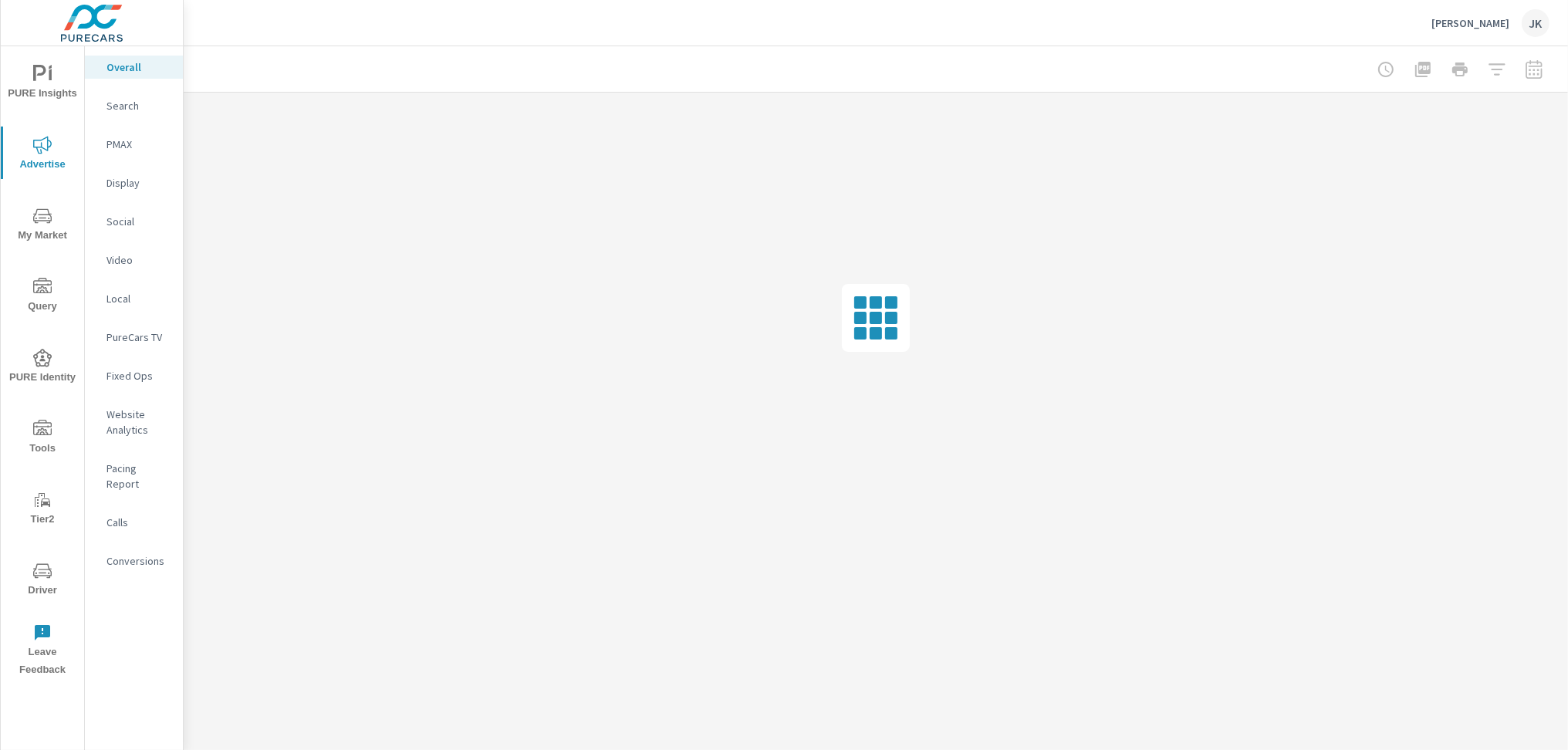
click at [120, 211] on div "Social" at bounding box center [134, 221] width 98 height 23
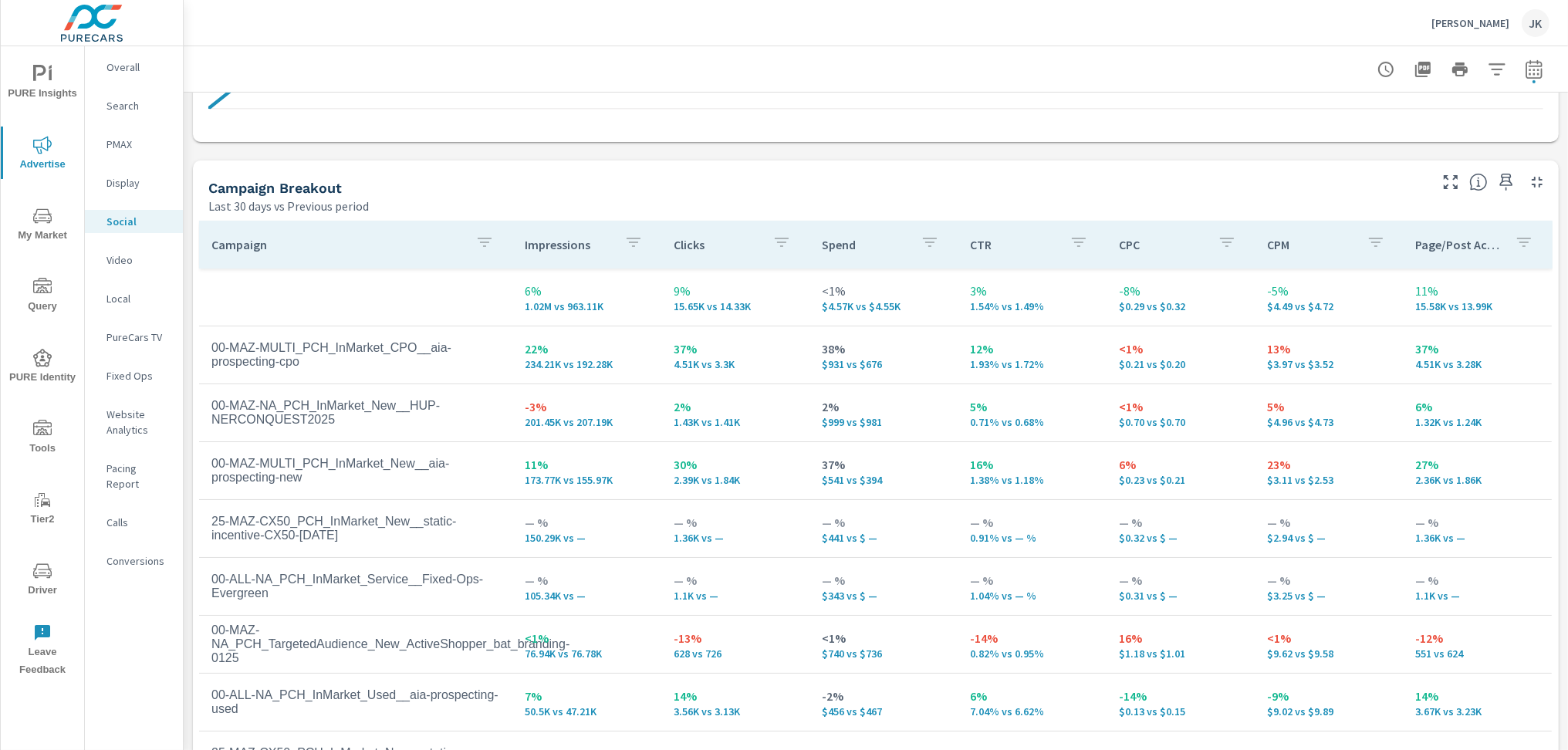
scroll to position [663, 0]
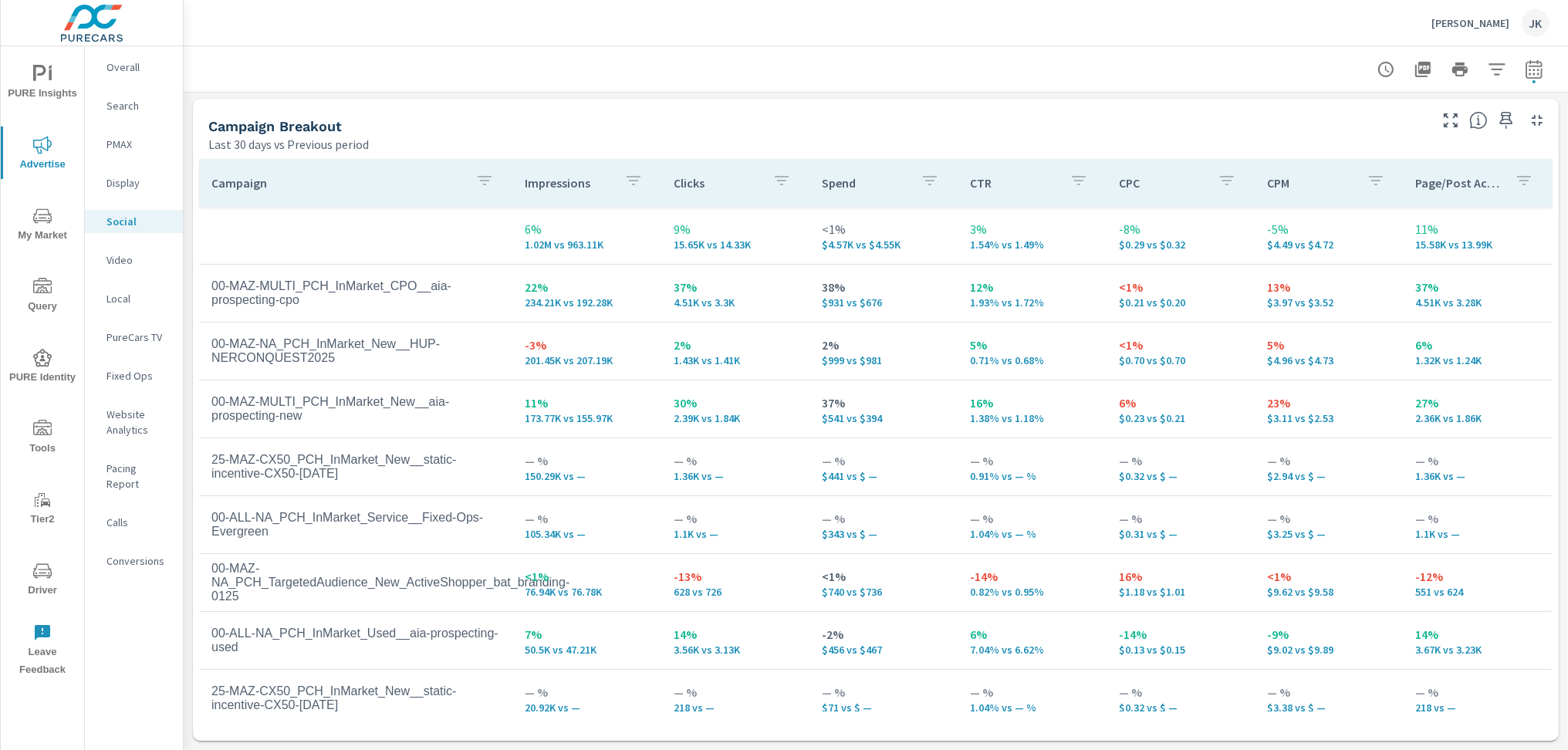
click at [121, 179] on p "Display" at bounding box center [138, 183] width 64 height 15
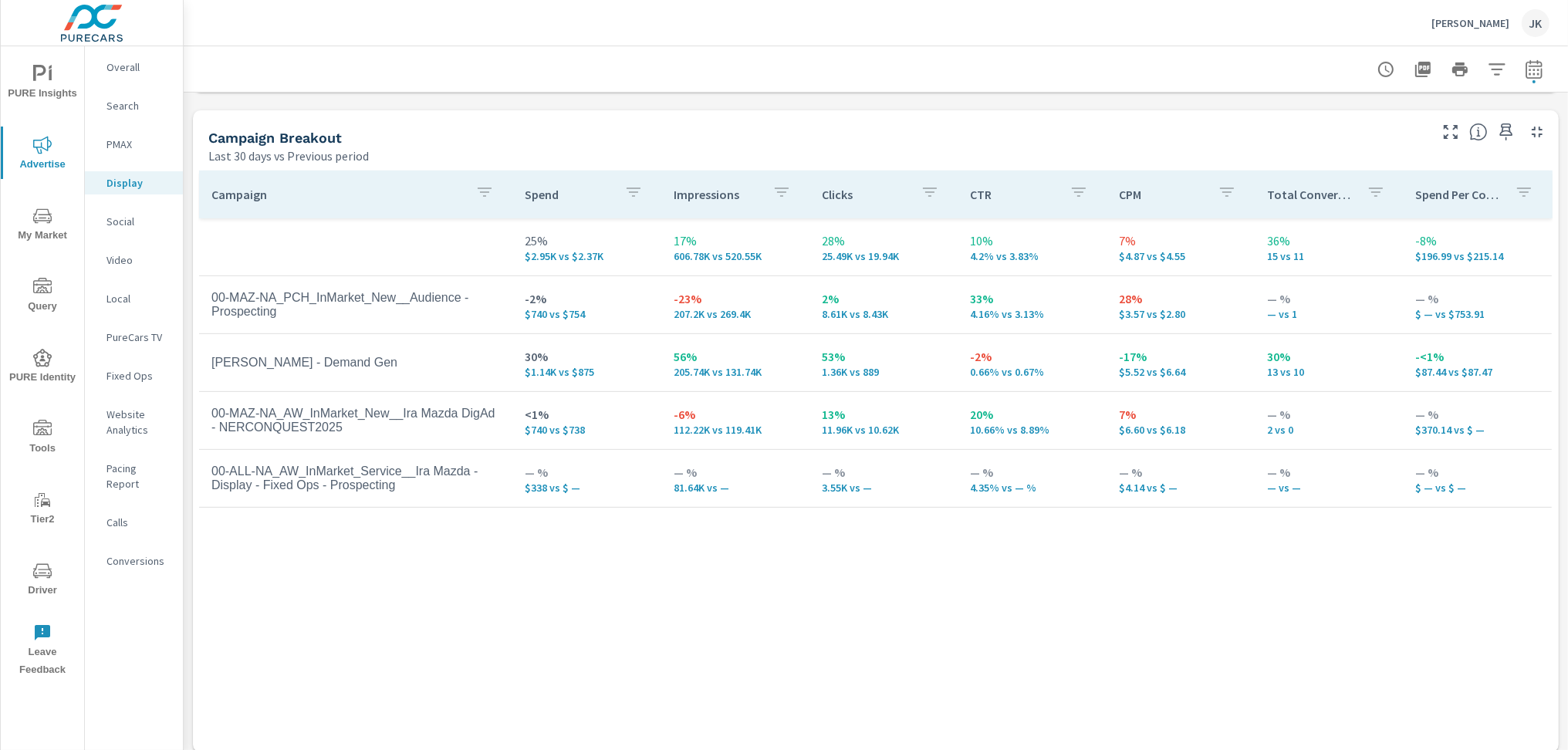
scroll to position [663, 0]
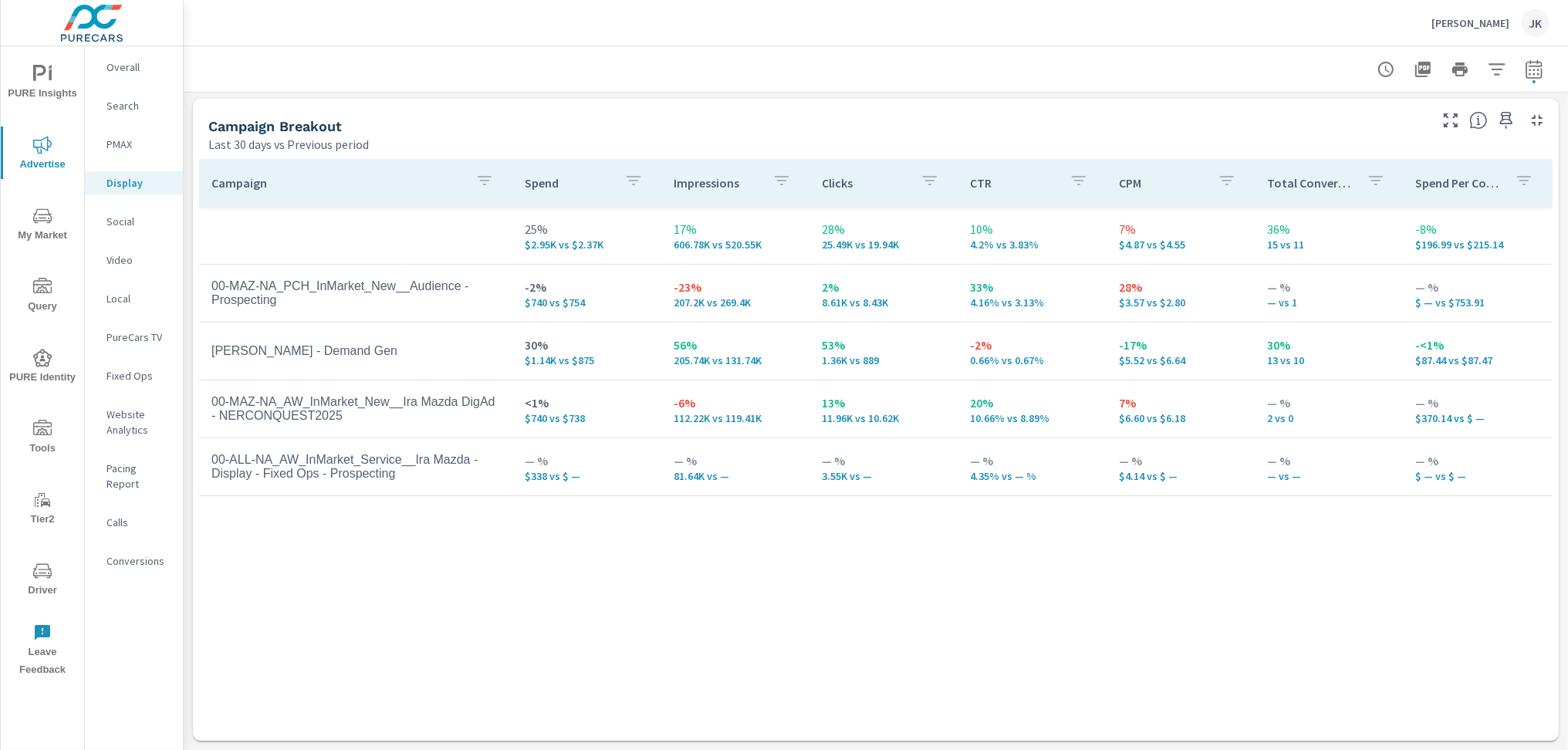
click at [1468, 614] on div "Campaign Spend Impressions Clicks CTR CPM Total Conversions Spend Per Conversio…" at bounding box center [875, 435] width 1353 height 552
click at [136, 345] on div "PureCars TV" at bounding box center [134, 337] width 98 height 23
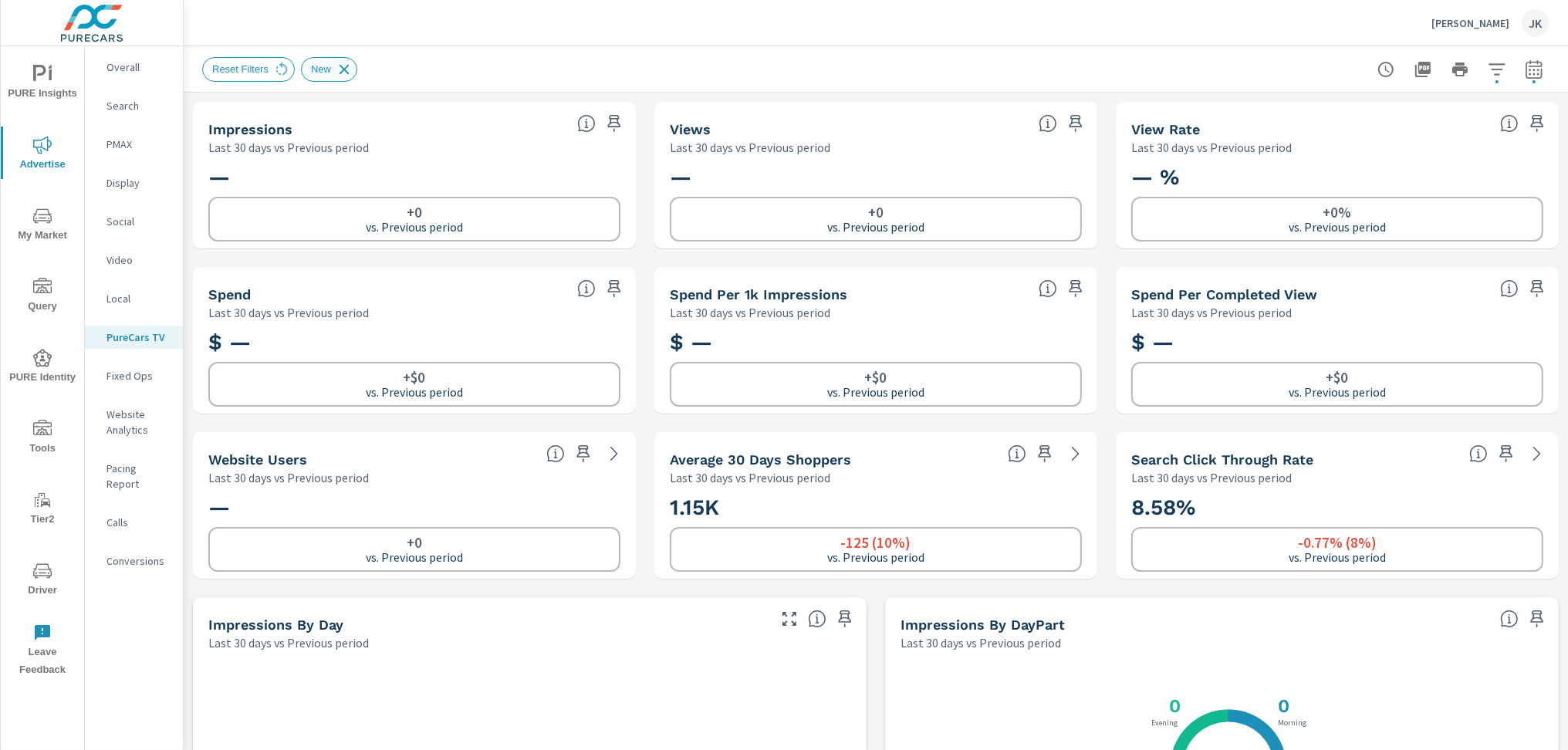
click at [355, 67] on div "New" at bounding box center [328, 69] width 56 height 24
click at [346, 68] on icon at bounding box center [344, 69] width 10 height 10
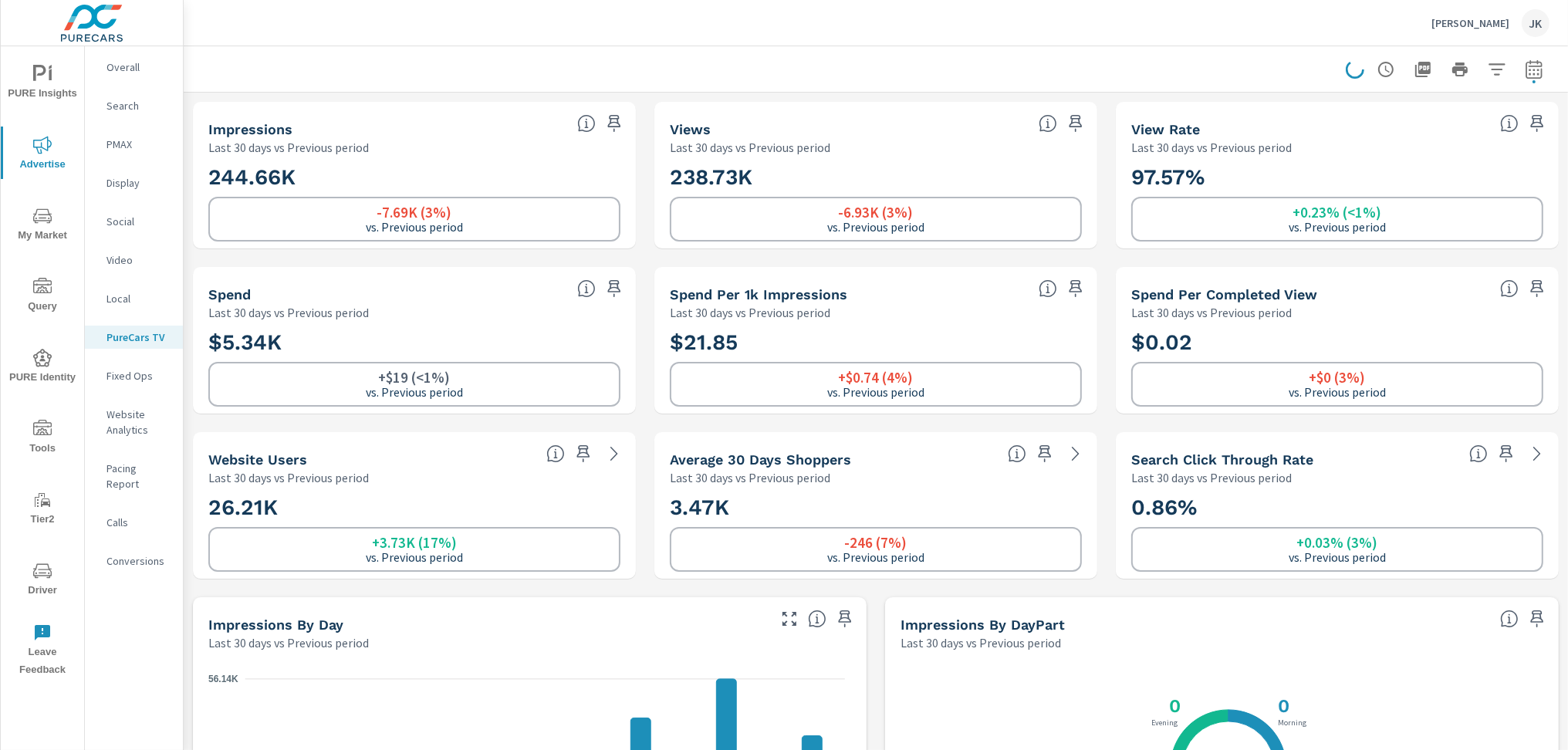
click at [51, 227] on span "My Market" at bounding box center [42, 226] width 74 height 38
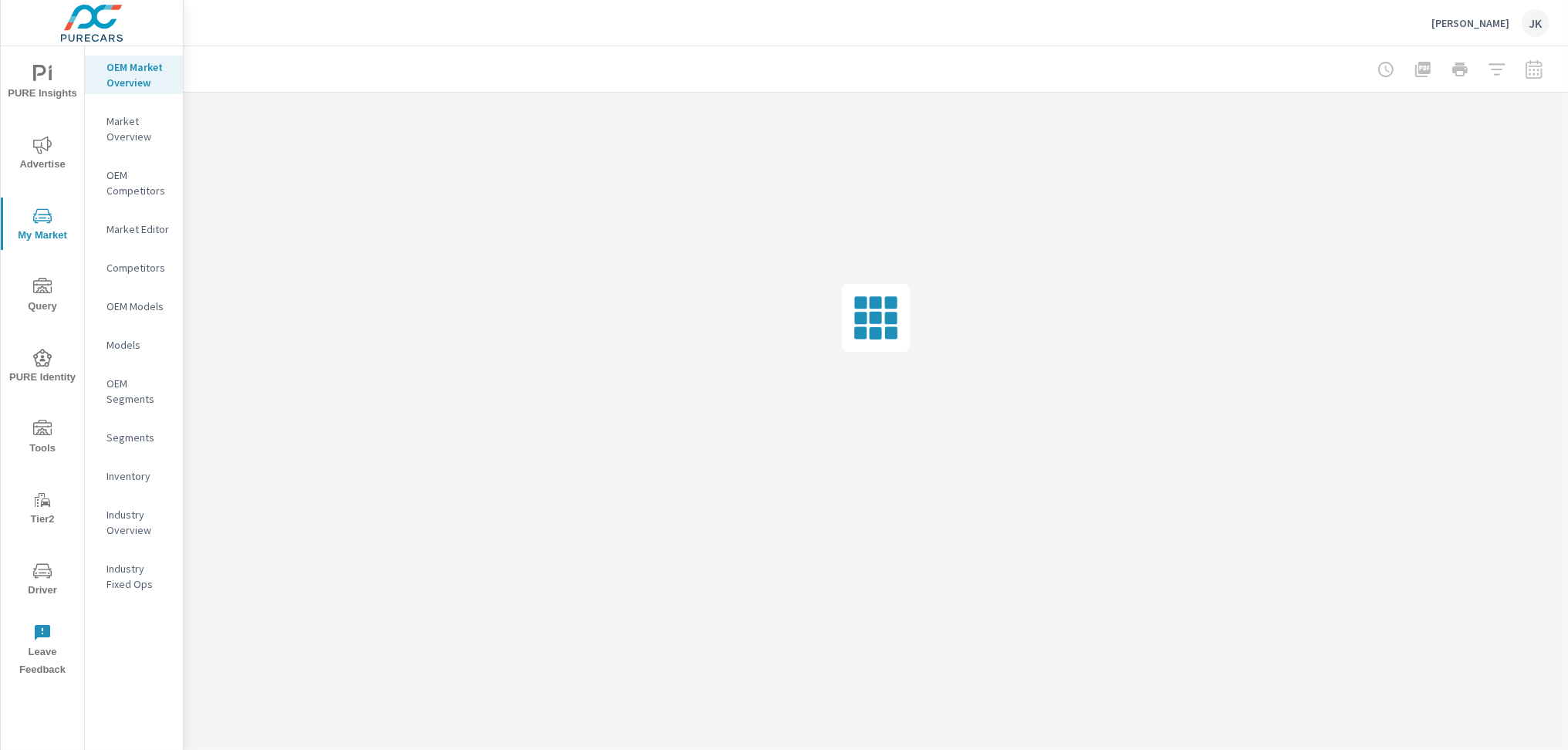
click at [129, 481] on p "Inventory" at bounding box center [138, 476] width 64 height 15
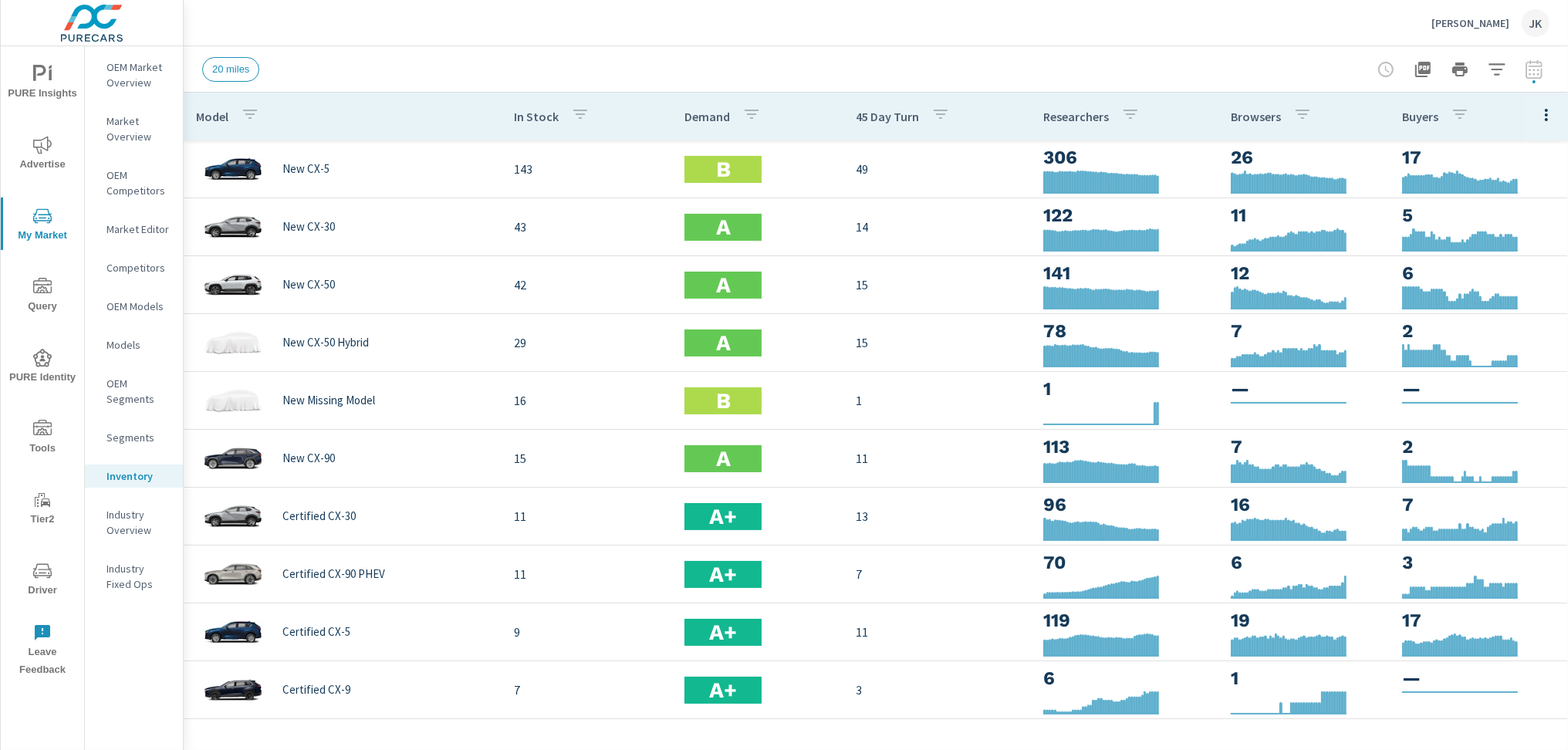
click at [1524, 115] on div at bounding box center [1545, 116] width 43 height 48
click at [1544, 109] on icon "button" at bounding box center [1546, 114] width 3 height 13
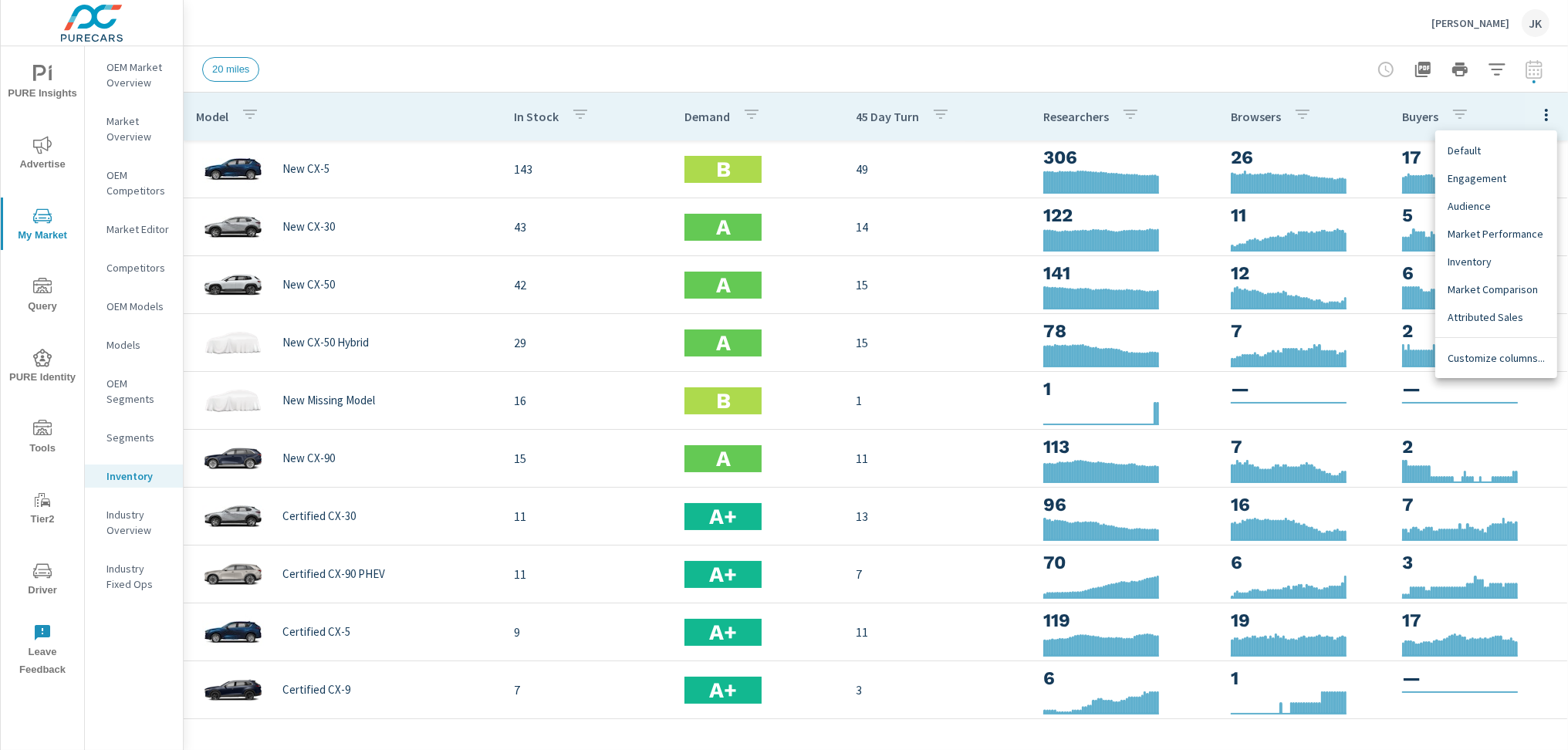
click at [1482, 356] on span "Customize columns..." at bounding box center [1496, 358] width 97 height 15
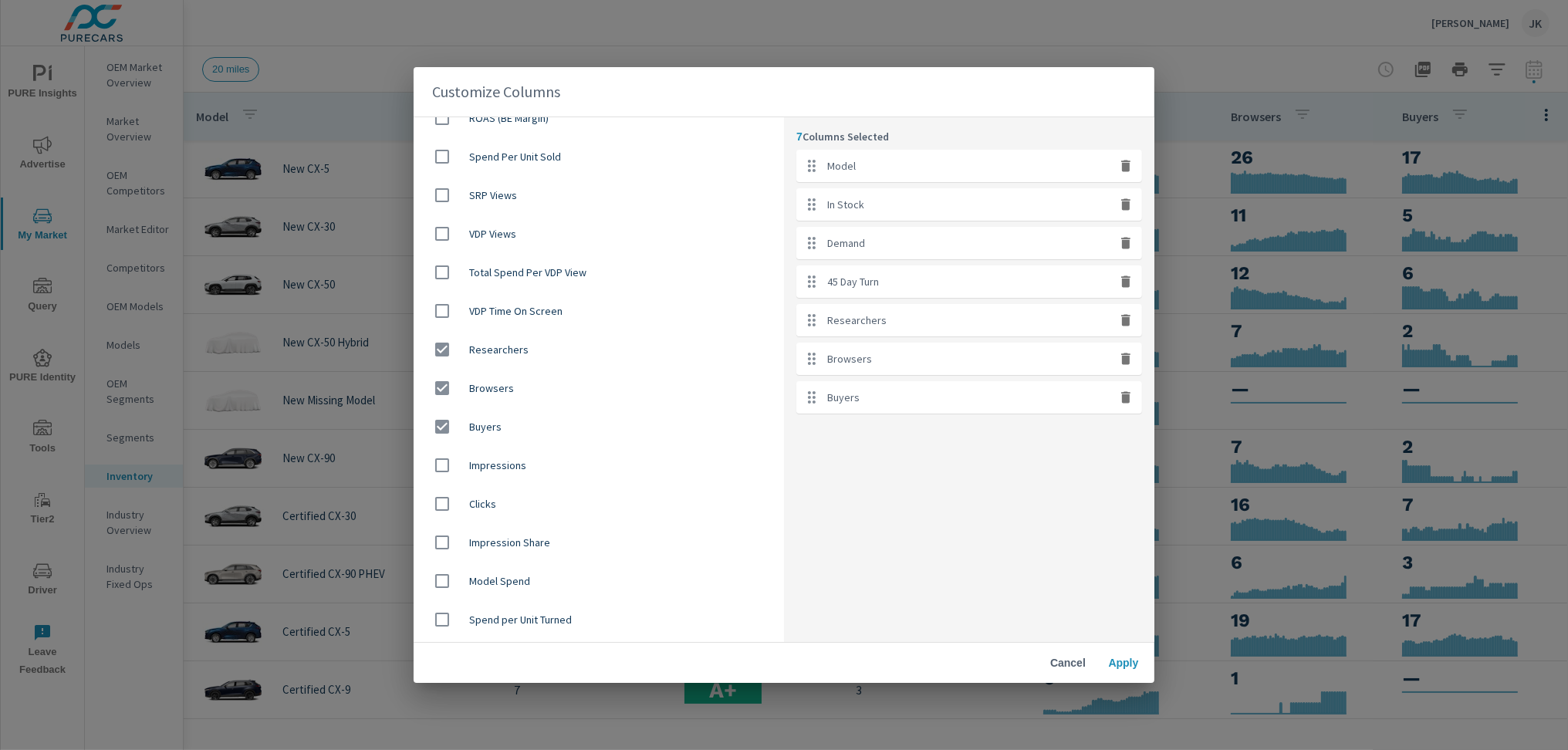
scroll to position [529, 0]
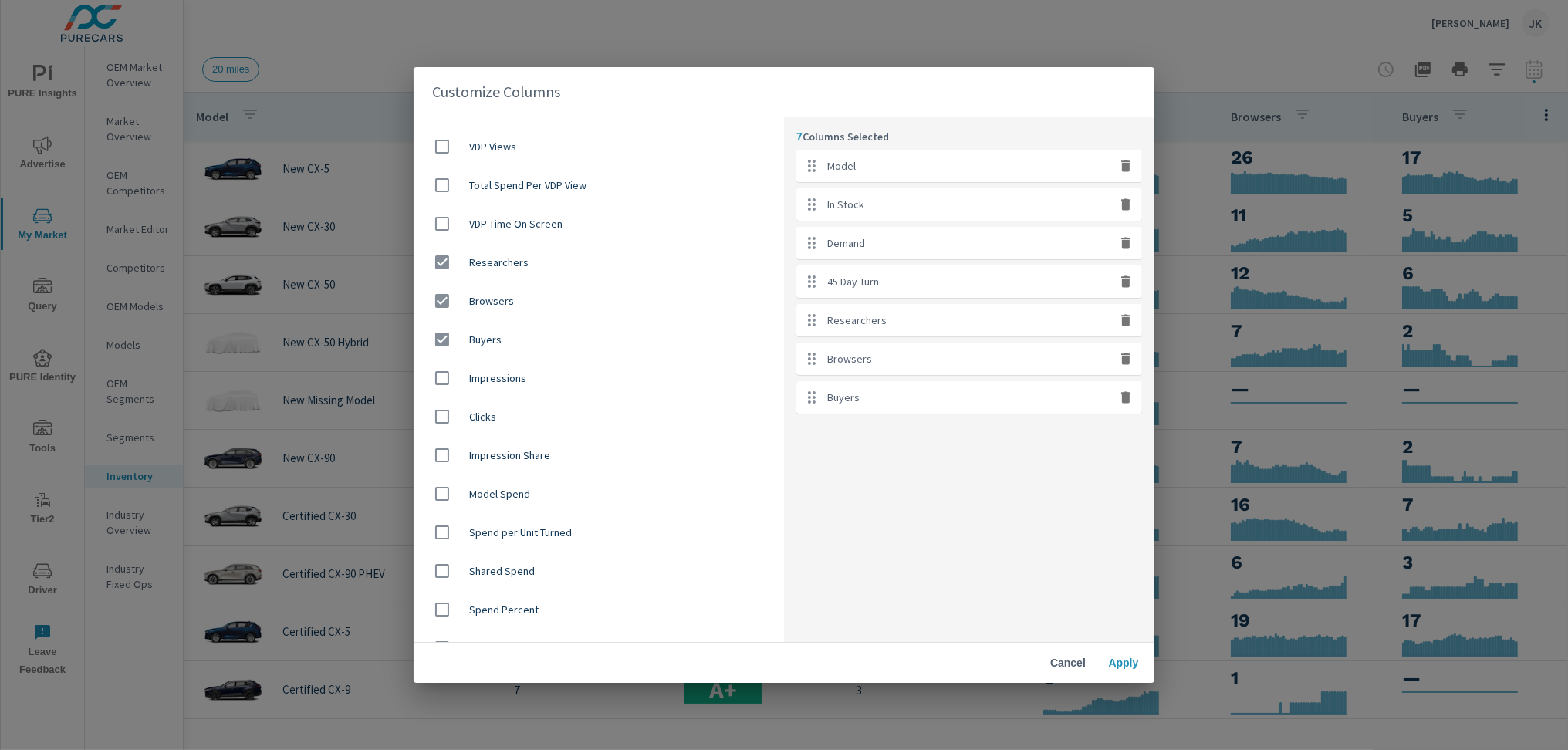
click at [1050, 653] on button "Cancel" at bounding box center [1068, 662] width 50 height 28
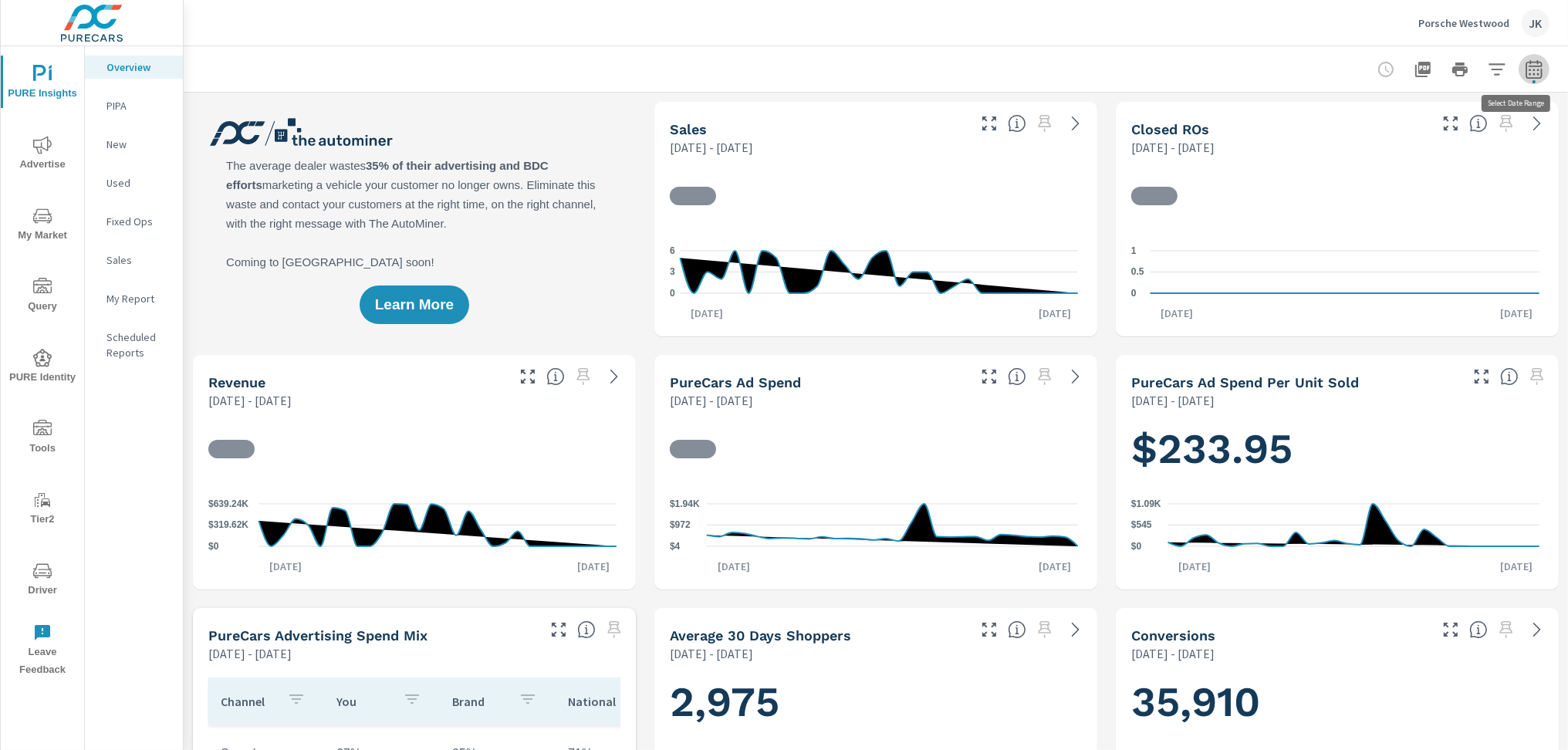
click at [1524, 69] on icon "button" at bounding box center [1533, 69] width 19 height 19
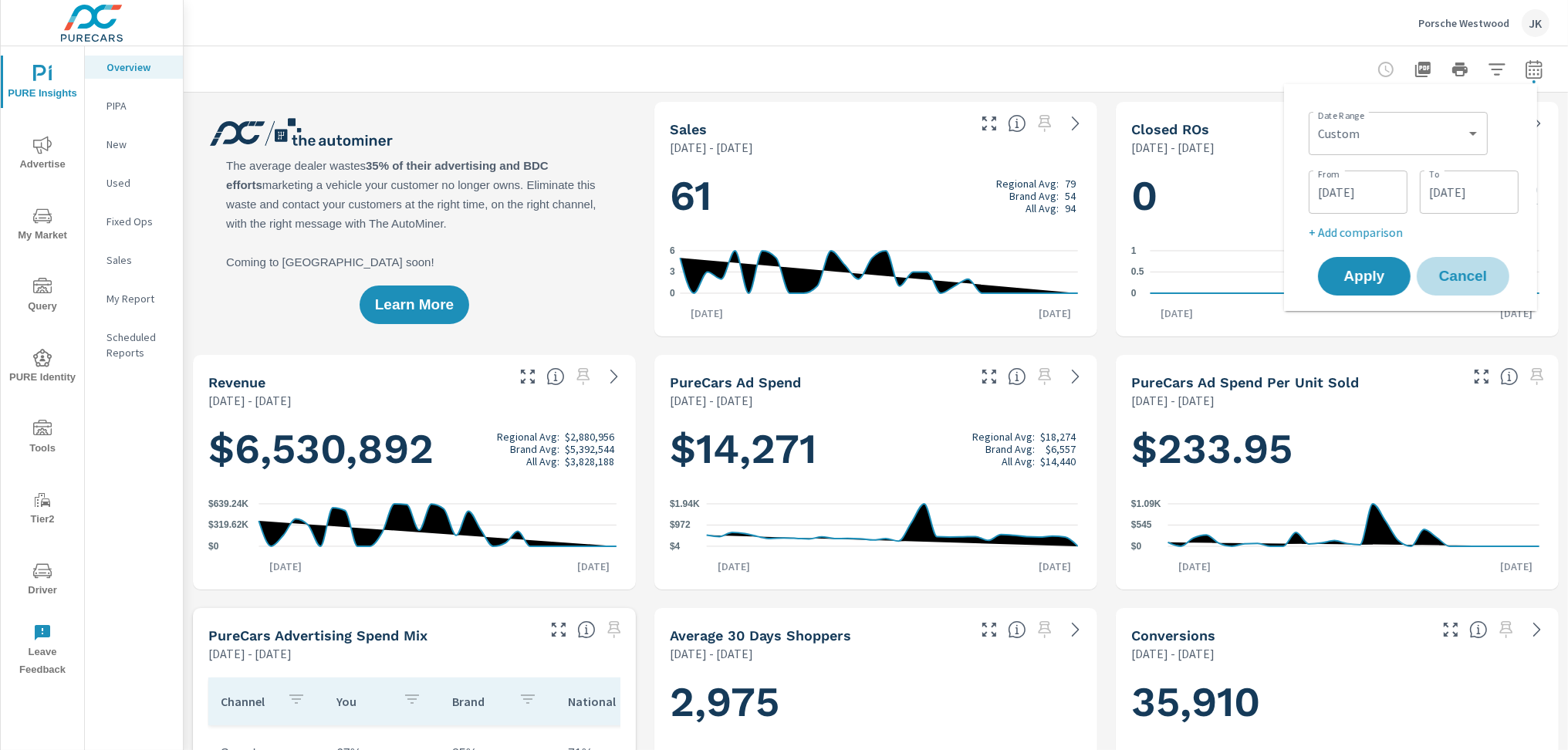
click at [1475, 283] on span "Cancel" at bounding box center [1462, 276] width 61 height 13
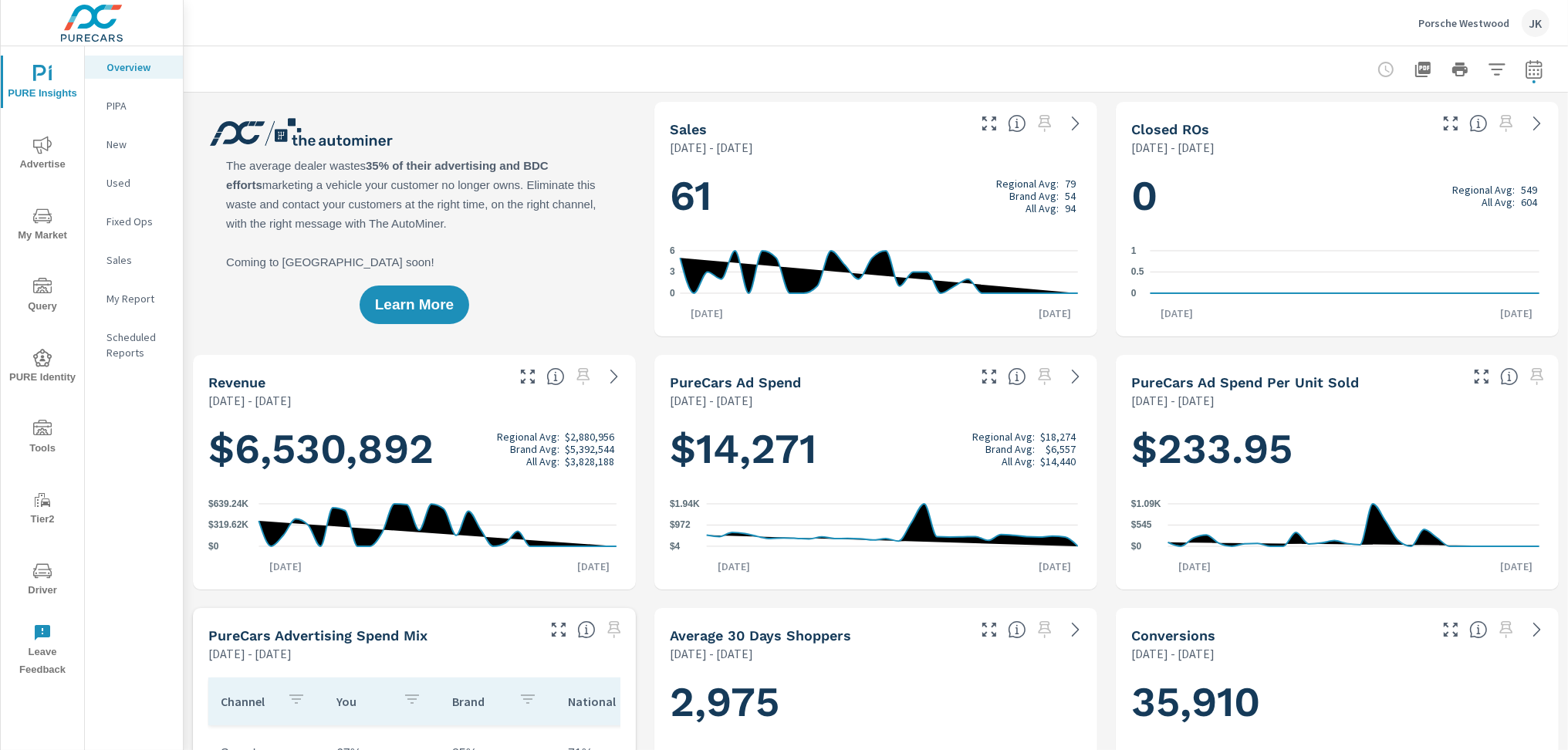
click at [1518, 81] on button "button" at bounding box center [1533, 69] width 31 height 31
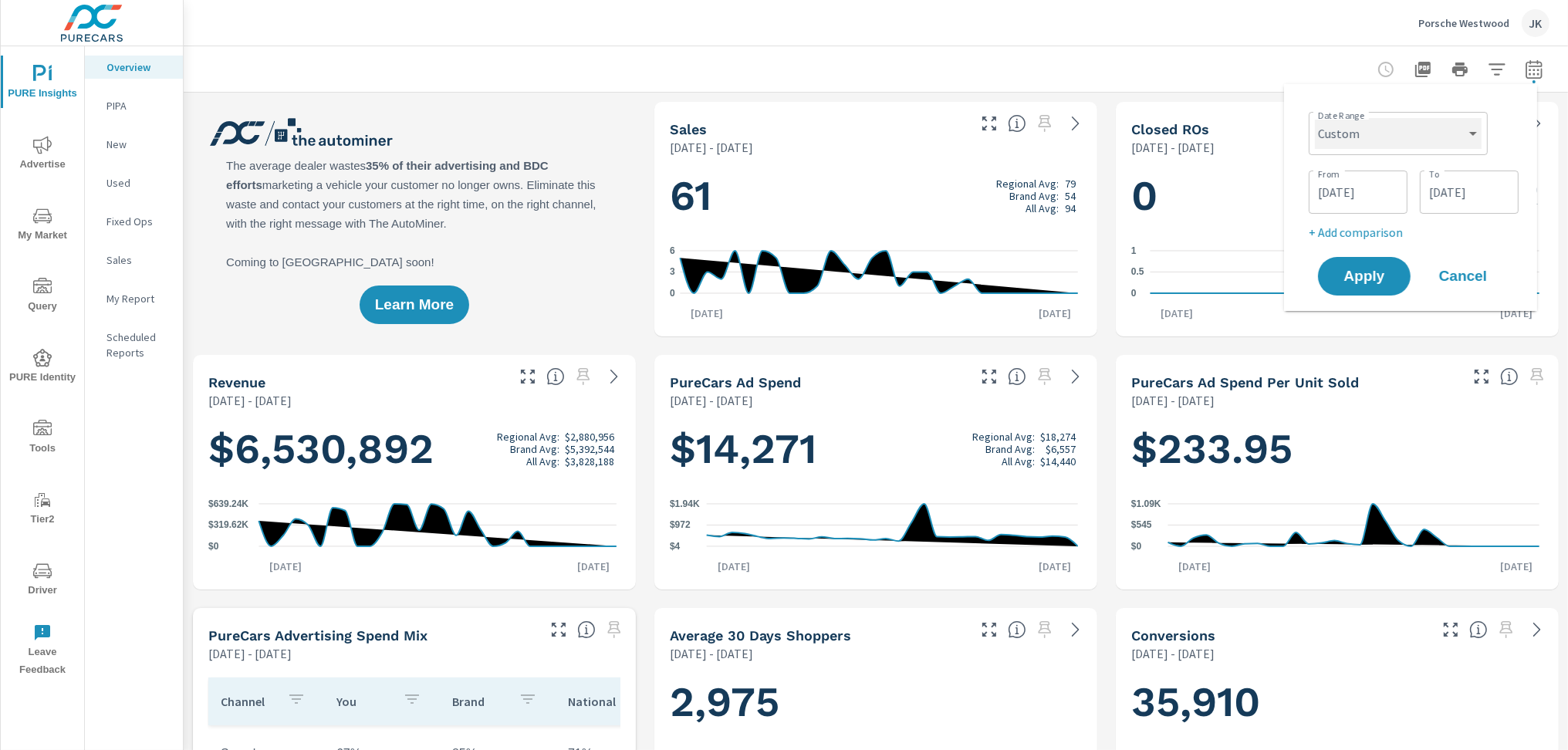
click at [1463, 119] on select "Custom [DATE] Last week Last 7 days Last 14 days Last 30 days Last 45 days Last…" at bounding box center [1398, 133] width 167 height 31
select select "Last 30 days"
click at [1320, 118] on select "Custom [DATE] Last week Last 7 days Last 14 days Last 30 days Last 45 days Last…" at bounding box center [1398, 133] width 167 height 31
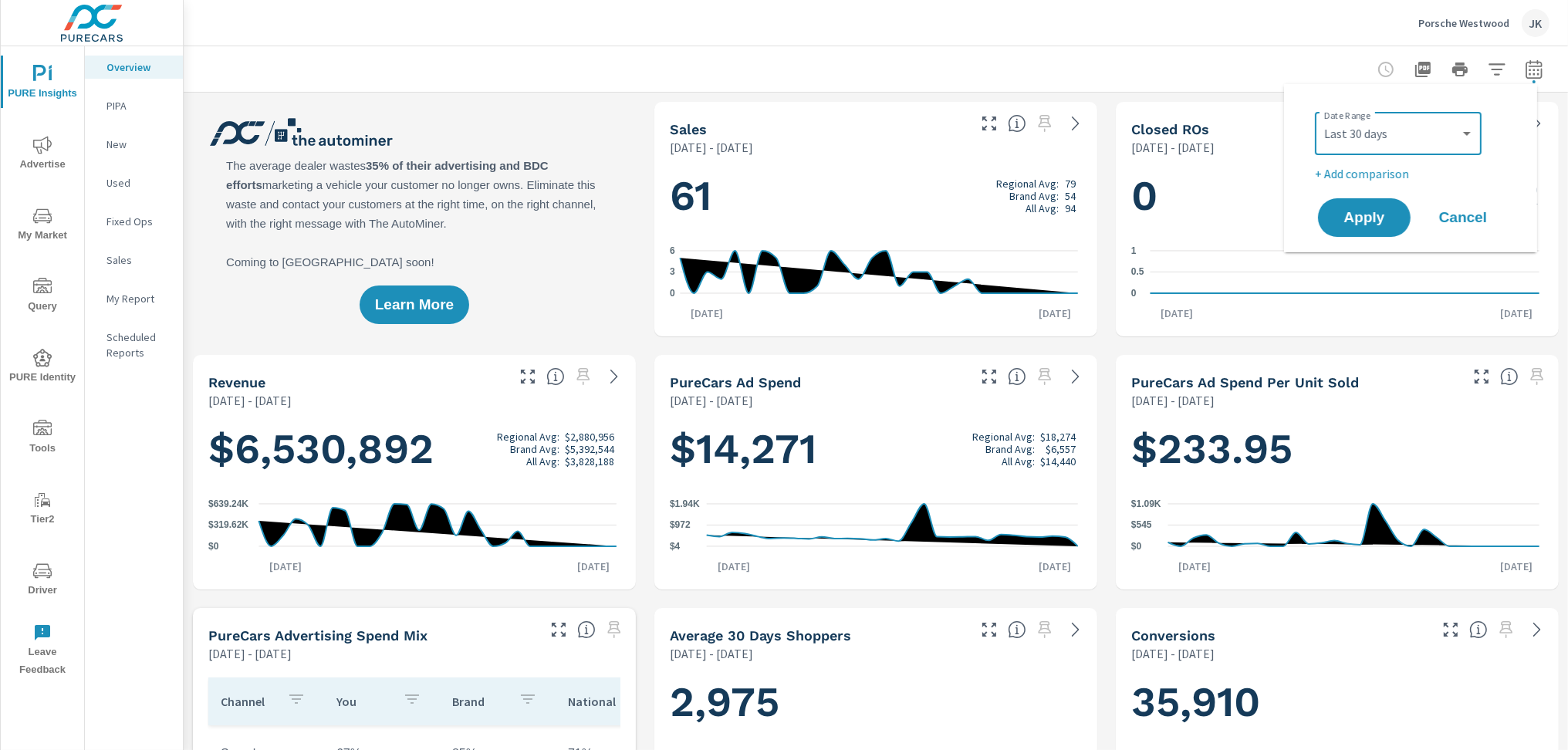
click at [1356, 167] on p "+ Add comparison" at bounding box center [1413, 173] width 198 height 19
select select "Previous period"
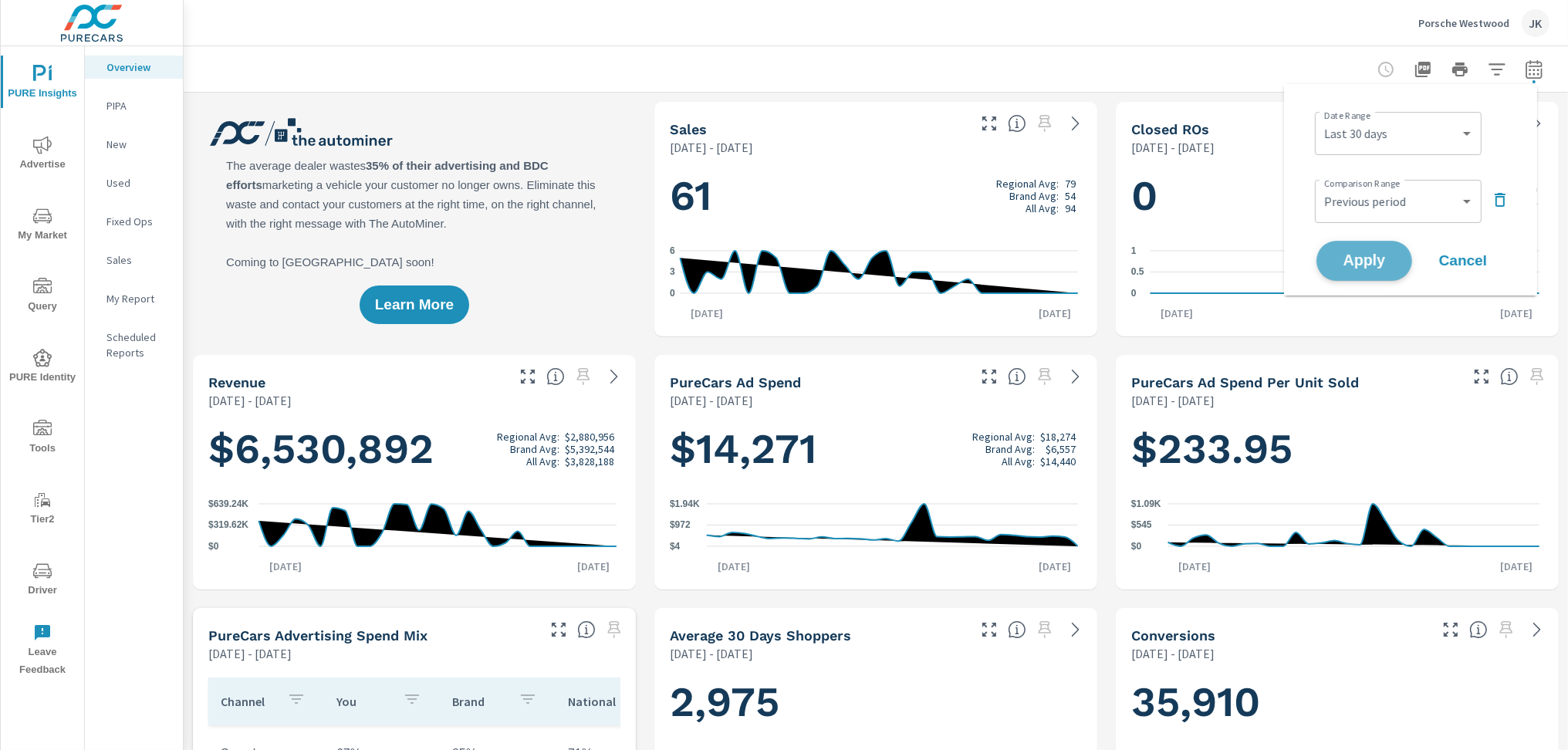
click at [1348, 263] on span "Apply" at bounding box center [1363, 260] width 63 height 14
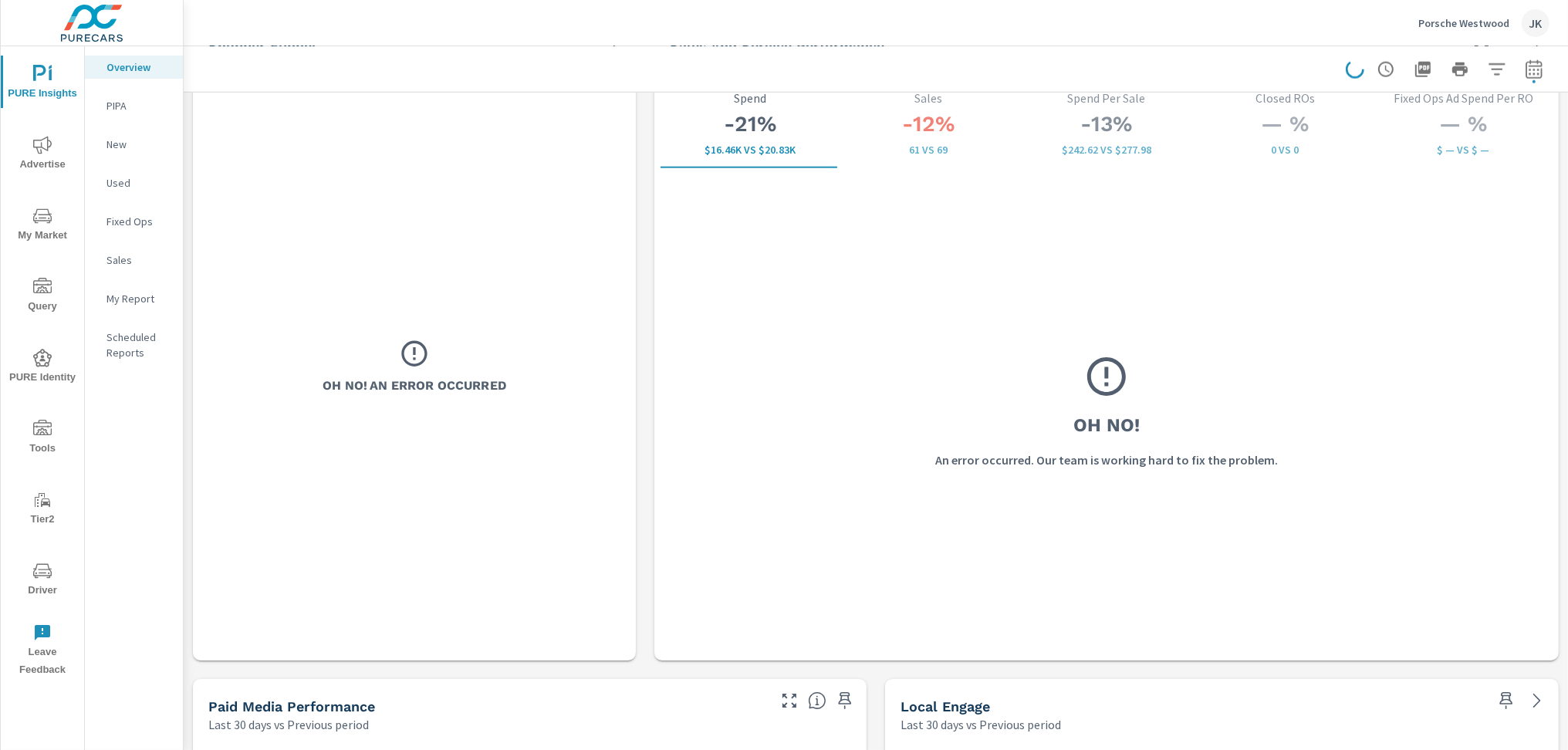
scroll to position [1945, 0]
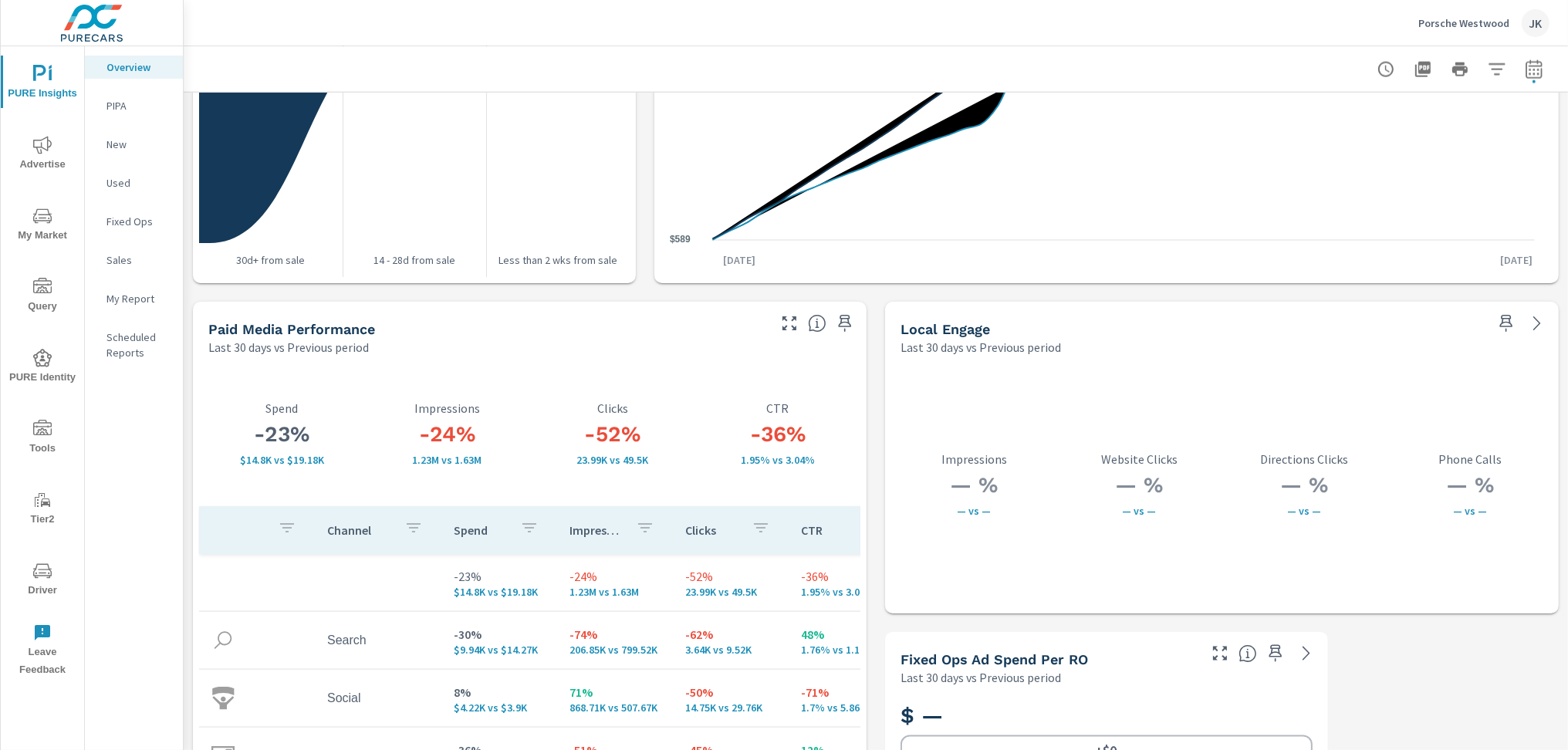
scroll to position [2529, 0]
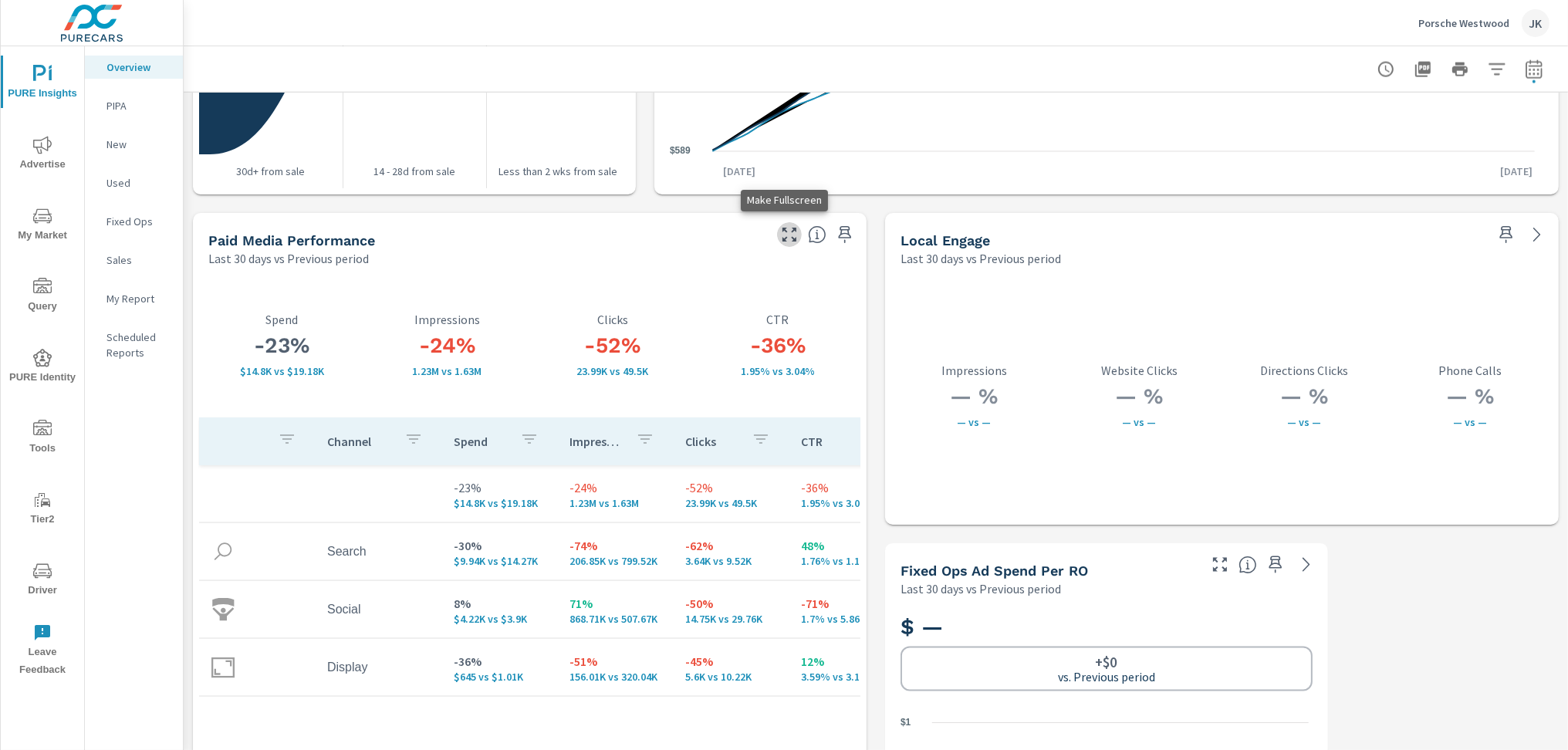
drag, startPoint x: 781, startPoint y: 239, endPoint x: 803, endPoint y: 261, distance: 31.1
click at [781, 239] on icon "button" at bounding box center [789, 235] width 19 height 19
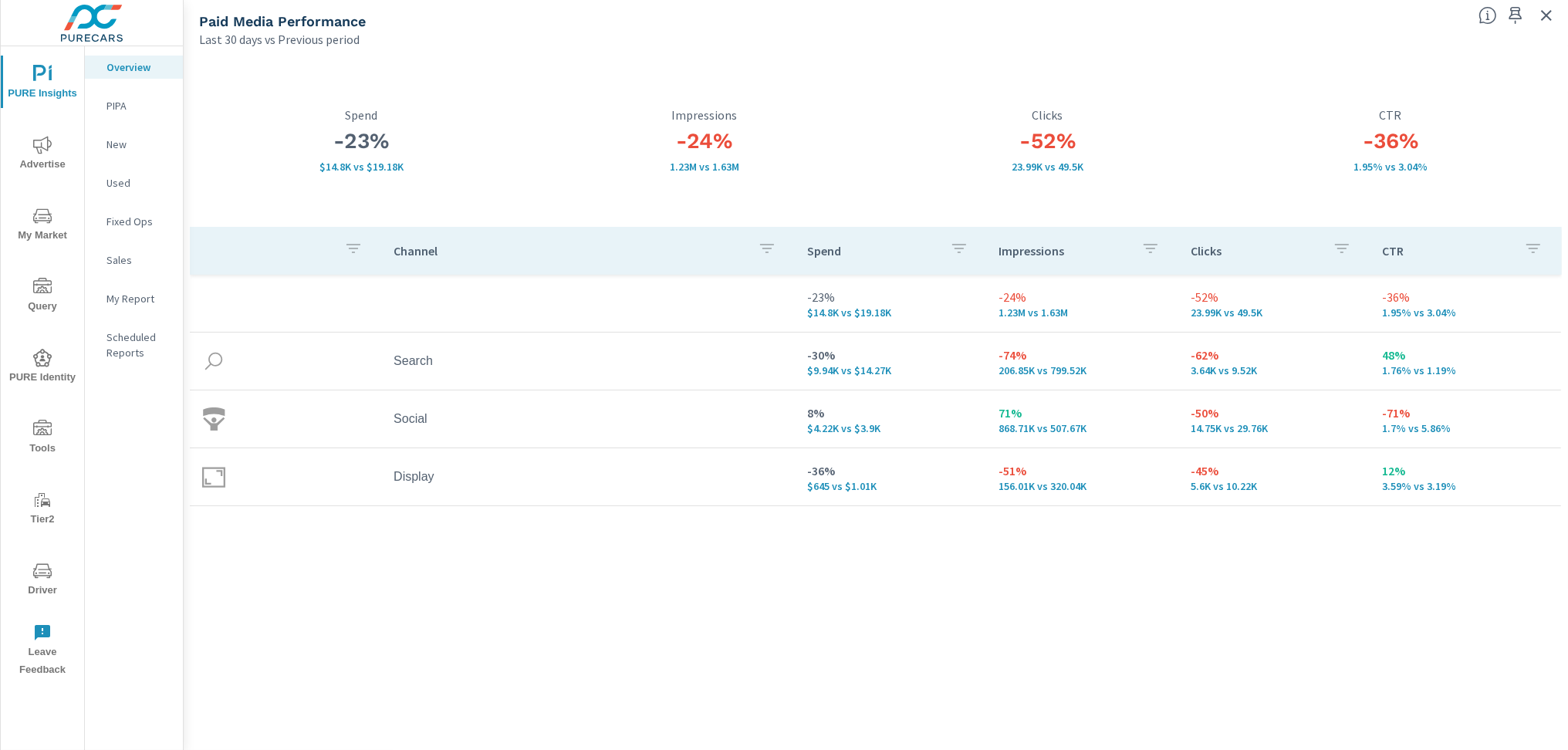
click at [35, 158] on span "Advertise" at bounding box center [42, 154] width 74 height 38
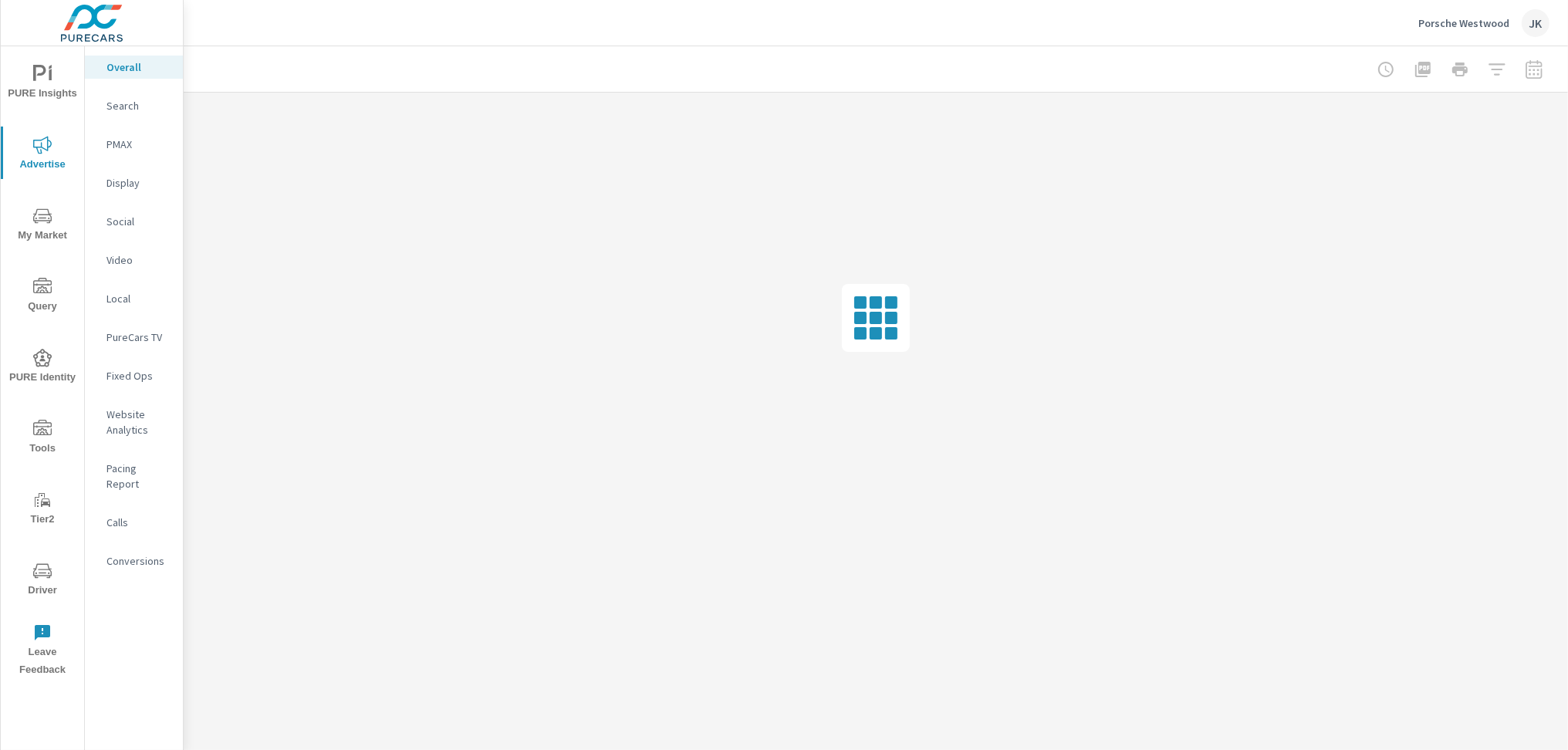
click at [119, 207] on nav "Overall Search PMAX Display Social Video Local PureCars TV Fixed Ops Website An…" at bounding box center [134, 320] width 98 height 547
click at [120, 189] on p "Display" at bounding box center [138, 183] width 64 height 15
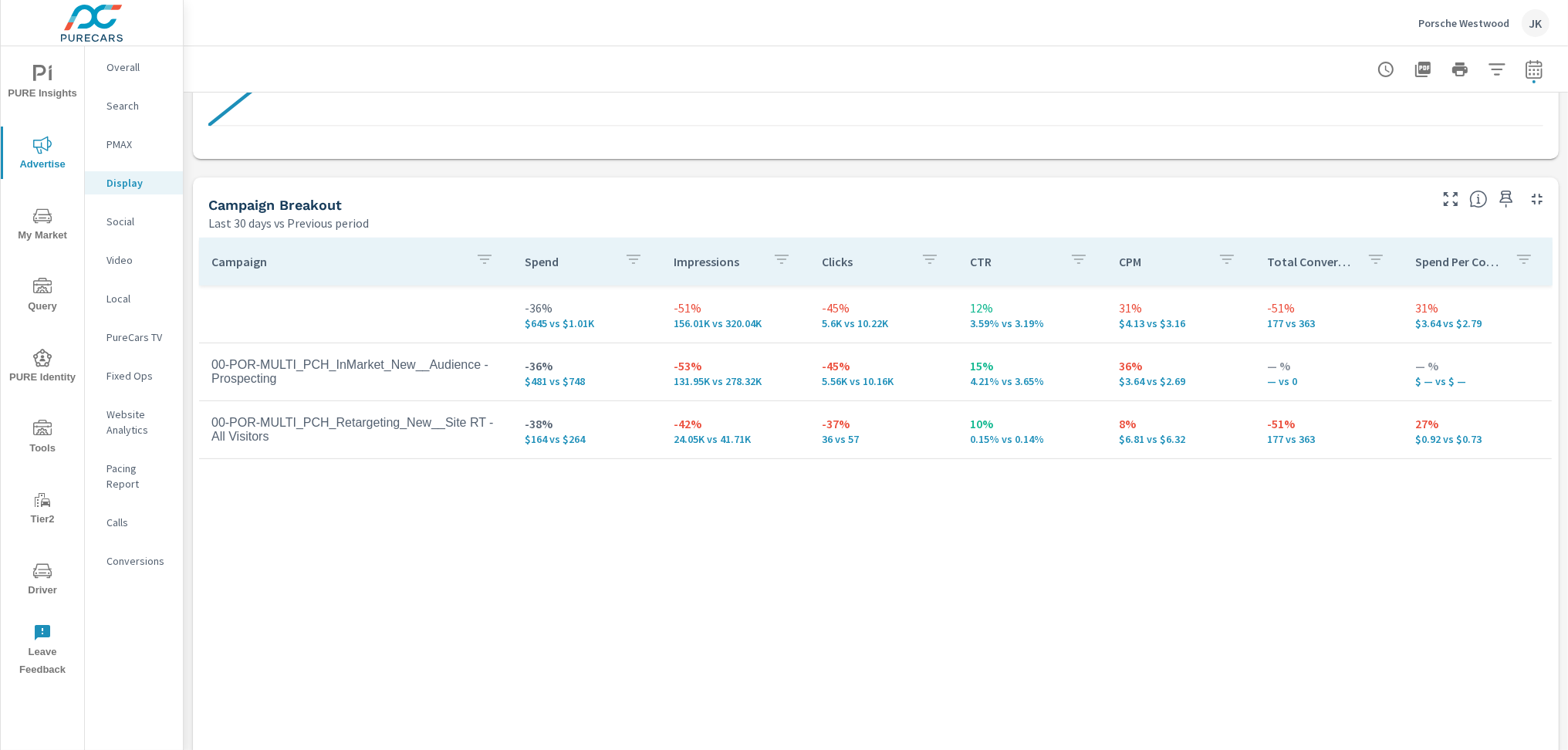
scroll to position [578, 0]
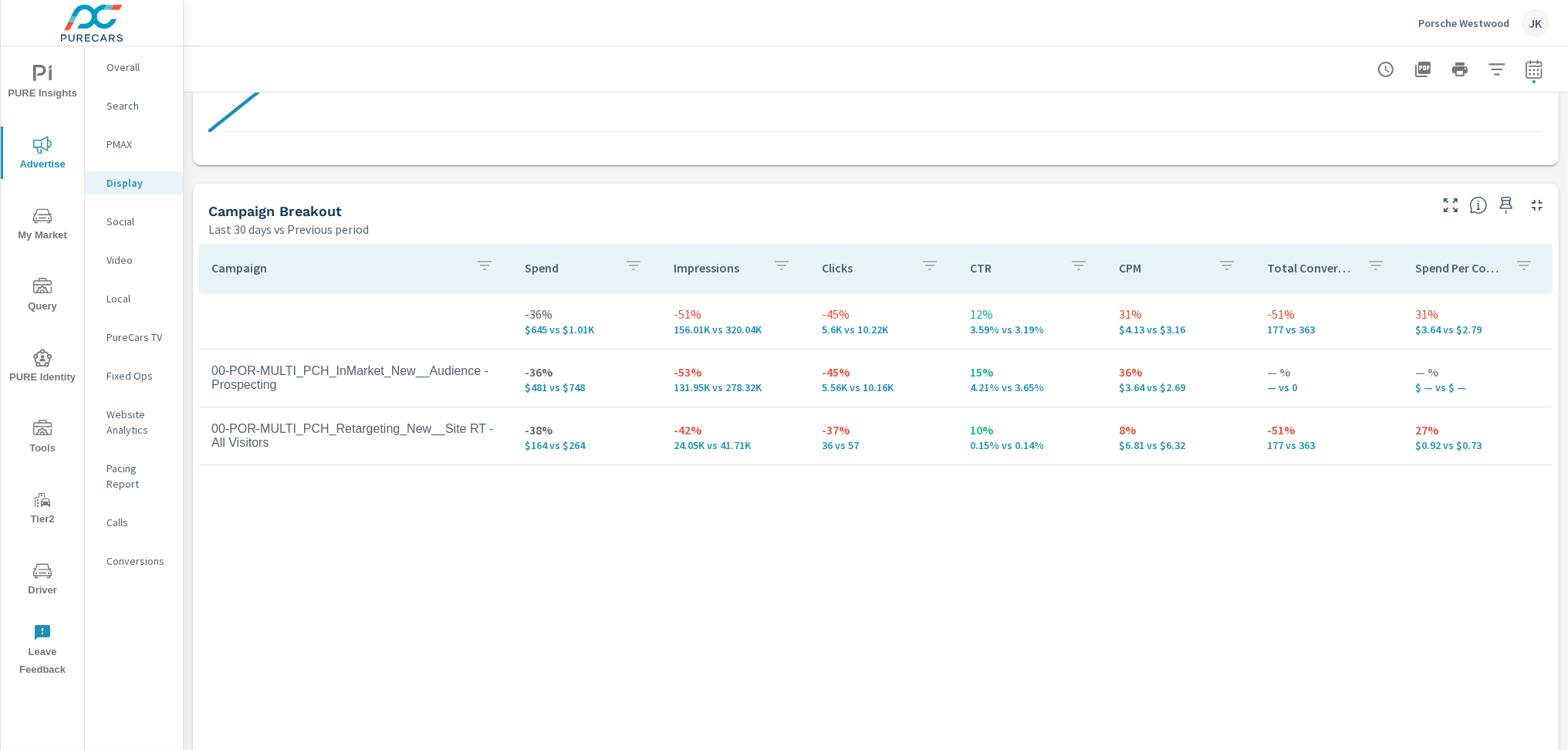
click at [1423, 635] on div "Campaign Spend Impressions Clicks CTR CPM Total Conversions Spend Per Conversio…" at bounding box center [875, 520] width 1353 height 552
click at [119, 220] on p "Social" at bounding box center [138, 221] width 64 height 15
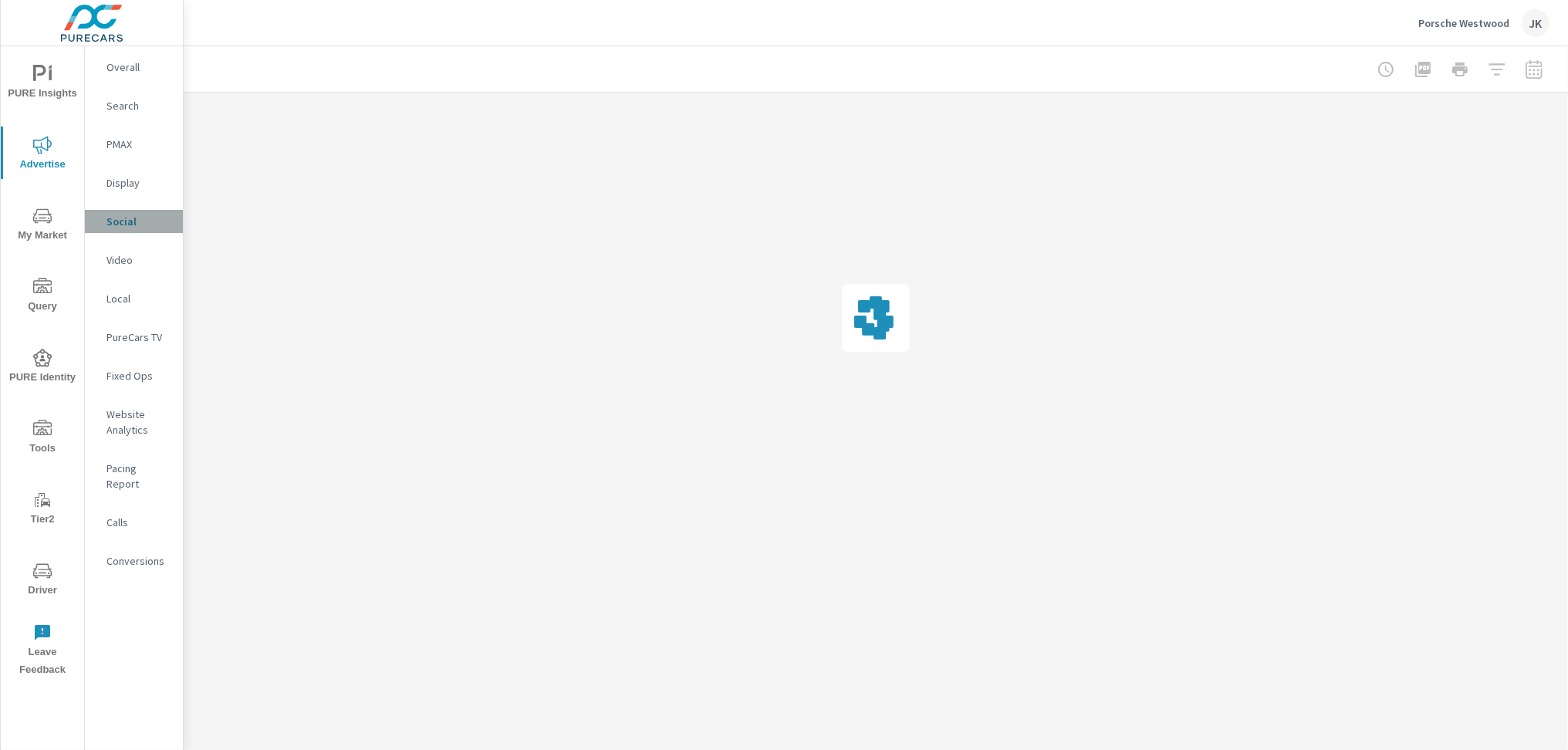
click at [119, 220] on p "Social" at bounding box center [138, 221] width 64 height 15
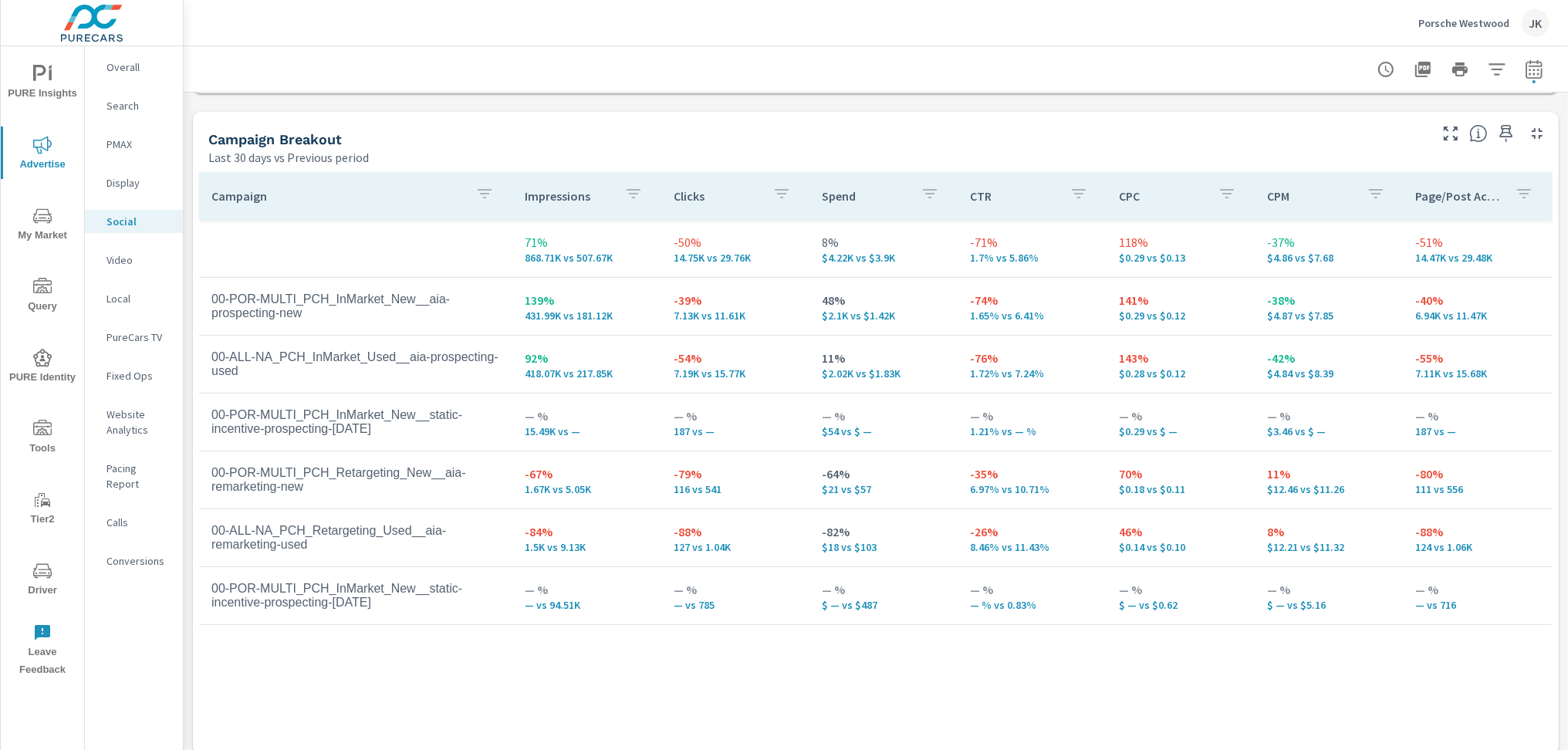
scroll to position [648, 0]
click at [49, 214] on icon "nav menu" at bounding box center [42, 215] width 19 height 14
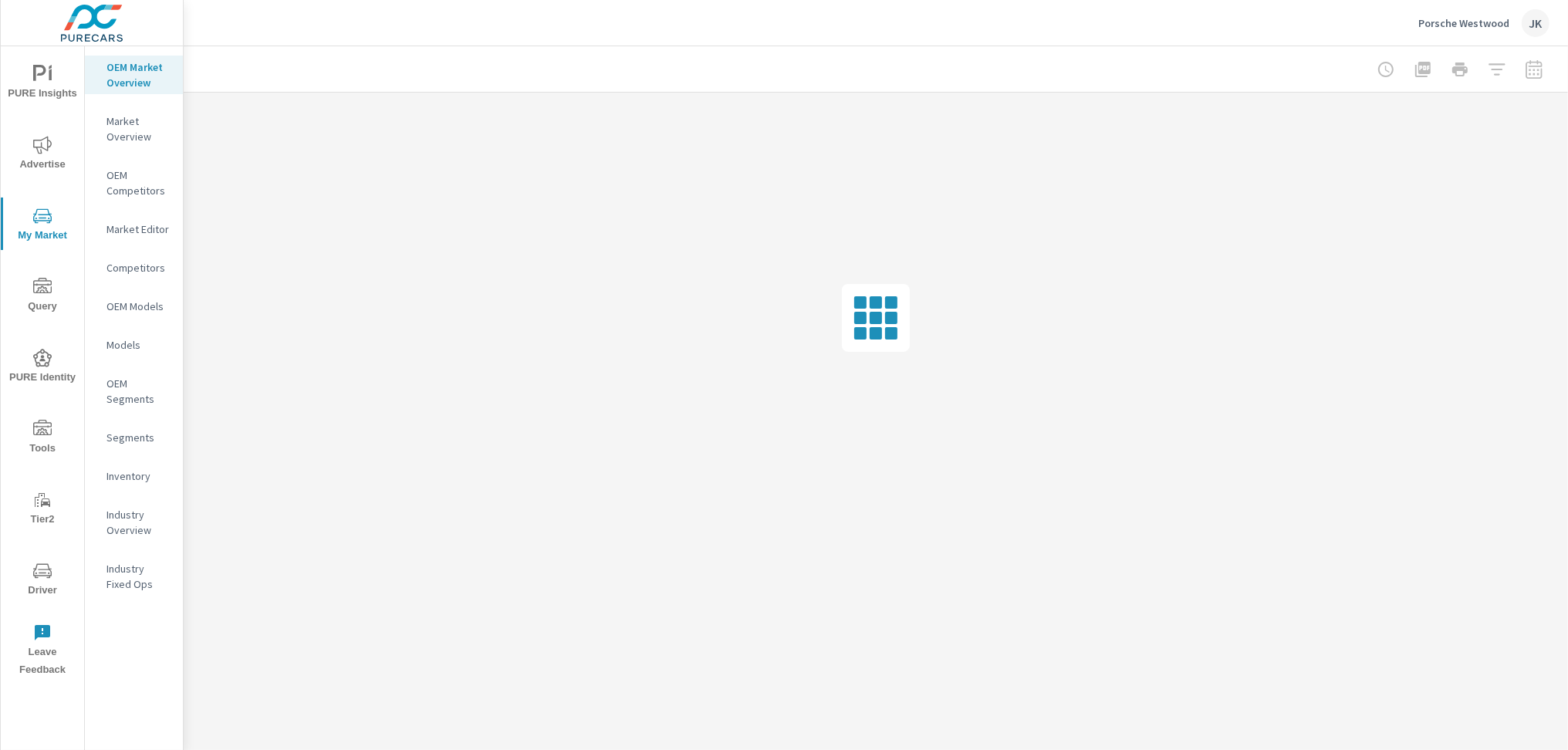
click at [135, 476] on p "Inventory" at bounding box center [138, 476] width 64 height 15
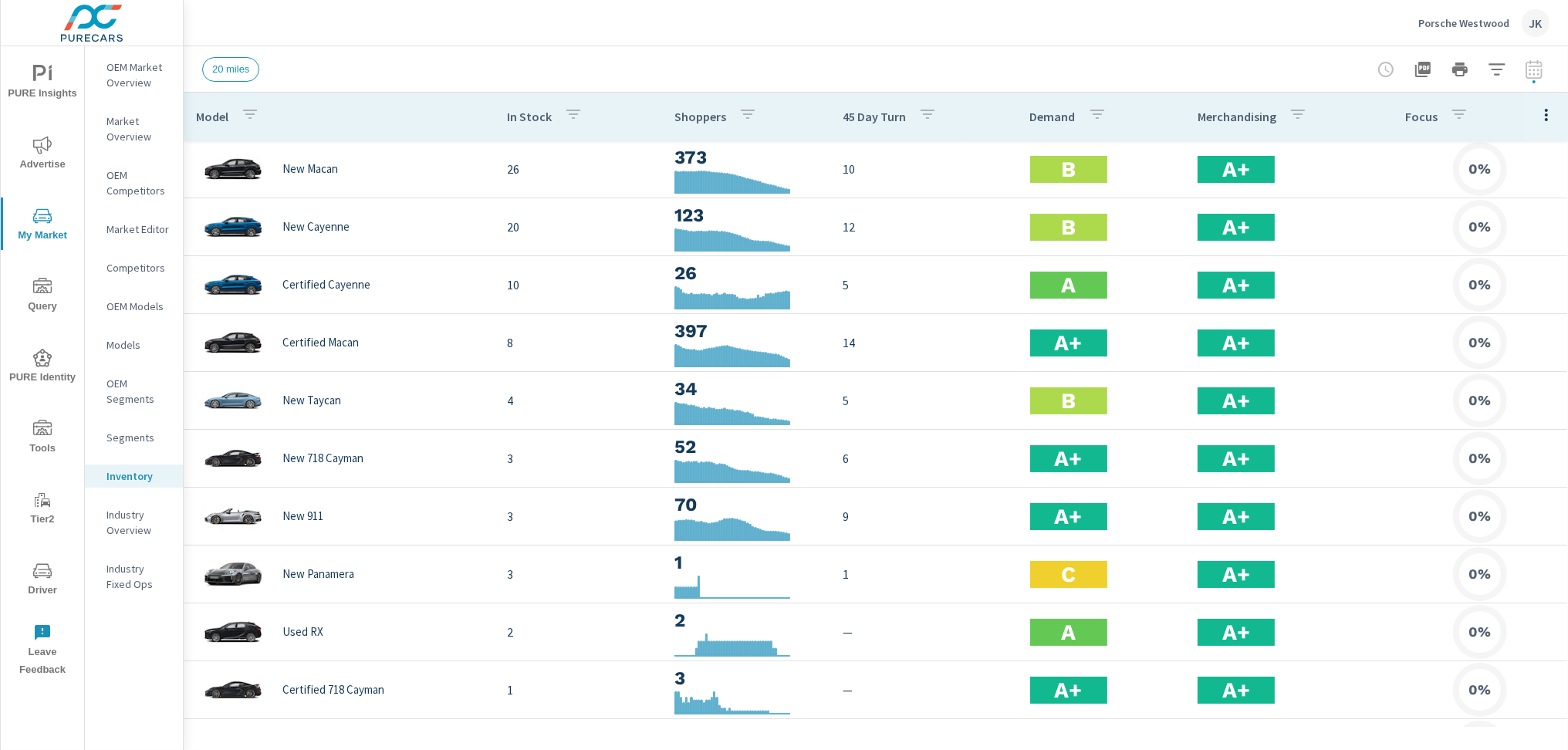
click at [1537, 110] on icon "button" at bounding box center [1546, 115] width 19 height 19
click at [1486, 350] on span "Customize columns..." at bounding box center [1496, 358] width 97 height 15
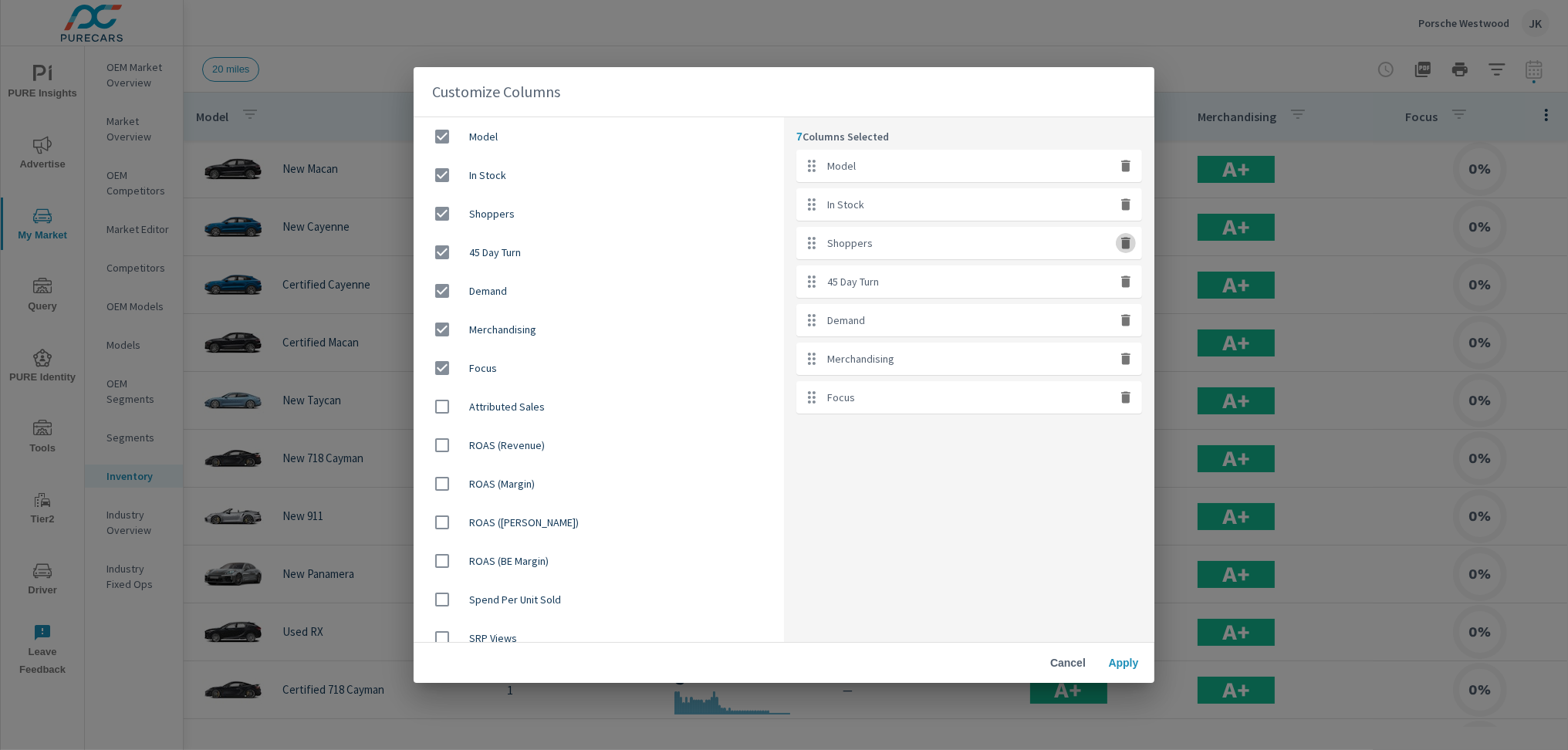
click at [1128, 237] on icon "button" at bounding box center [1125, 242] width 9 height 12
checkbox input "false"
click at [1123, 320] on icon "button" at bounding box center [1125, 320] width 9 height 12
checkbox input "false"
click at [1123, 319] on icon "button" at bounding box center [1125, 320] width 9 height 12
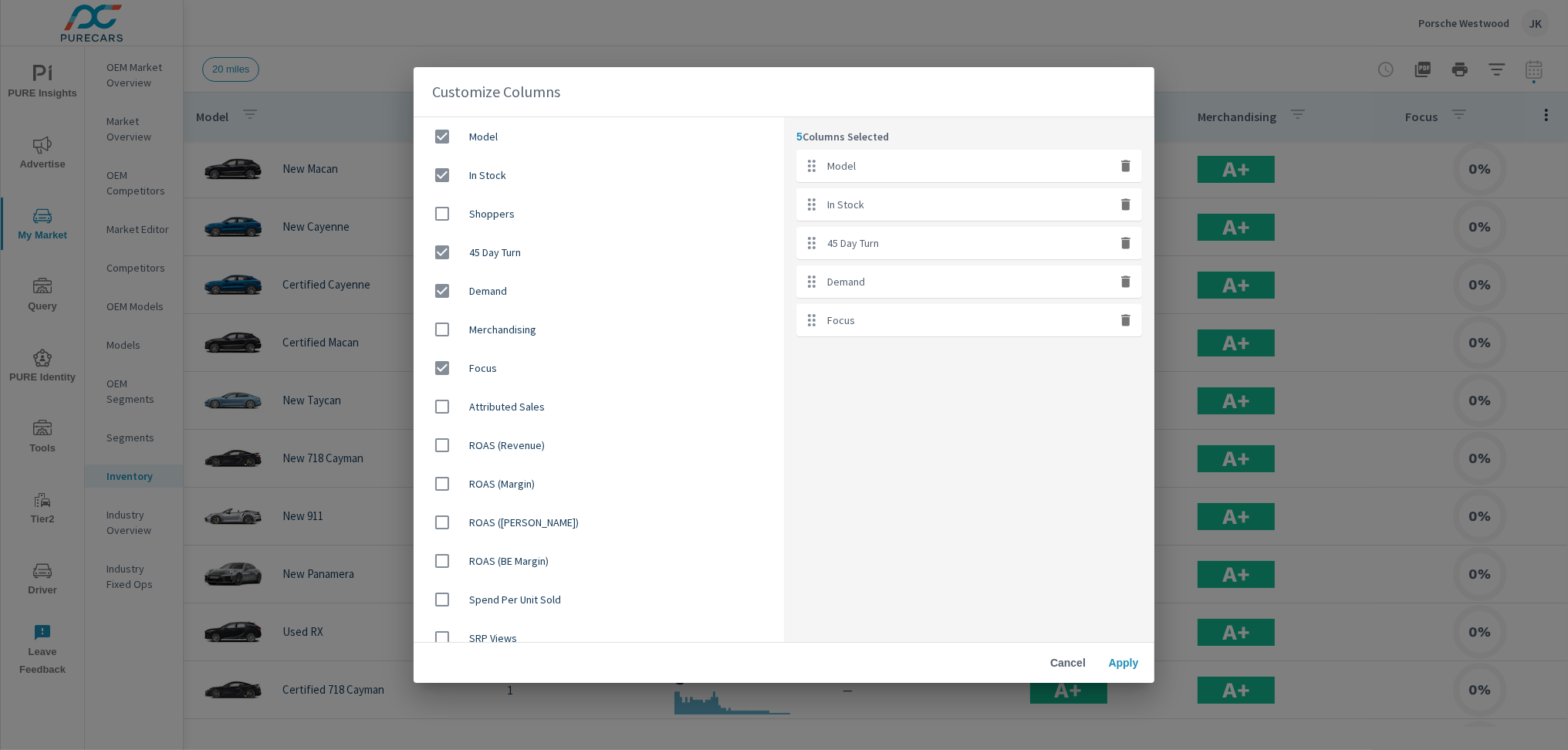
checkbox input "false"
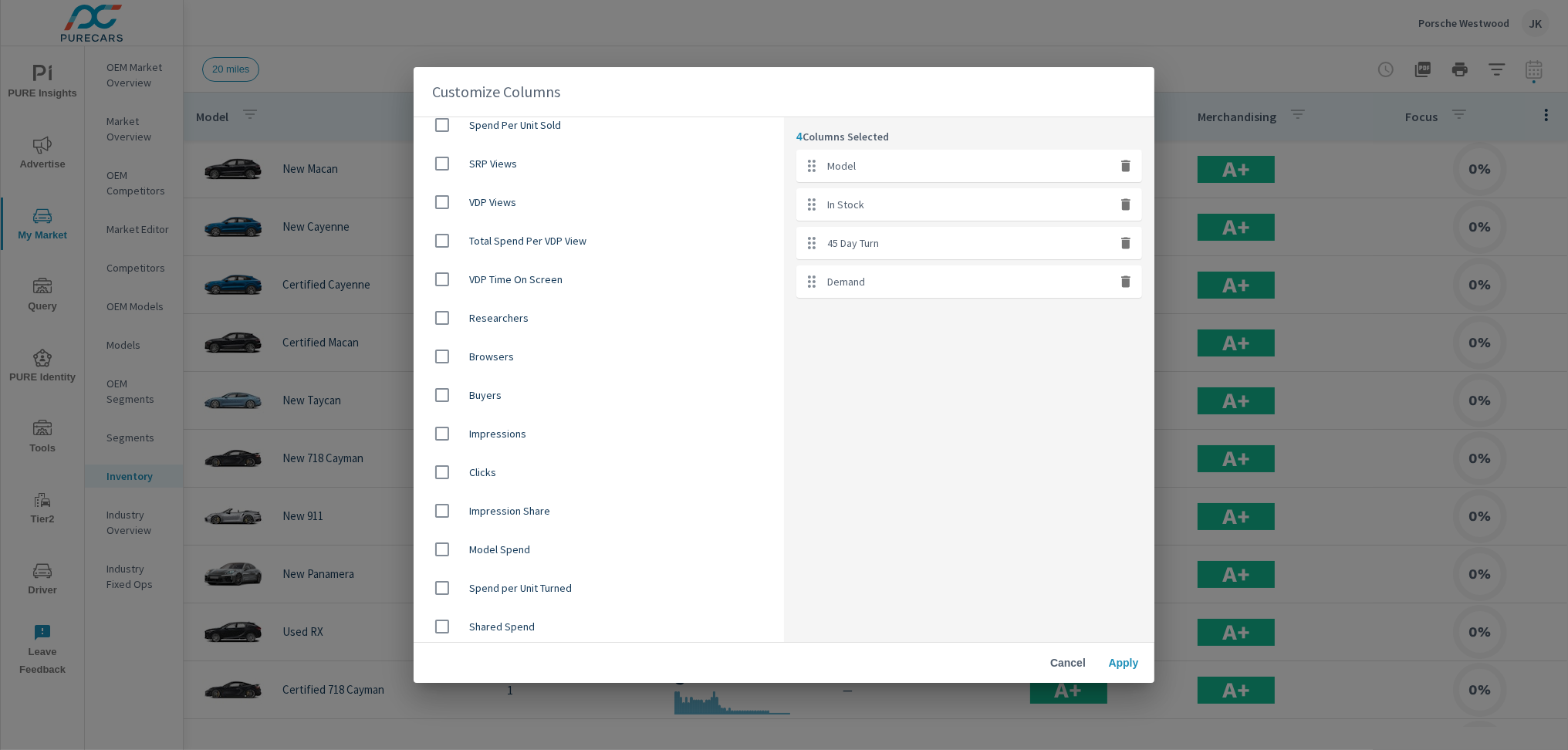
scroll to position [299, 0]
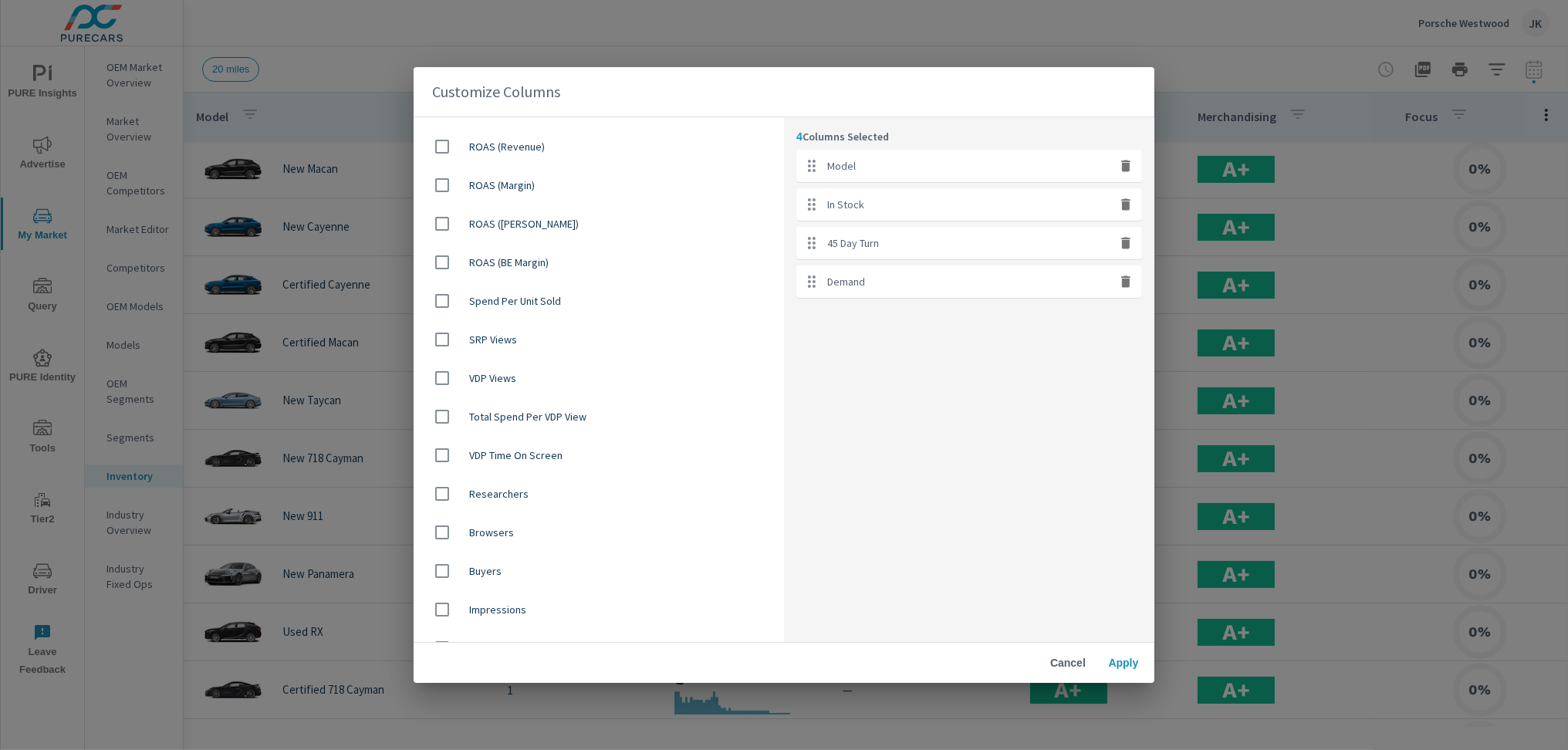
click at [438, 490] on input "checkbox" at bounding box center [442, 493] width 32 height 32
checkbox input "true"
drag, startPoint x: 435, startPoint y: 527, endPoint x: 441, endPoint y: 546, distance: 19.9
click at [435, 525] on input "checkbox" at bounding box center [442, 532] width 32 height 32
checkbox input "true"
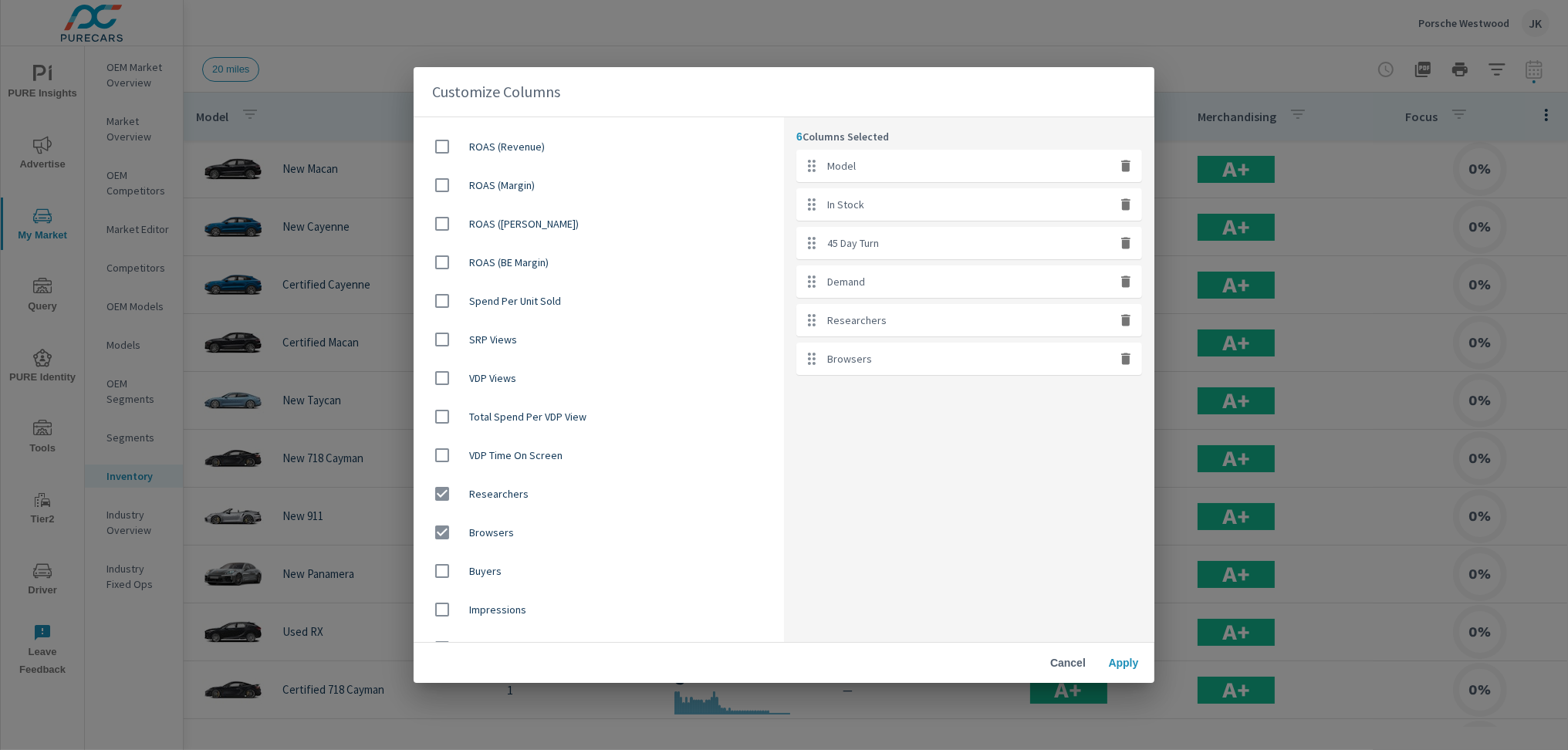
click at [449, 583] on input "checkbox" at bounding box center [442, 571] width 32 height 32
checkbox input "true"
click at [1139, 672] on button "Apply" at bounding box center [1123, 662] width 50 height 28
